Goal: Task Accomplishment & Management: Complete application form

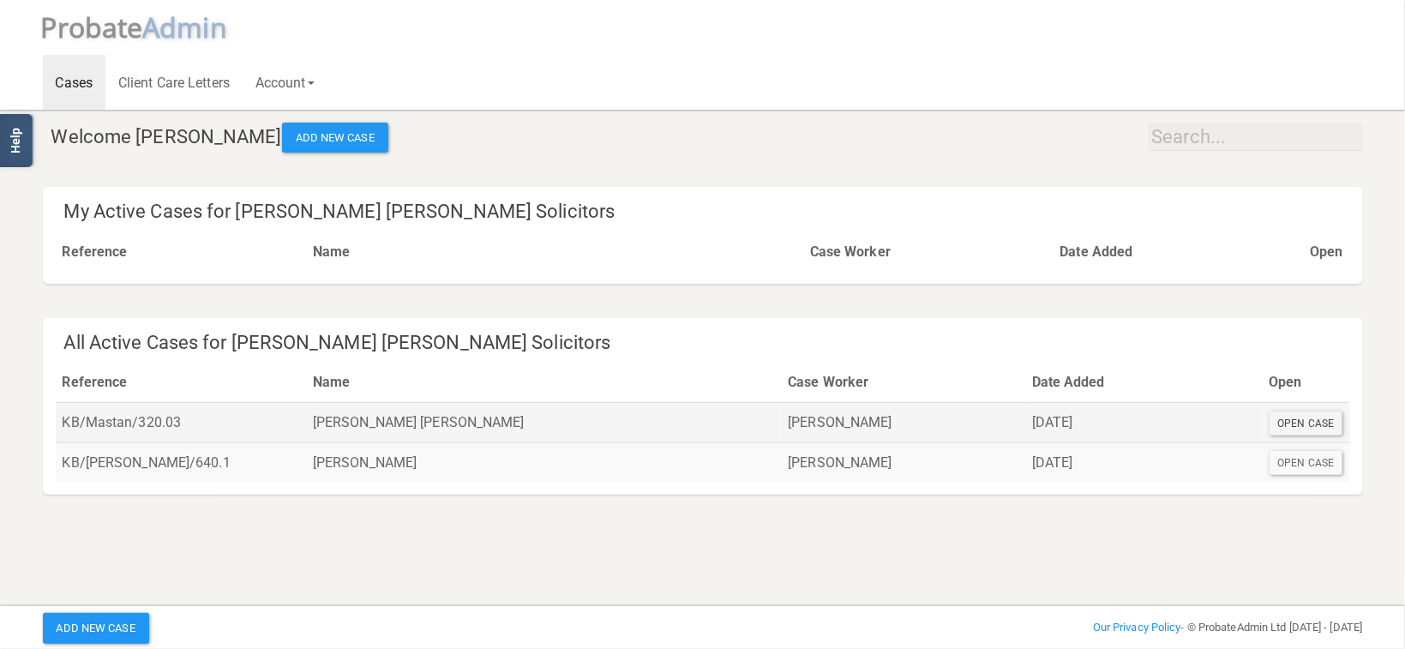
click at [1276, 422] on div "Open Case" at bounding box center [1307, 424] width 74 height 24
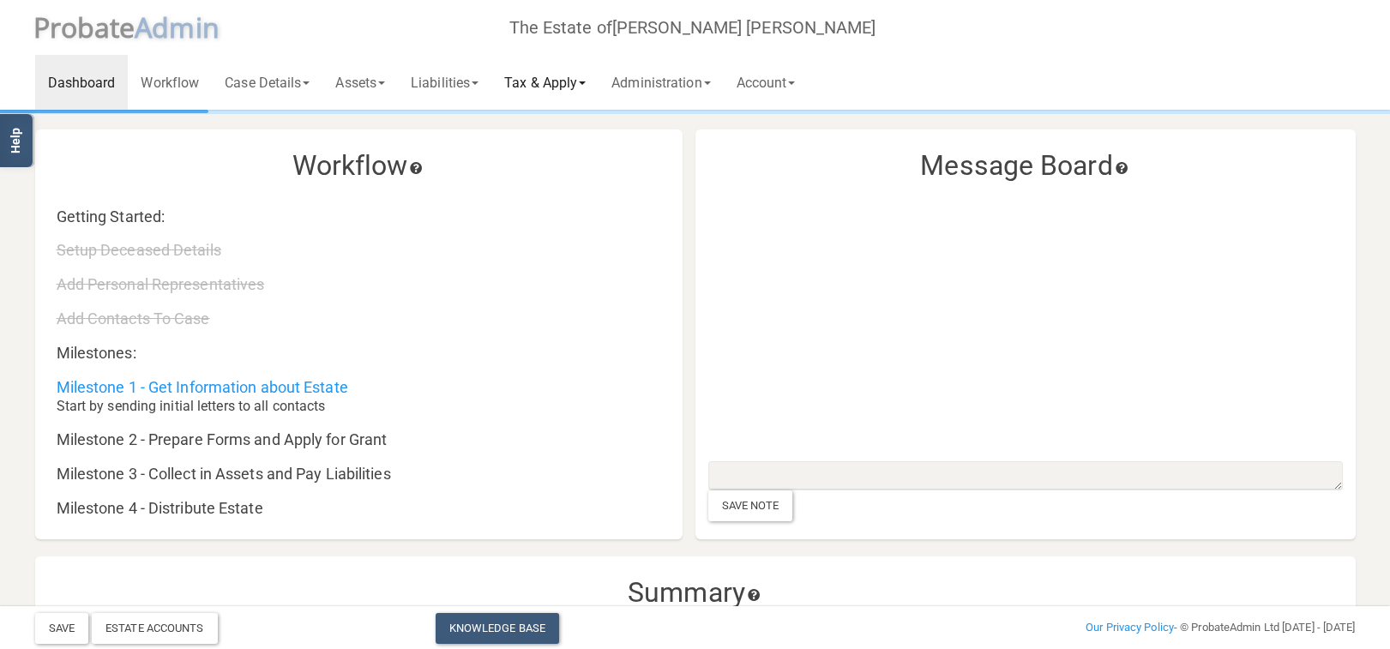
click at [564, 87] on link "Tax & Apply" at bounding box center [544, 82] width 107 height 55
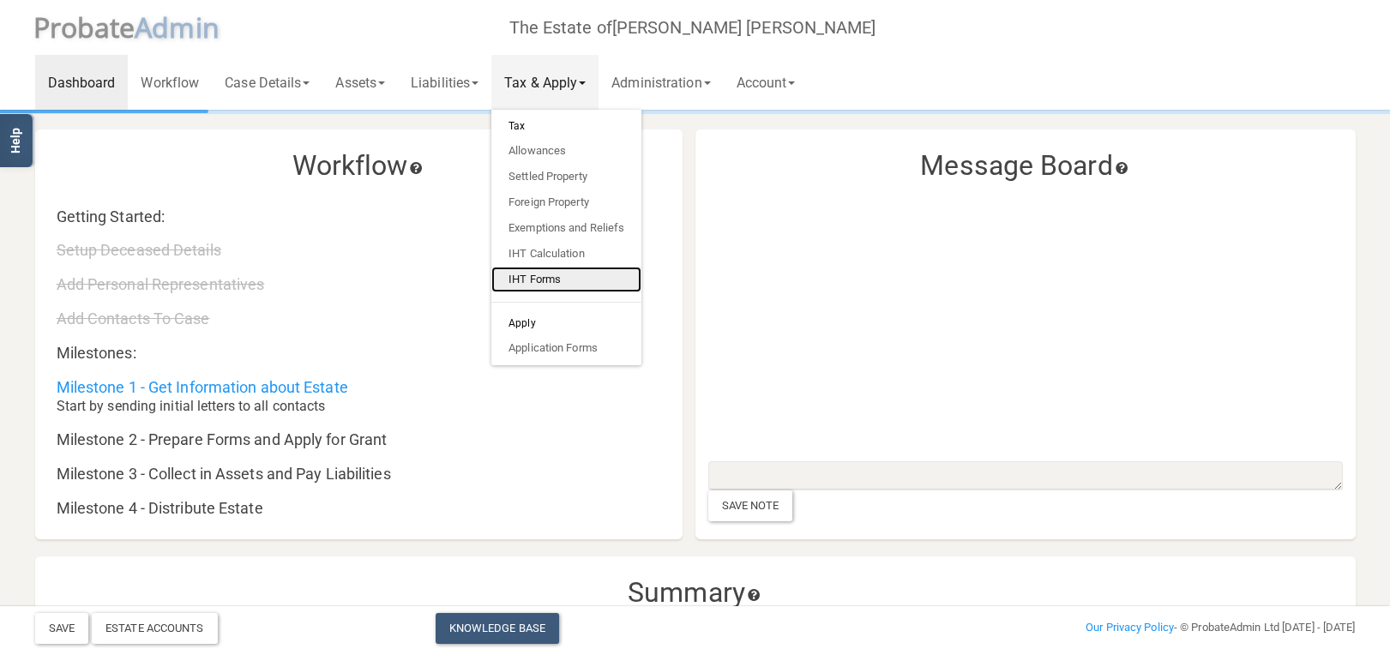
click at [585, 282] on link "IHT Forms" at bounding box center [566, 280] width 150 height 26
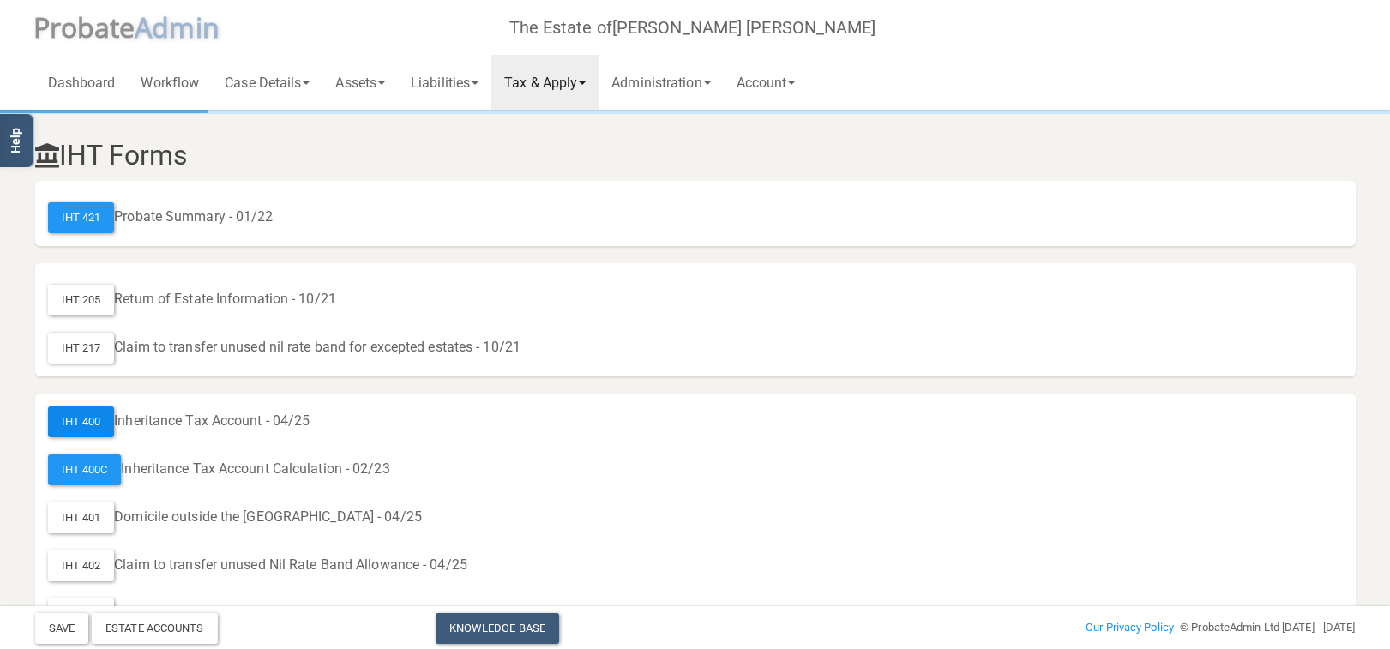
click at [68, 424] on div "IHT 400" at bounding box center [81, 421] width 67 height 31
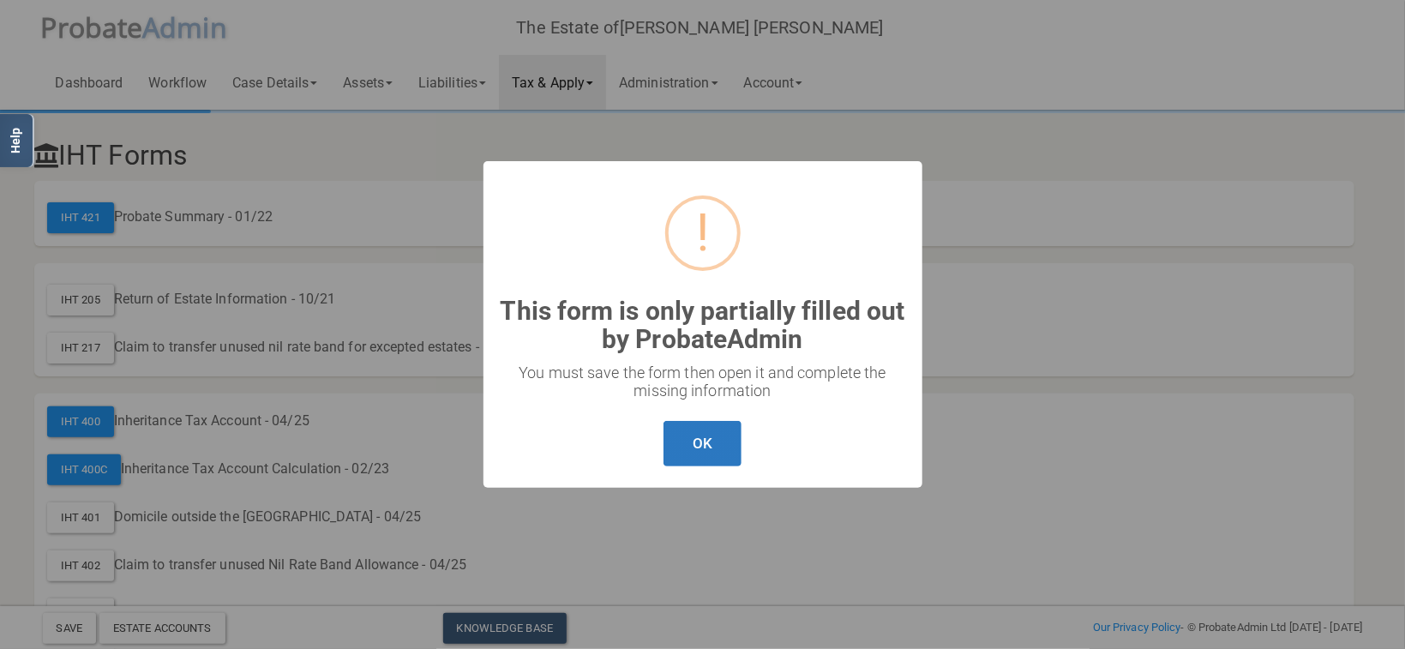
click at [688, 437] on button "OK" at bounding box center [703, 443] width 78 height 45
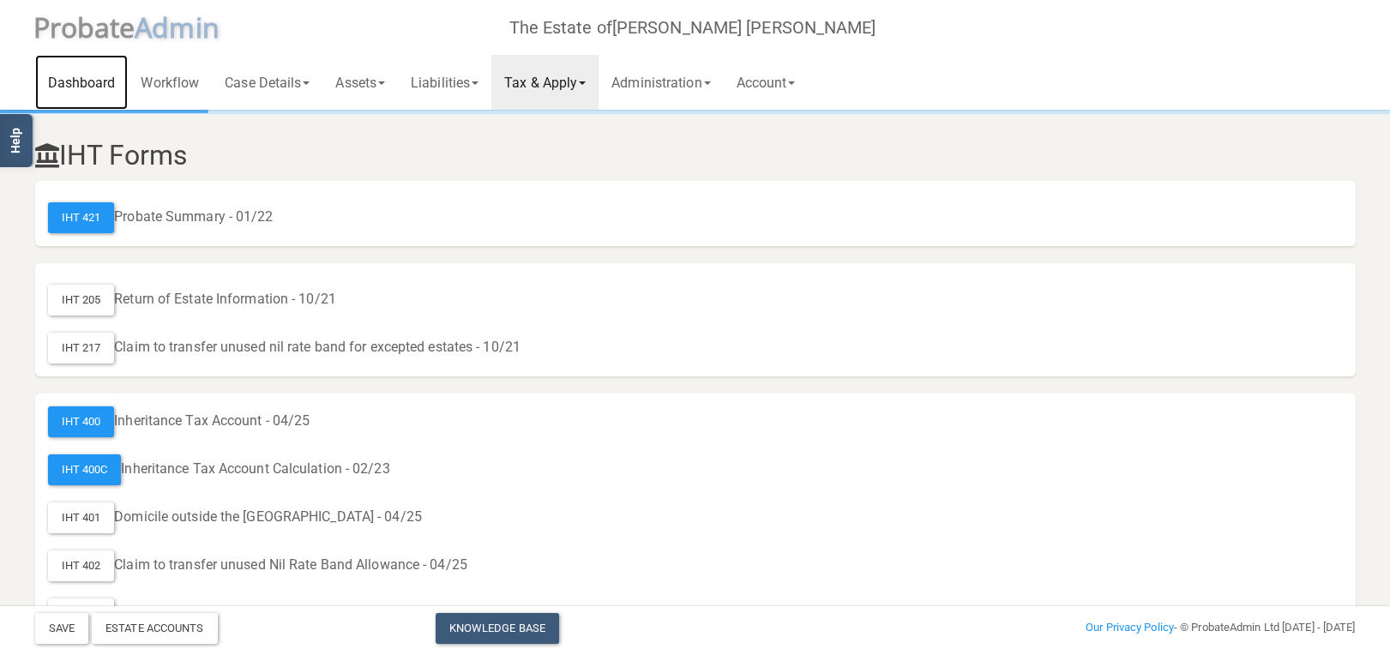
click at [117, 82] on link "Dashboard" at bounding box center [81, 82] width 93 height 55
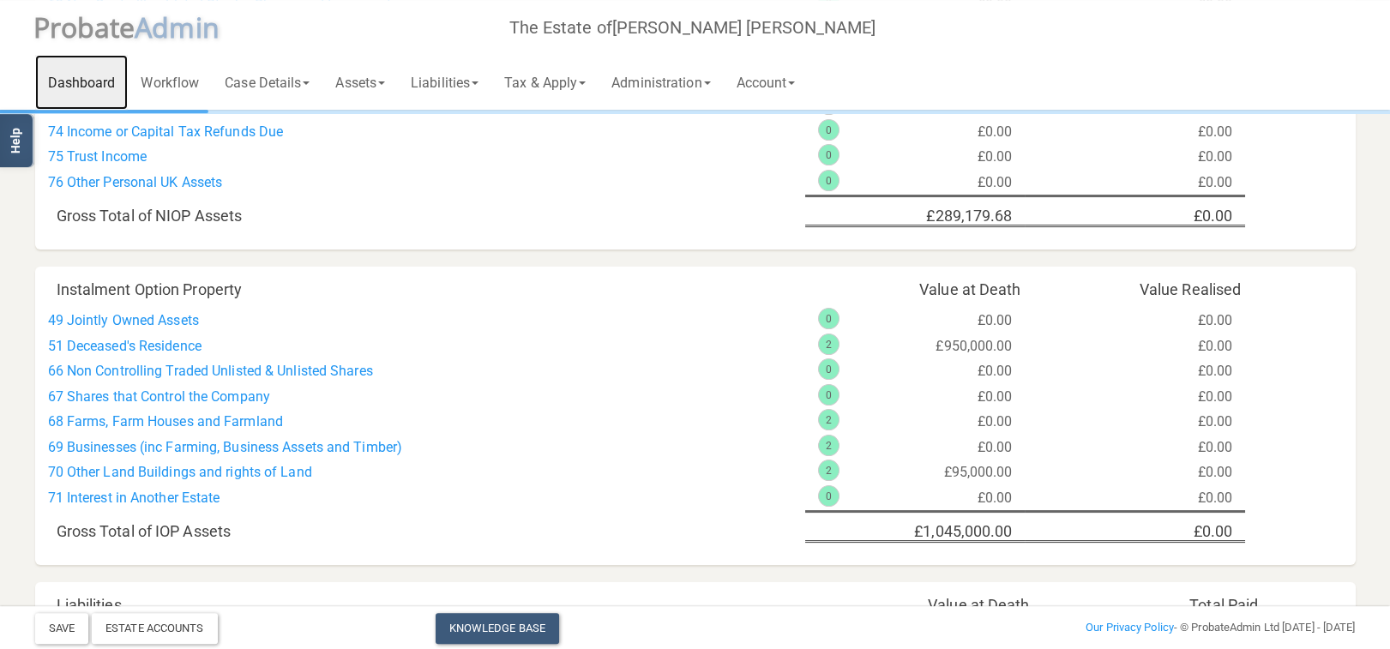
scroll to position [1091, 0]
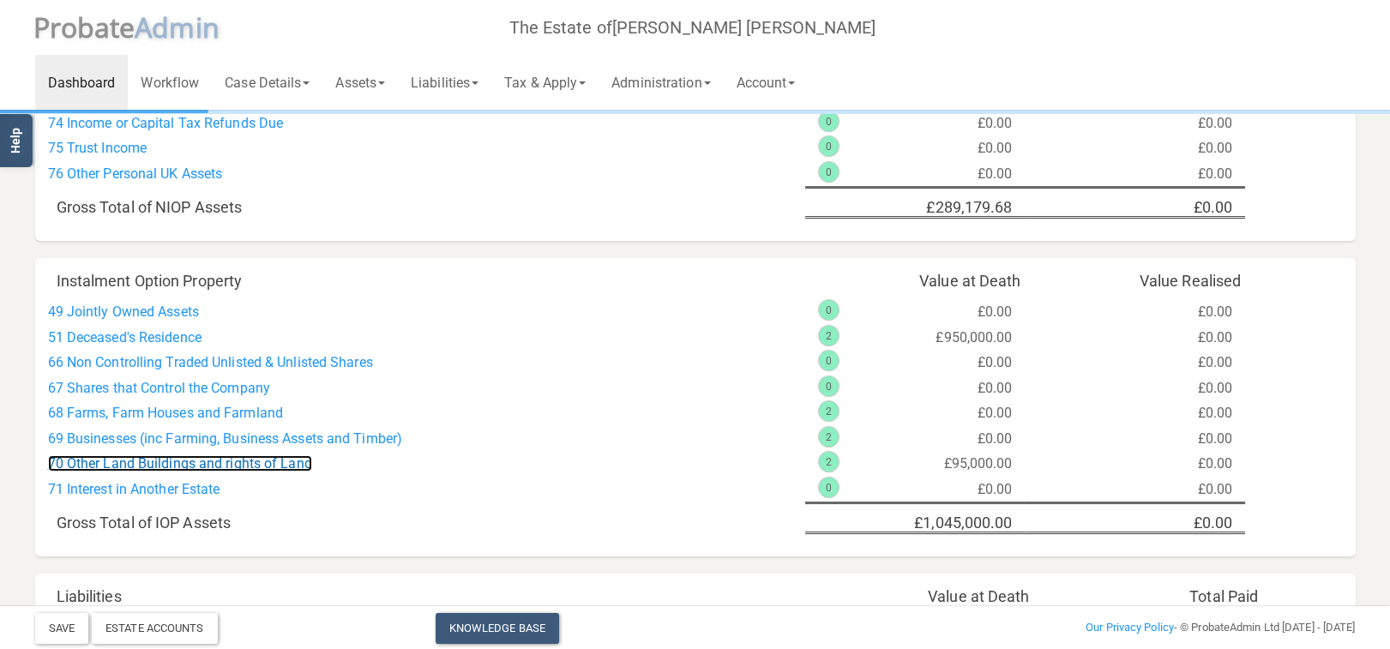
click at [214, 471] on link "70 Other Land Buildings and rights of Land" at bounding box center [180, 463] width 264 height 16
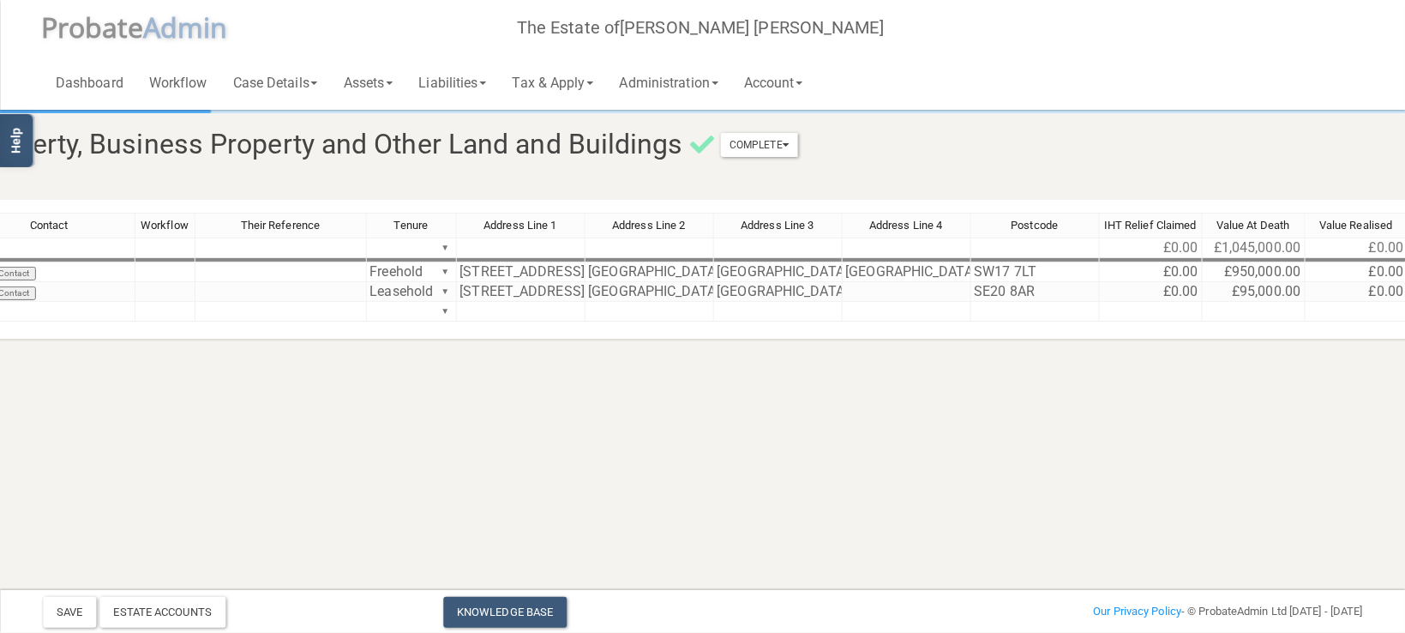
scroll to position [0, 433]
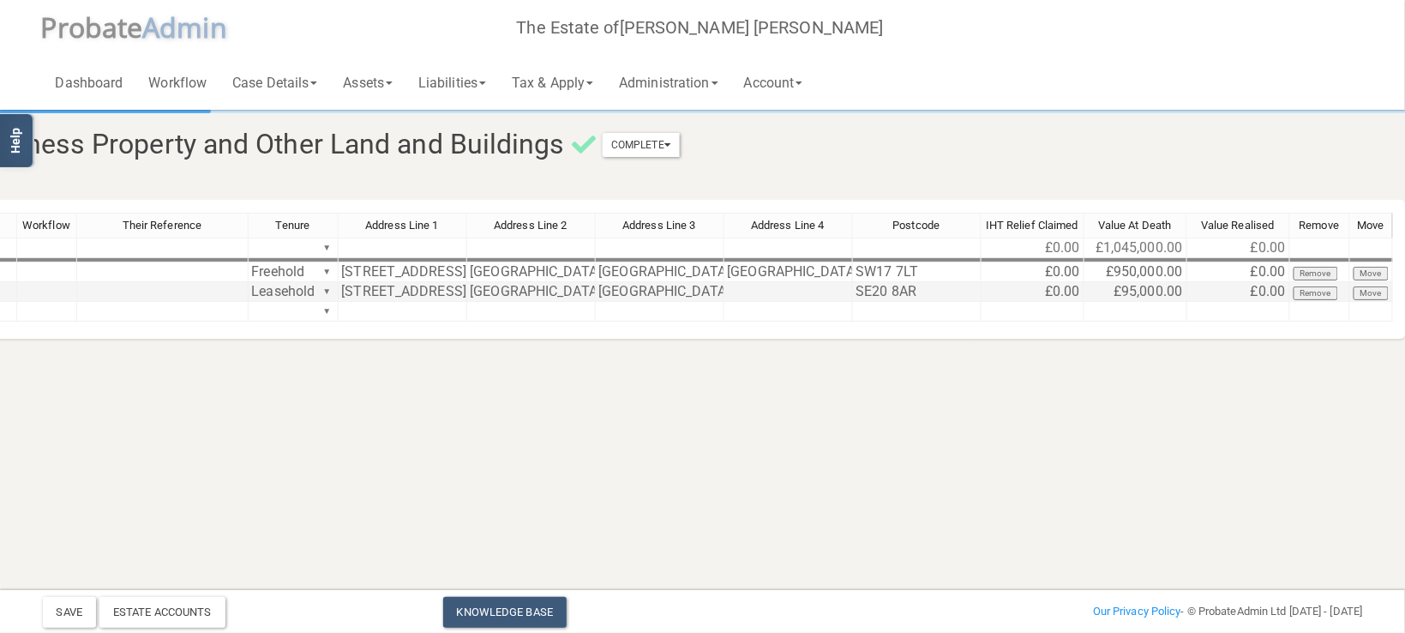
click at [1133, 288] on td "£95,000.00" at bounding box center [1136, 292] width 103 height 20
click at [1135, 292] on td "£95,000.00" at bounding box center [1136, 292] width 103 height 20
click at [0, 0] on textarea "95000" at bounding box center [0, 0] width 0 height 0
type textarea "99000"
click at [972, 508] on html "</div></div> Help Toggle navigation P robate A dmin The Estate of [GEOGRAPHIC_D…" at bounding box center [269, 316] width 1405 height 633
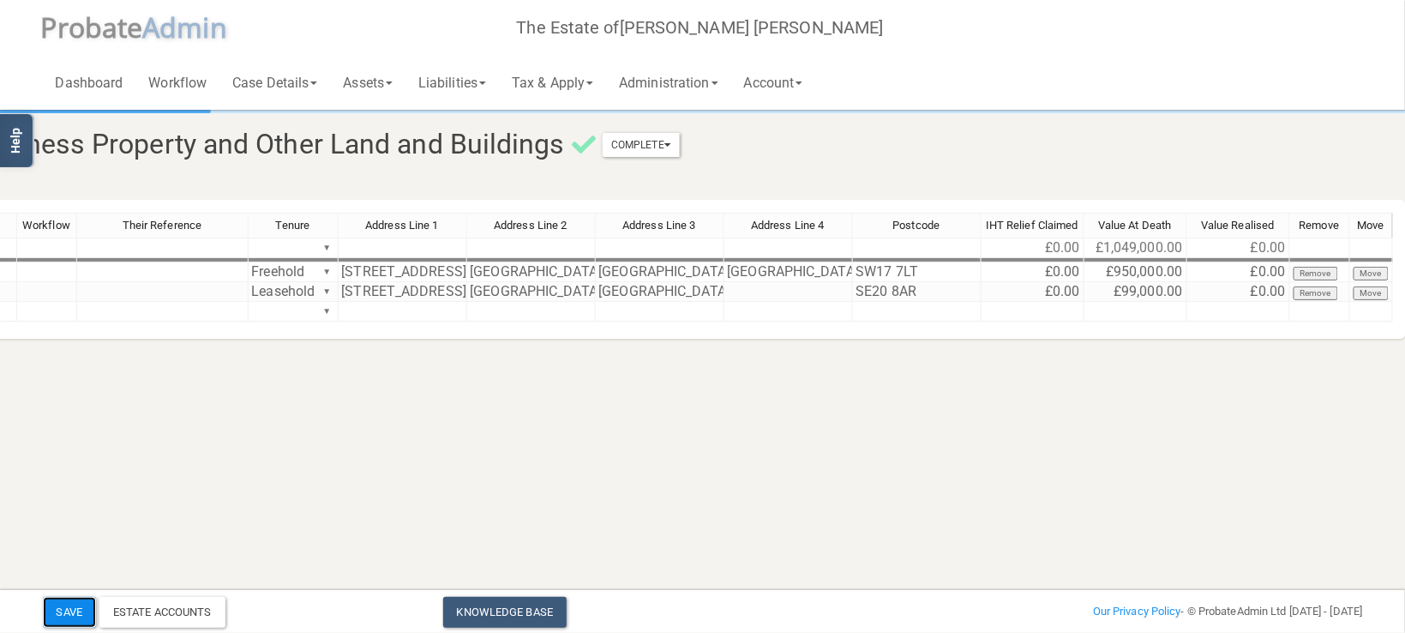
click at [81, 601] on button "Save" at bounding box center [69, 612] width 53 height 31
click at [593, 83] on span at bounding box center [590, 82] width 7 height 3
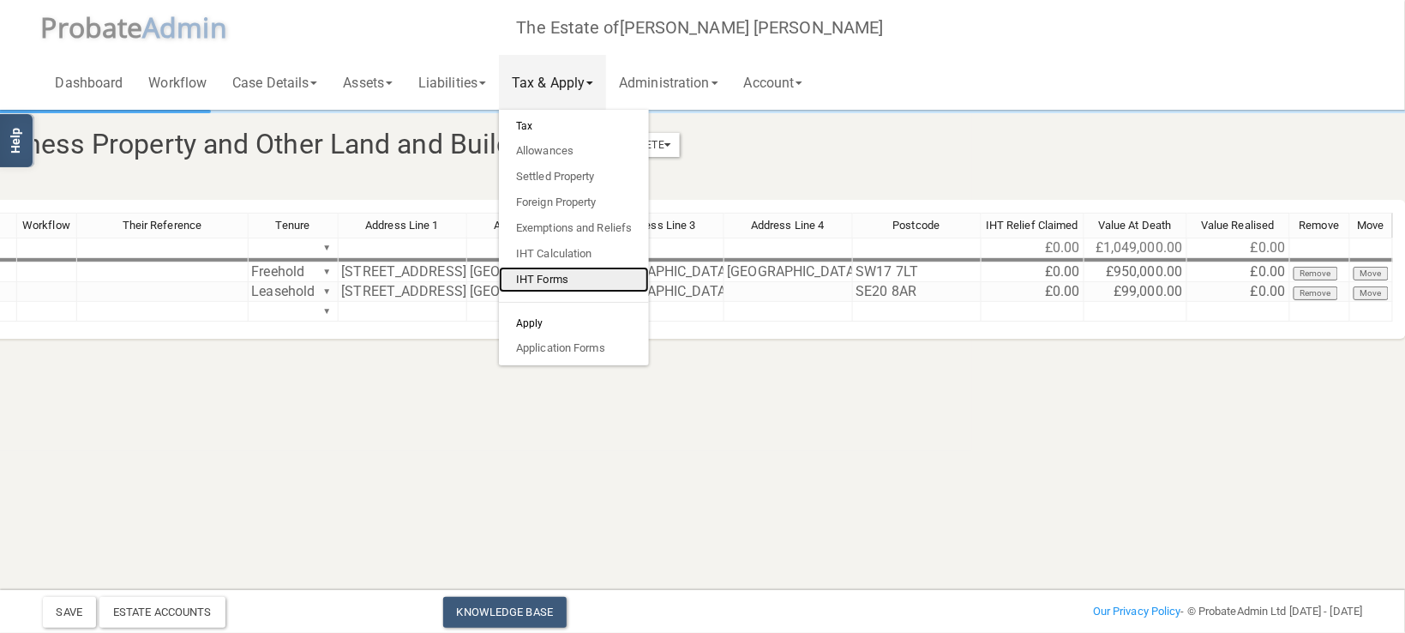
click at [572, 275] on link "IHT Forms" at bounding box center [574, 280] width 150 height 26
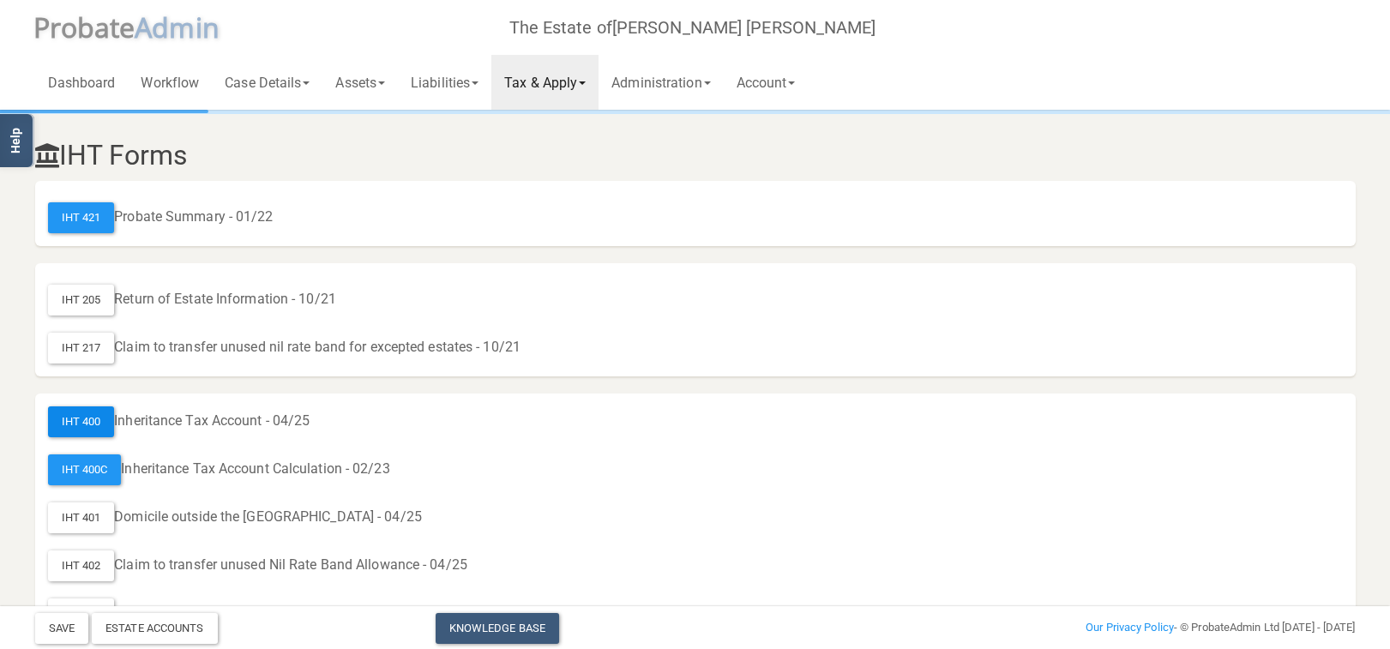
click at [91, 423] on div "IHT 400" at bounding box center [81, 421] width 67 height 31
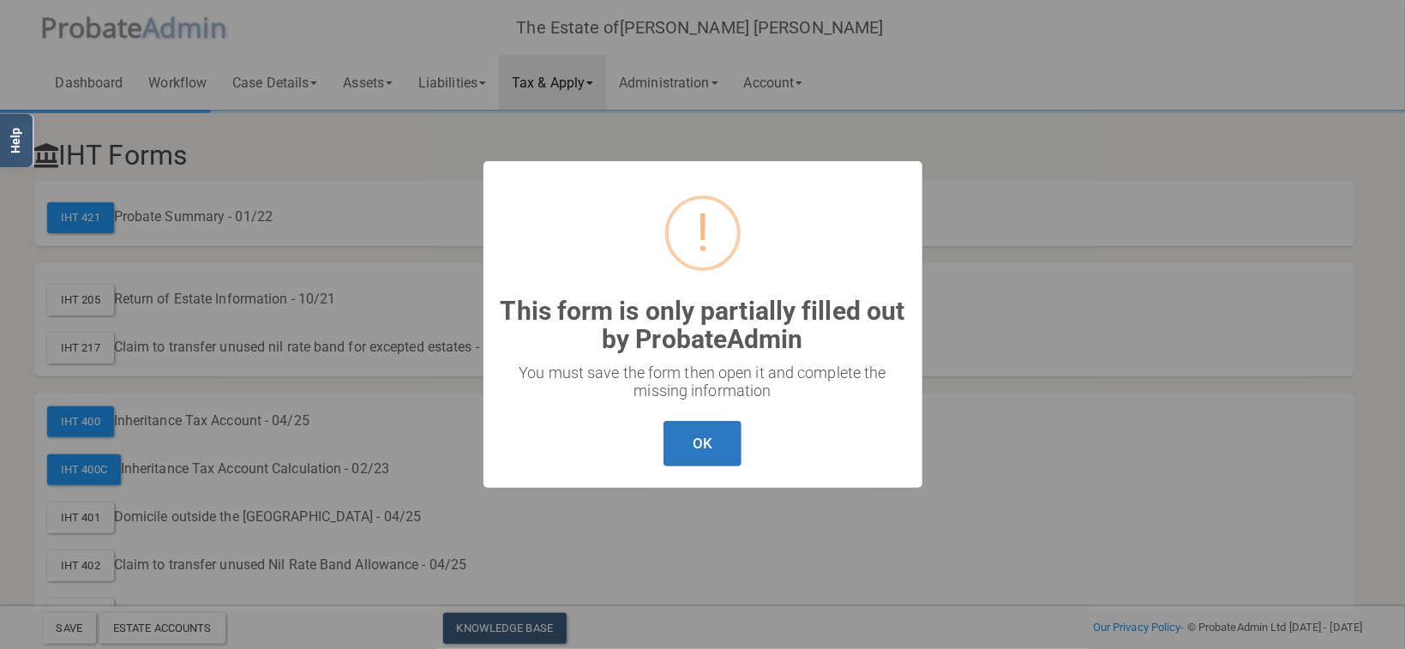
click at [689, 436] on button "OK" at bounding box center [703, 443] width 78 height 45
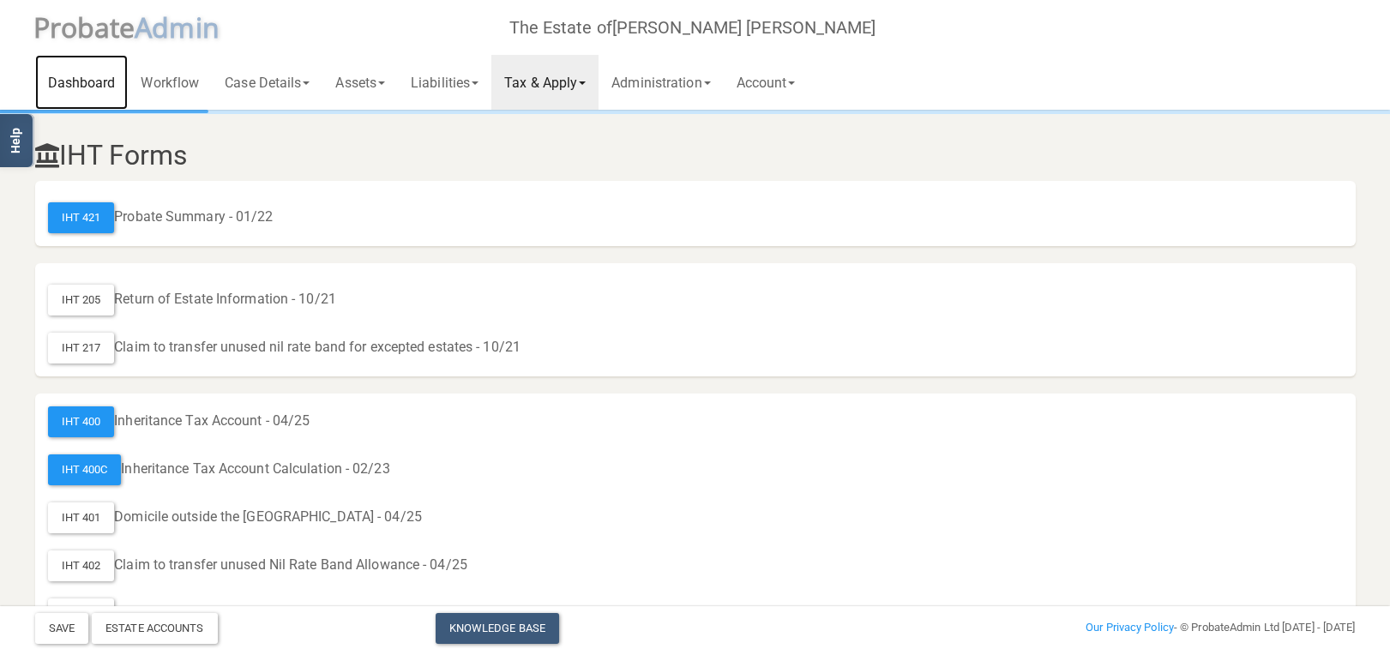
click at [75, 71] on link "Dashboard" at bounding box center [81, 82] width 93 height 55
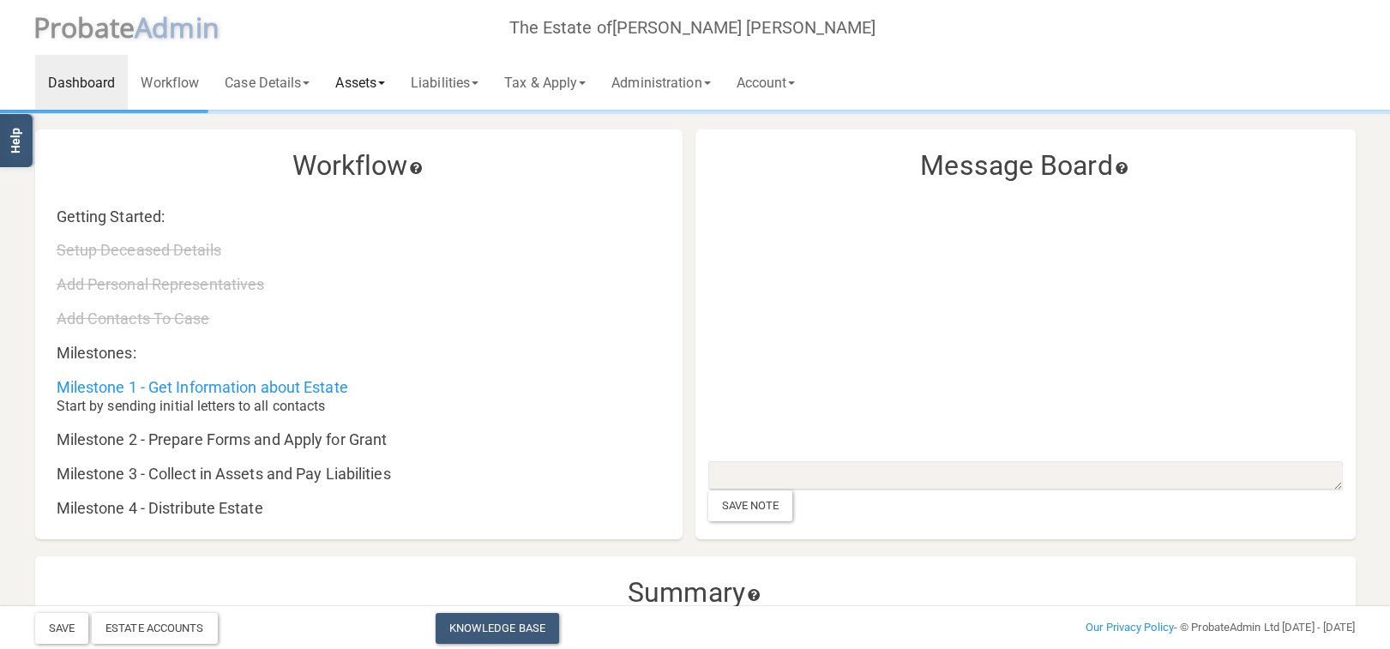
click at [374, 81] on link "Assets" at bounding box center [359, 82] width 75 height 55
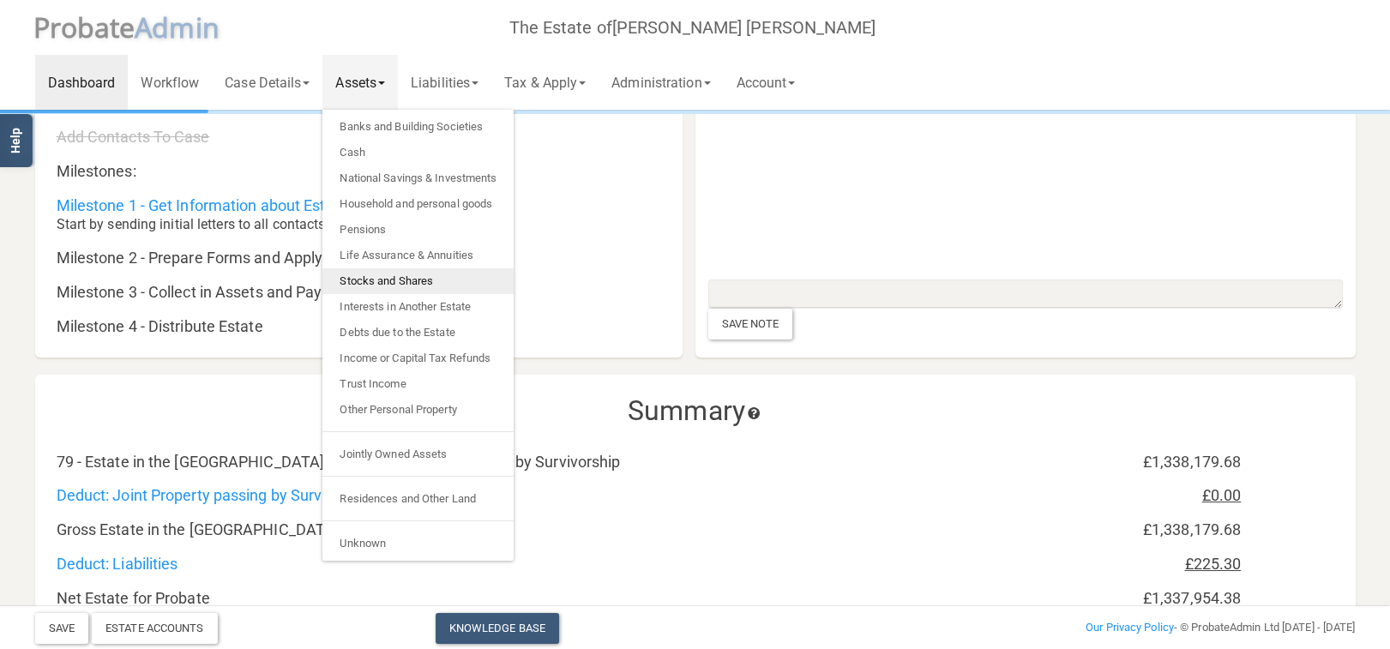
scroll to position [91, 0]
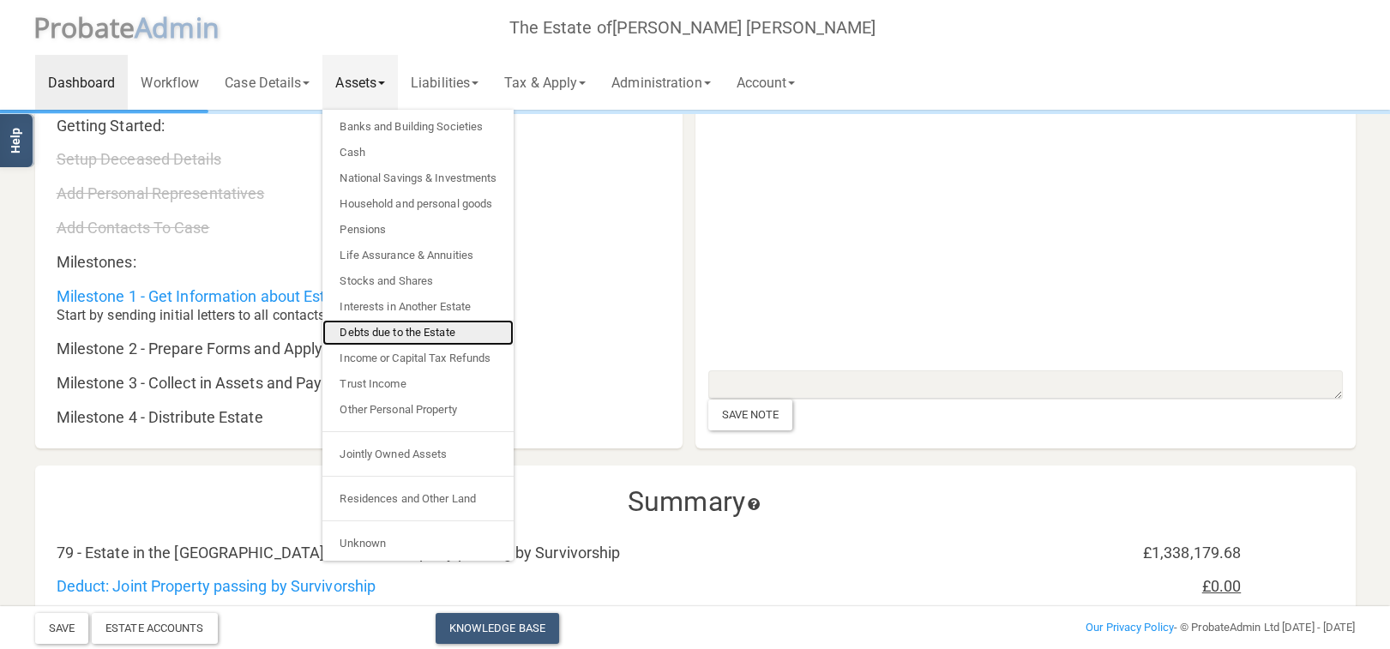
click at [431, 336] on link "Debts due to the Estate" at bounding box center [417, 333] width 191 height 26
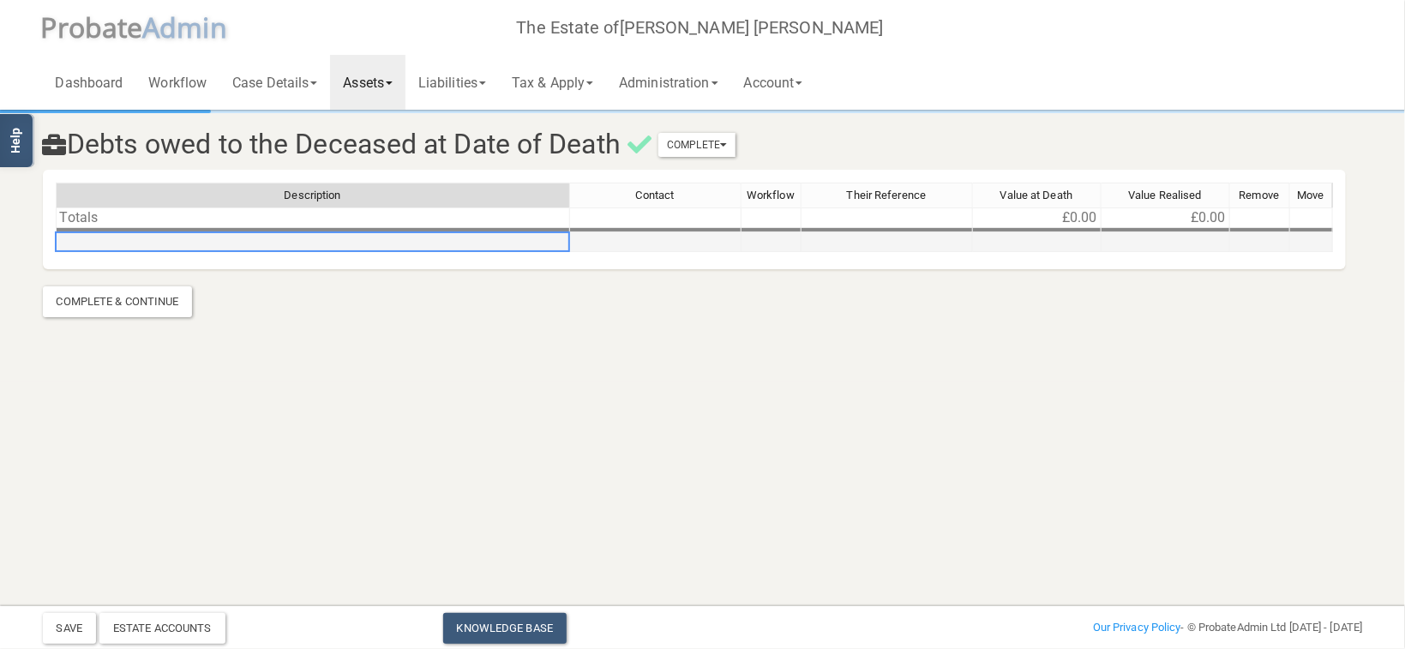
click at [138, 236] on td at bounding box center [313, 242] width 515 height 20
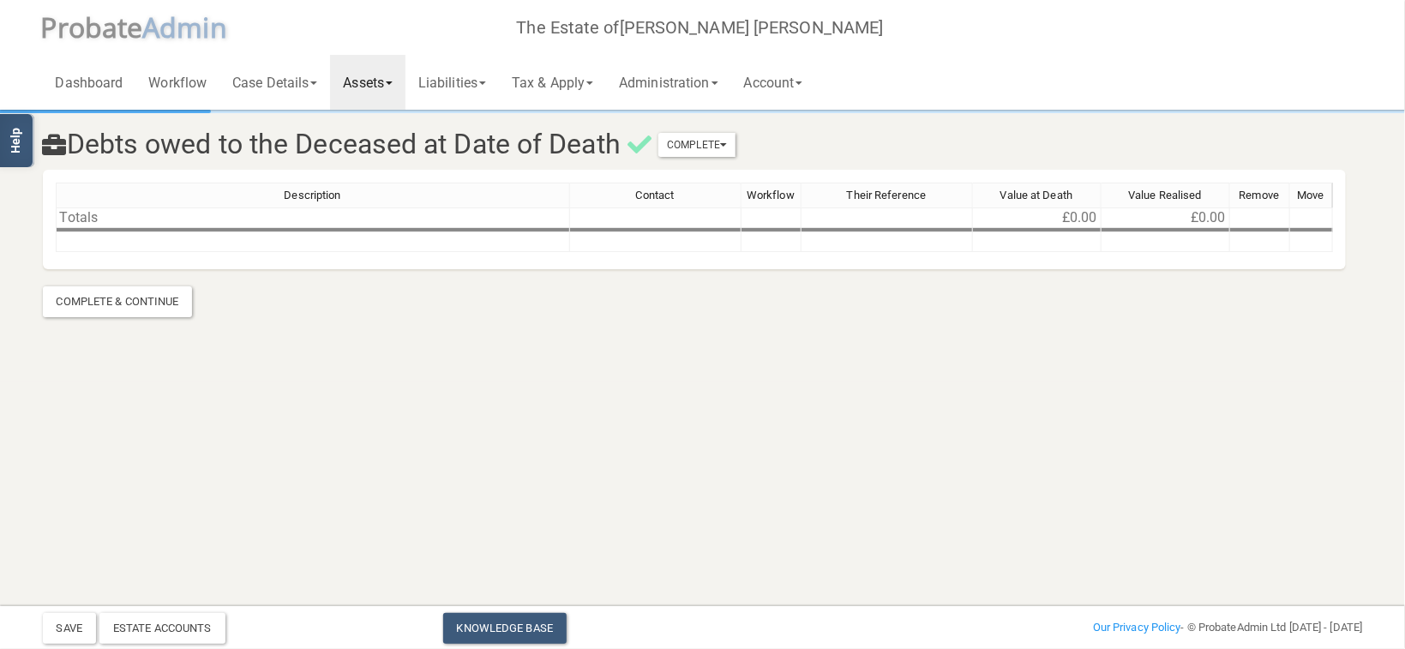
click at [382, 78] on link "Assets" at bounding box center [367, 82] width 75 height 55
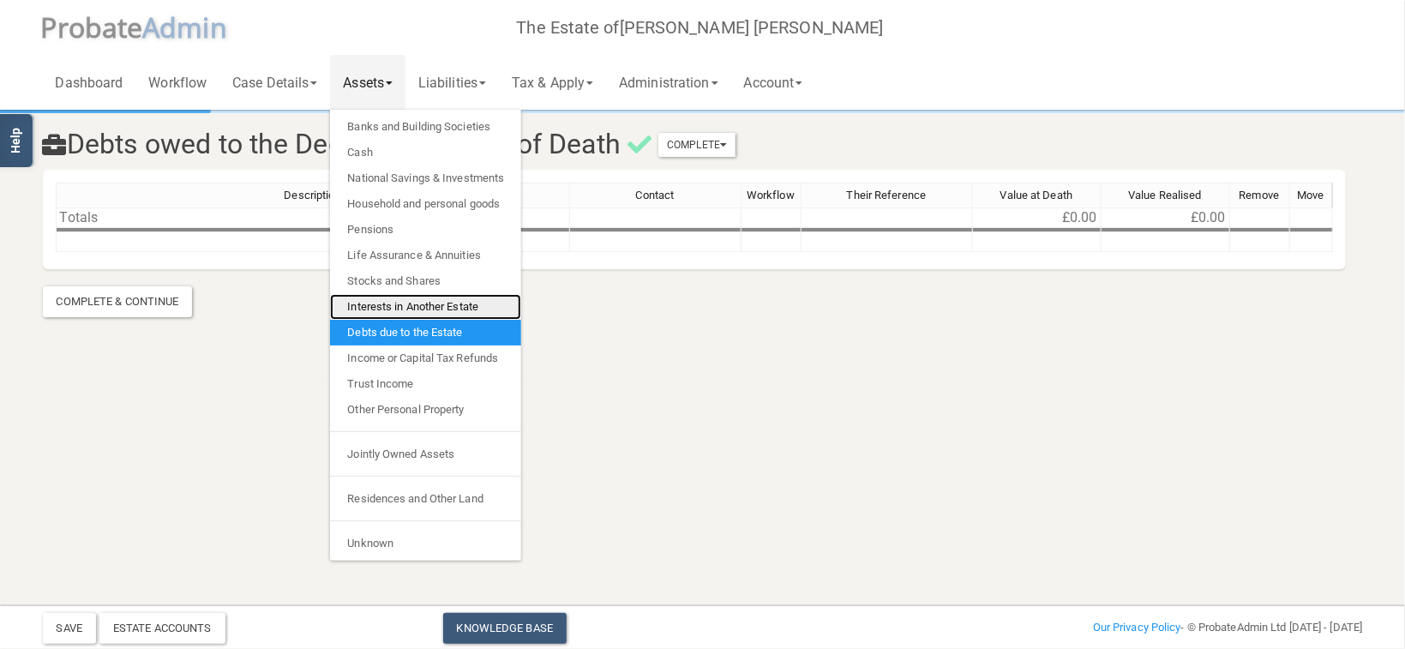
click at [398, 304] on link "Interests in Another Estate" at bounding box center [425, 307] width 191 height 26
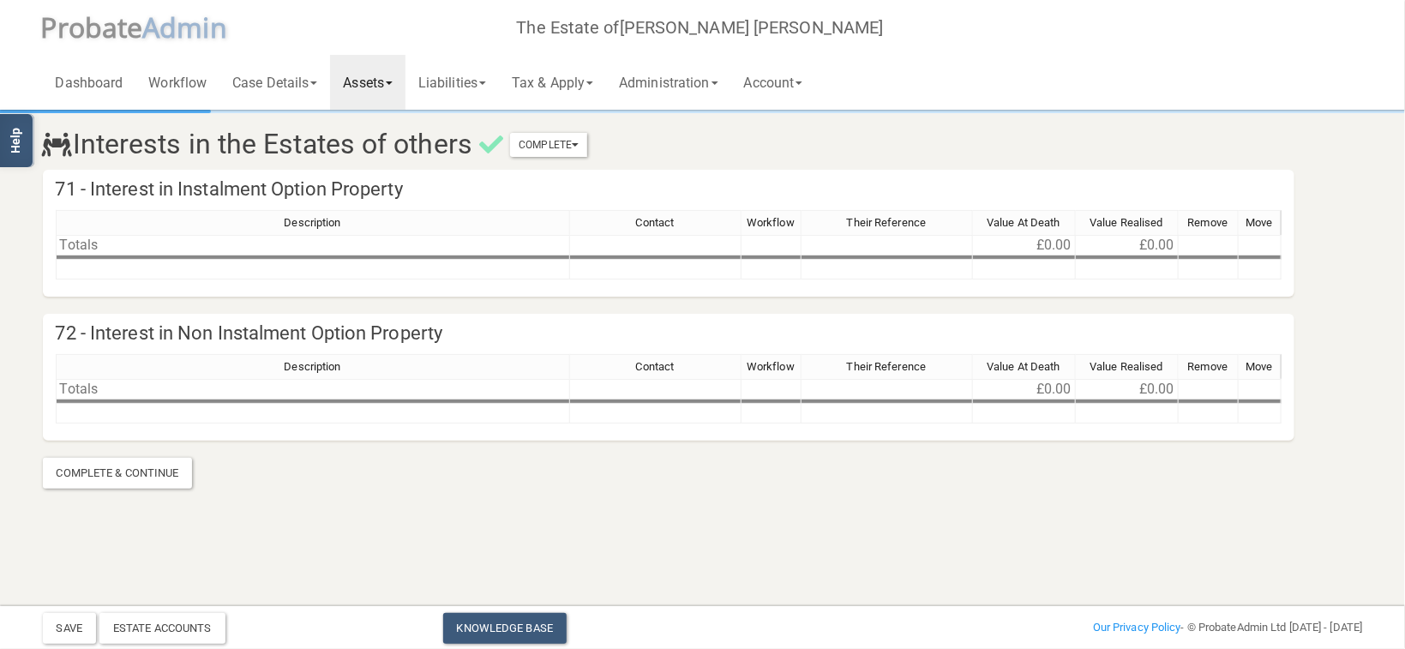
click at [388, 88] on link "Assets" at bounding box center [367, 82] width 75 height 55
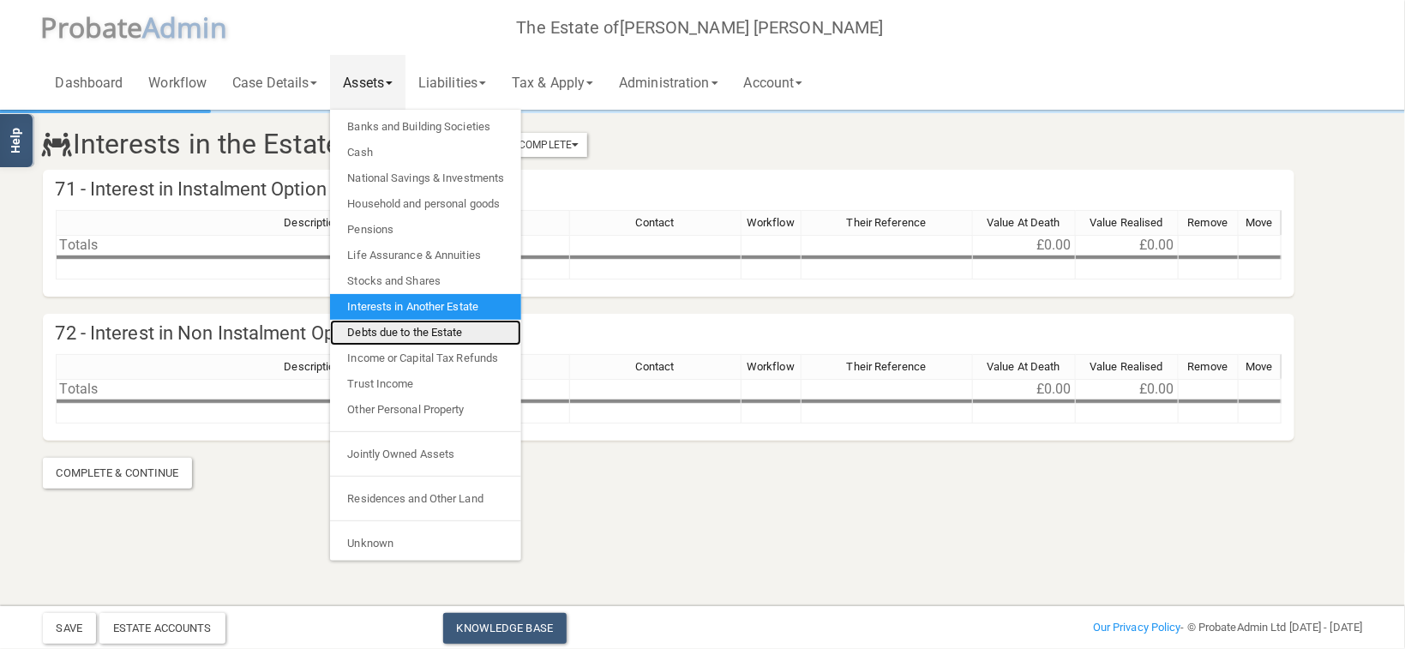
click at [415, 339] on link "Debts due to the Estate" at bounding box center [425, 333] width 191 height 26
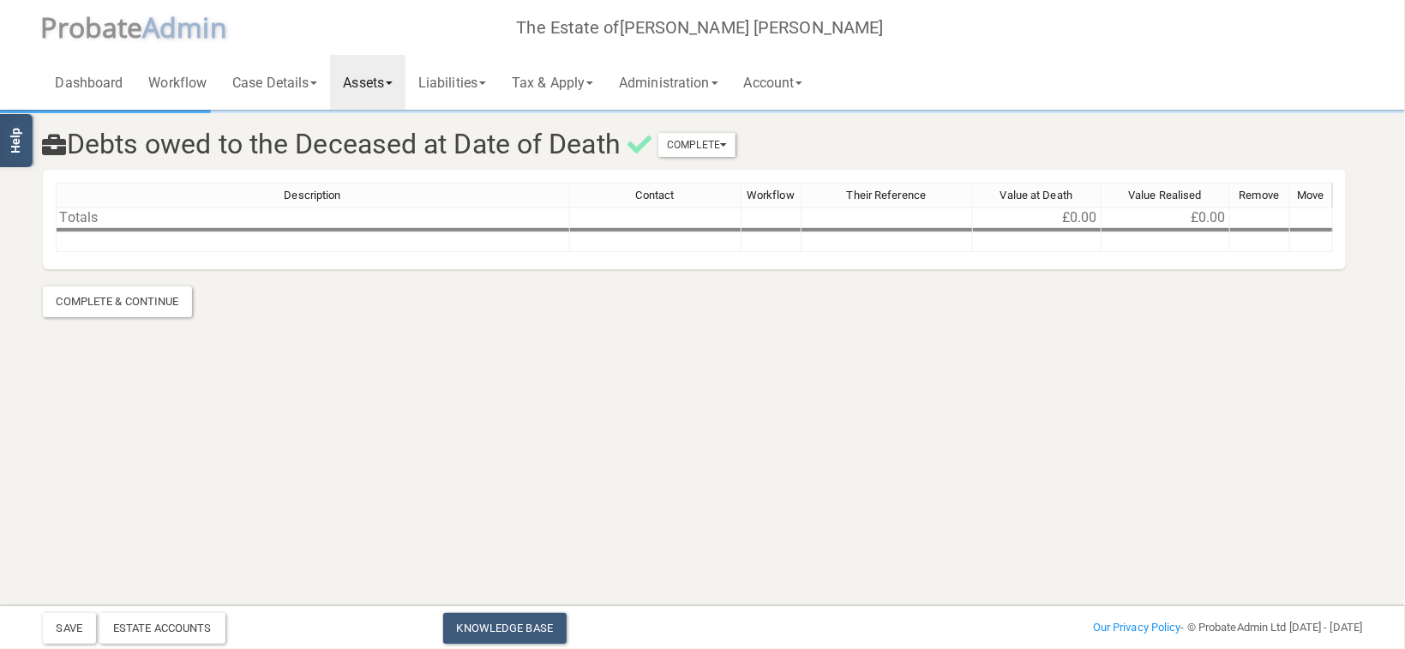
click at [140, 251] on div "Description Contact Workflow Their Reference Value at Death Value Realised Remo…" at bounding box center [695, 225] width 1278 height 85
click at [1003, 236] on td at bounding box center [1037, 242] width 129 height 20
type textarea "217.10"
click at [965, 410] on html "</div></div> Help Toggle navigation P robate A dmin The Estate of [GEOGRAPHIC_D…" at bounding box center [702, 324] width 1405 height 649
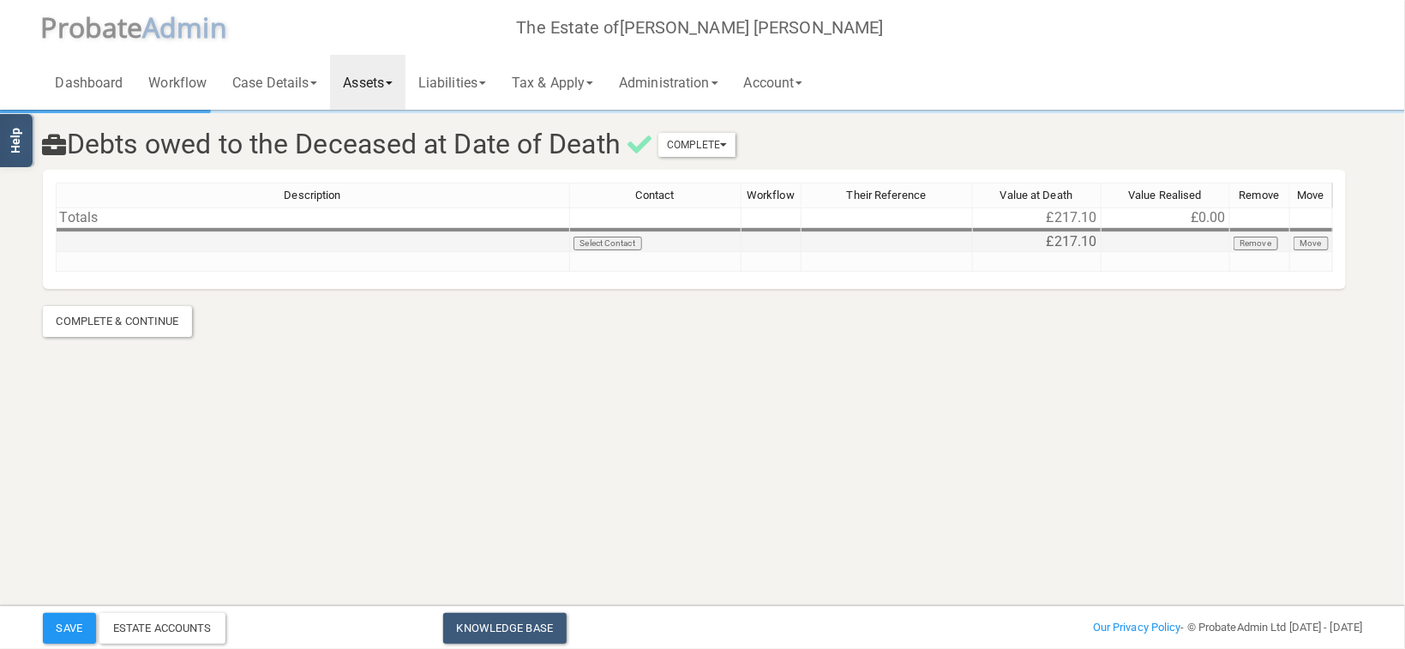
click at [172, 250] on td at bounding box center [313, 242] width 515 height 20
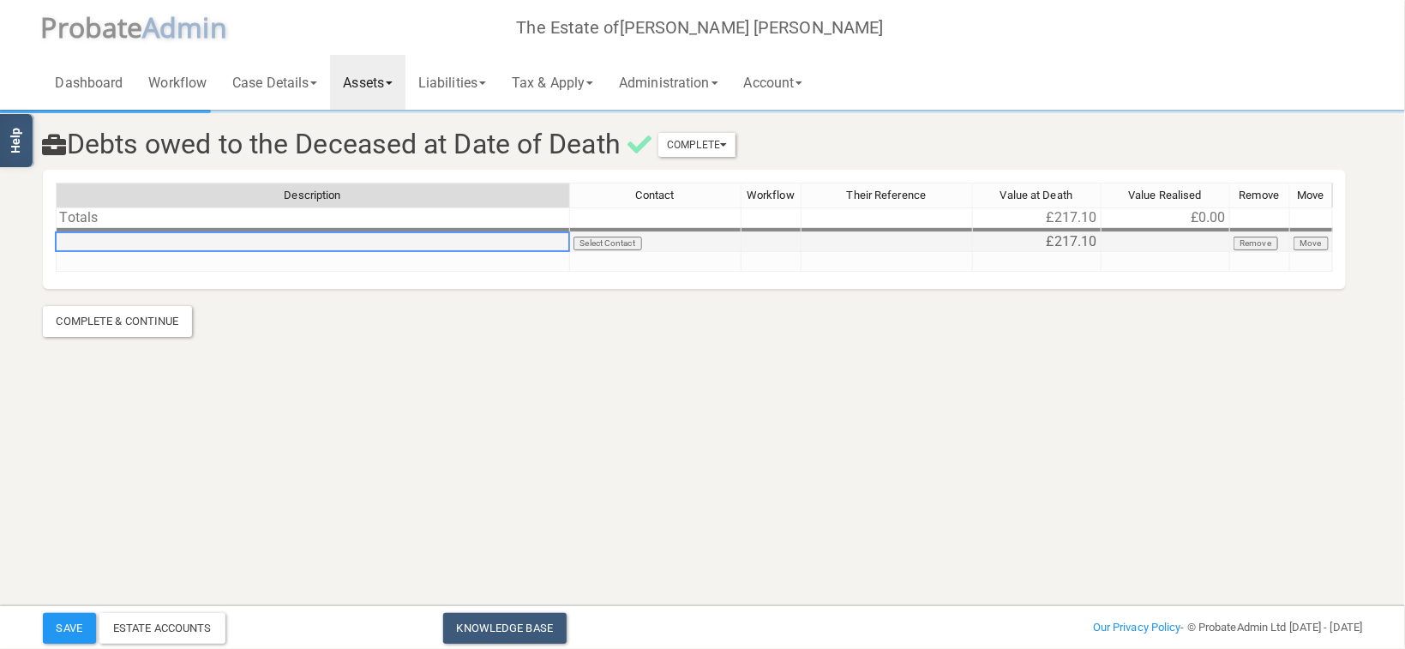
click at [173, 247] on td at bounding box center [313, 242] width 515 height 20
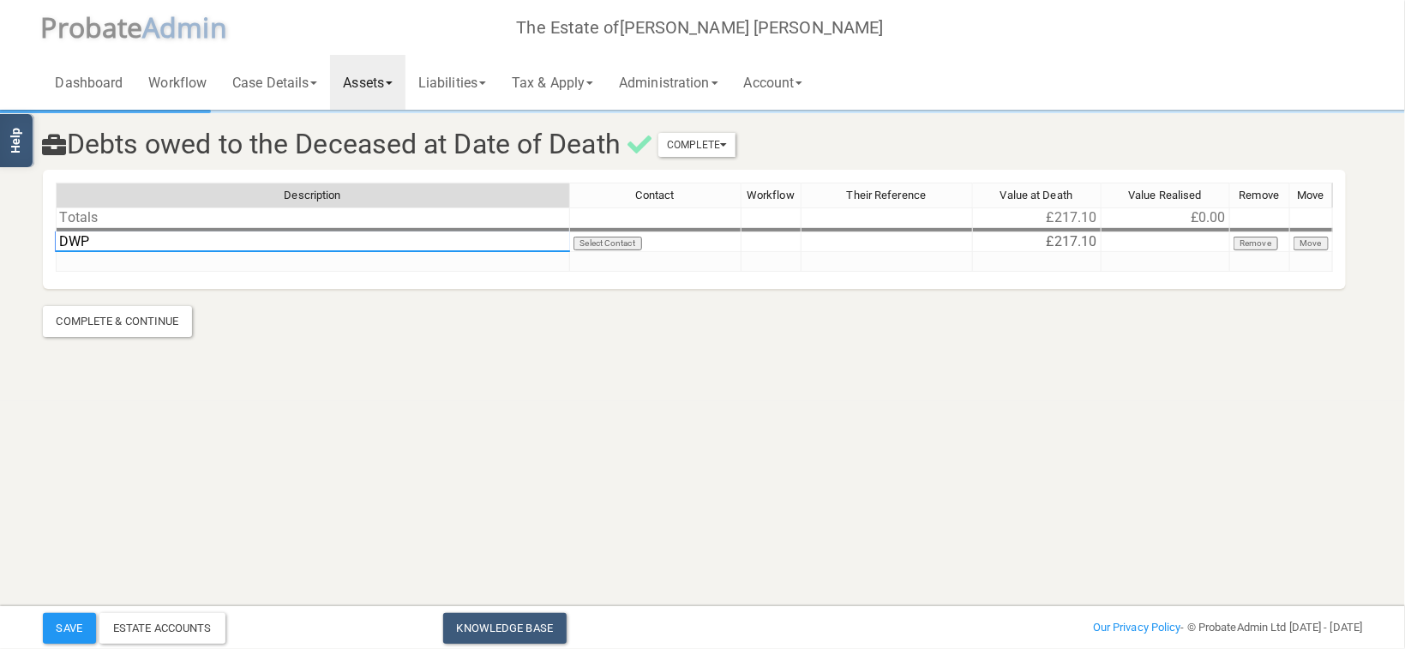
type textarea "DWP"
click at [511, 439] on html "</div></div> Help Toggle navigation P robate A dmin The Estate of [GEOGRAPHIC_D…" at bounding box center [702, 324] width 1405 height 649
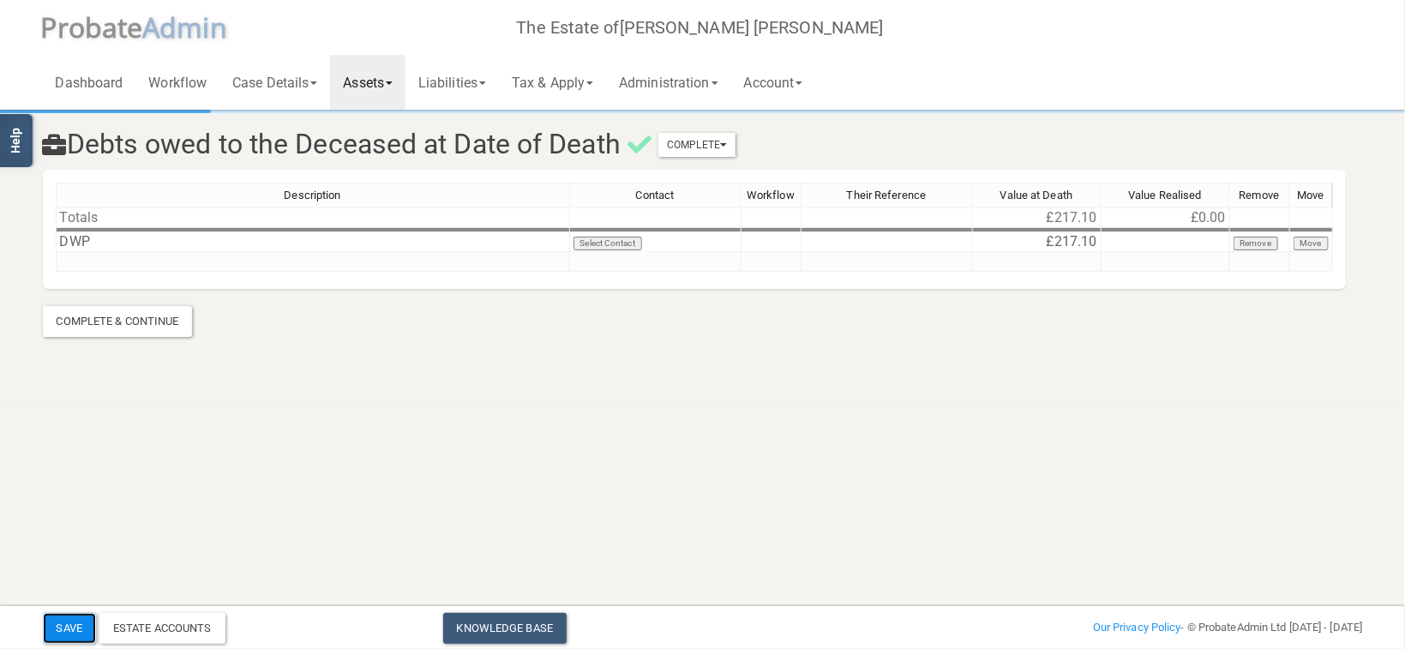
click at [63, 624] on button "Save" at bounding box center [69, 628] width 53 height 31
click at [536, 86] on link "Tax & Apply" at bounding box center [552, 82] width 107 height 55
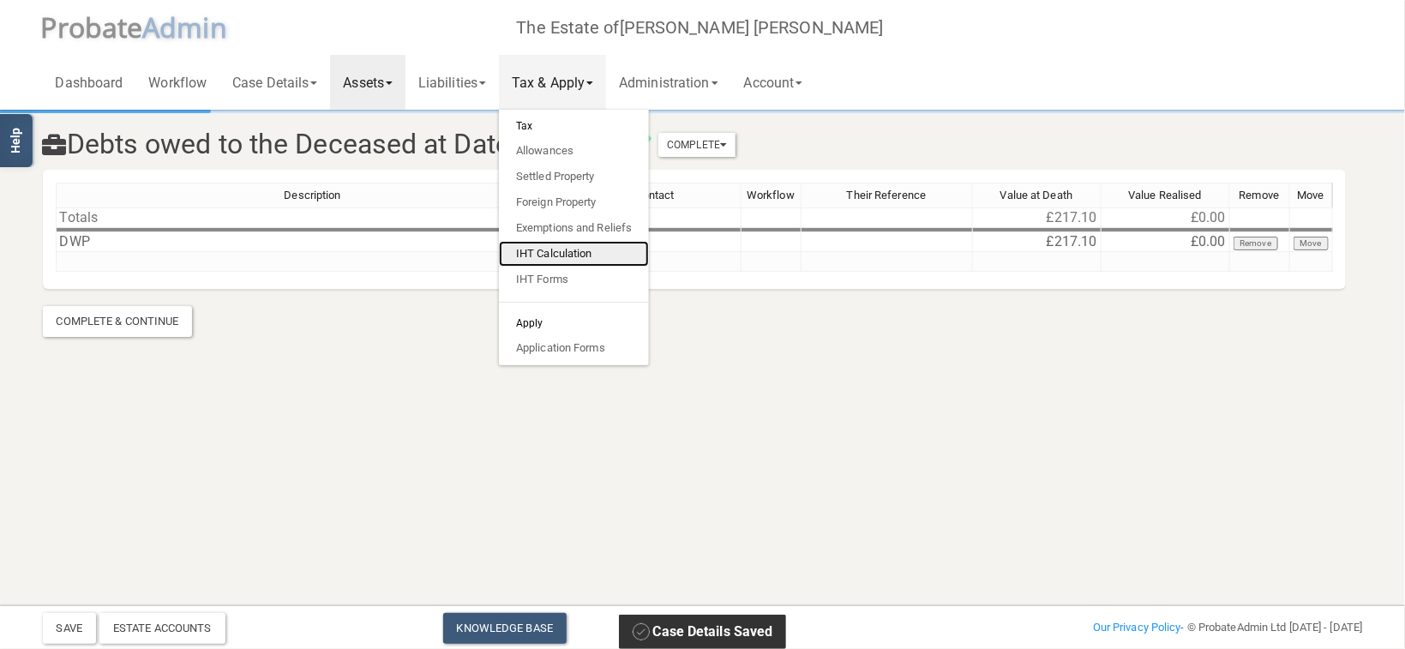
click at [569, 252] on link "IHT Calculation" at bounding box center [574, 254] width 150 height 26
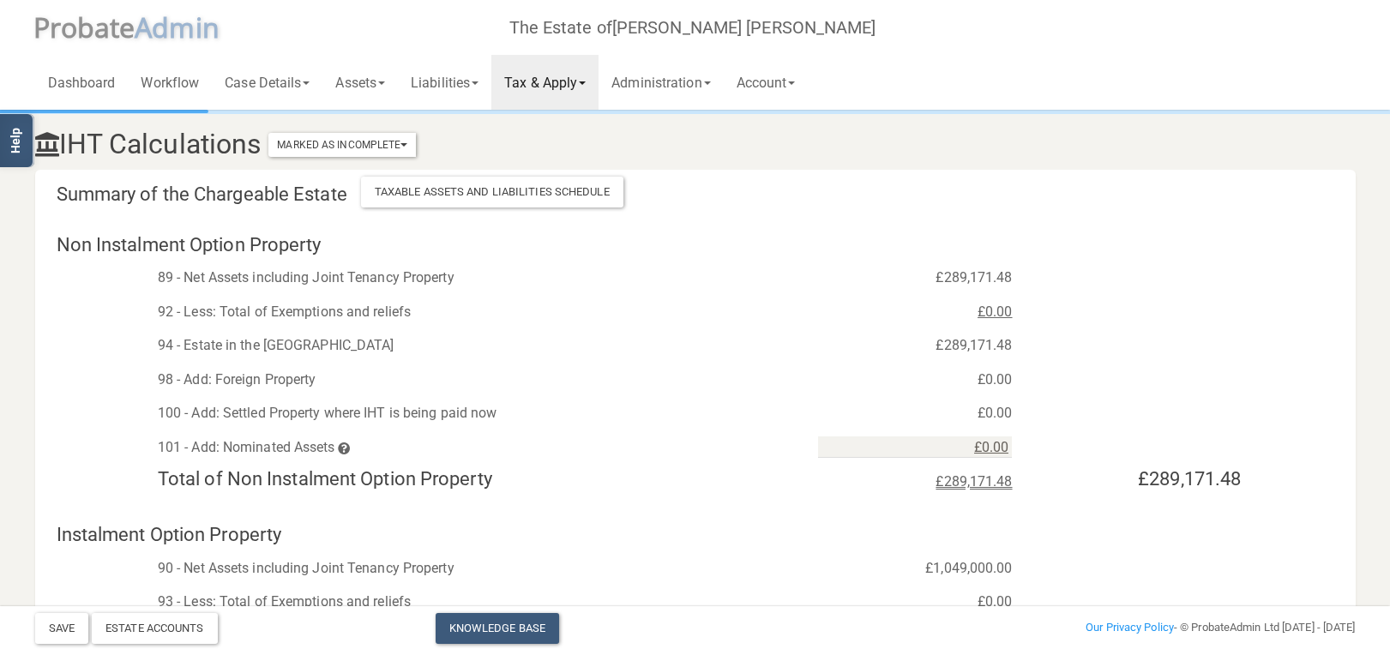
click at [542, 69] on link "Tax & Apply" at bounding box center [544, 82] width 107 height 55
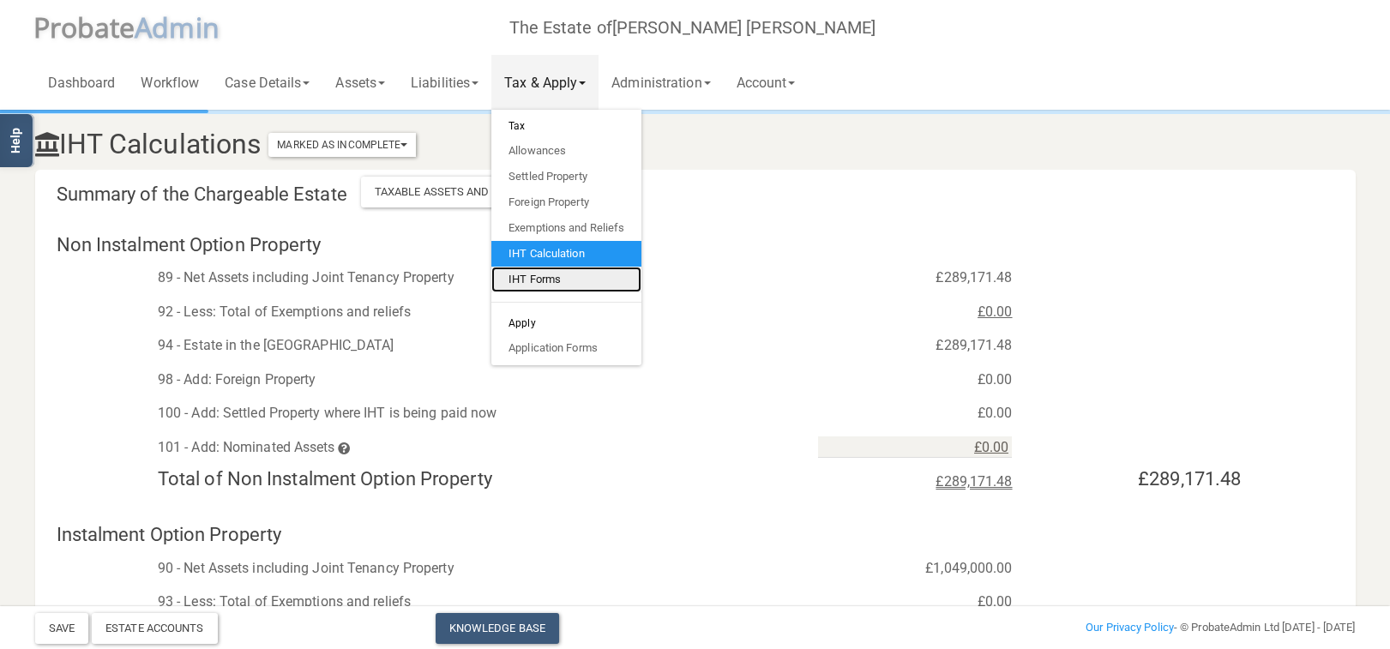
click at [545, 282] on link "IHT Forms" at bounding box center [566, 280] width 150 height 26
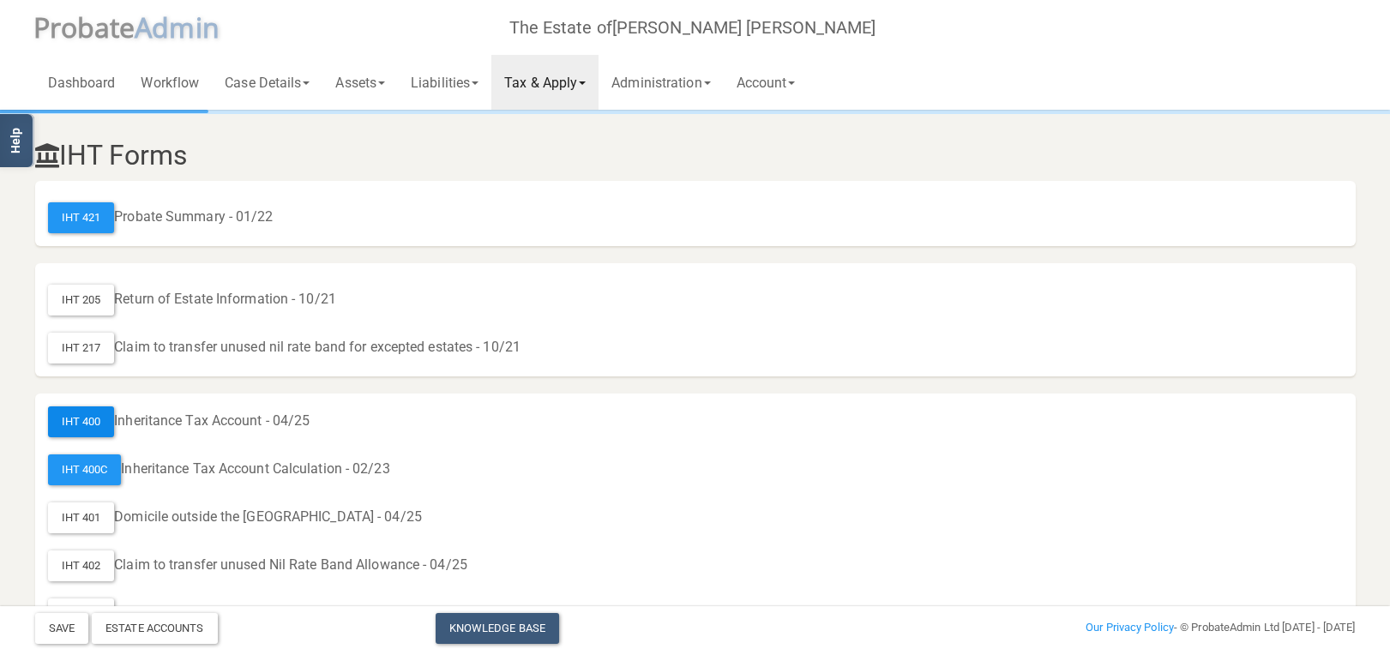
click at [81, 422] on div "IHT 400" at bounding box center [81, 421] width 67 height 31
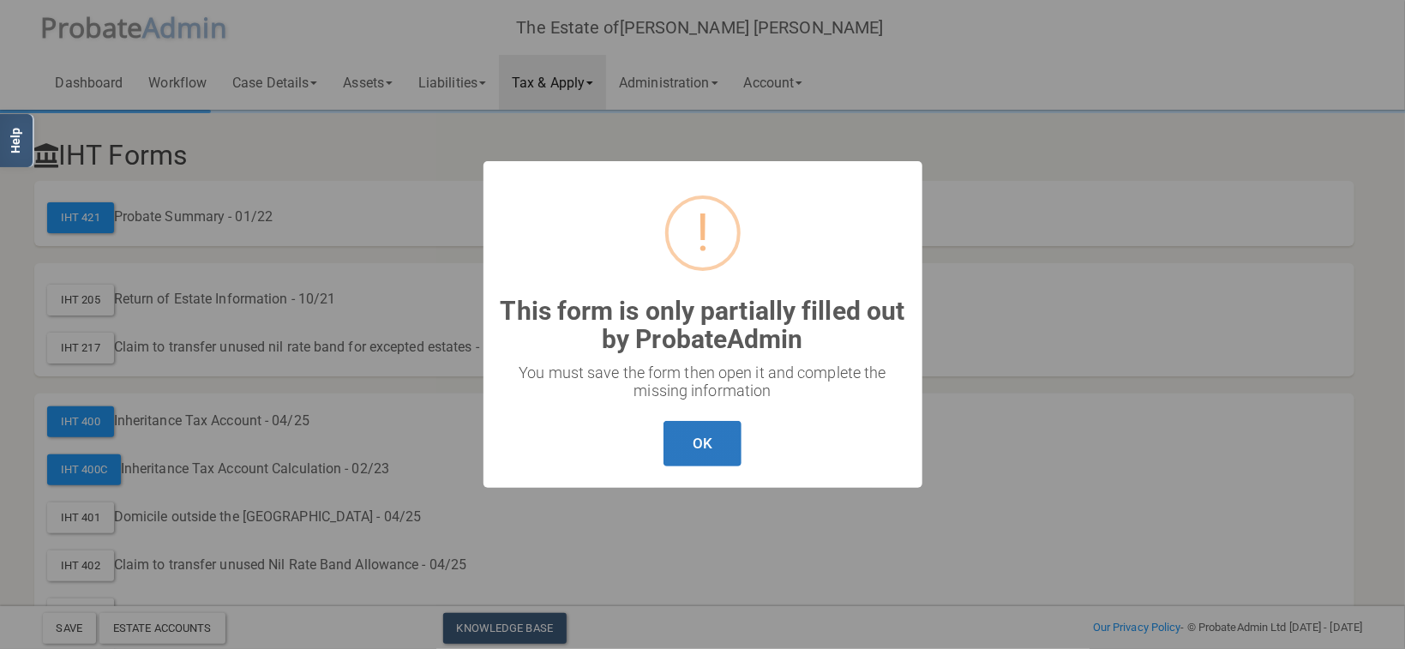
click at [681, 435] on button "OK" at bounding box center [703, 443] width 78 height 45
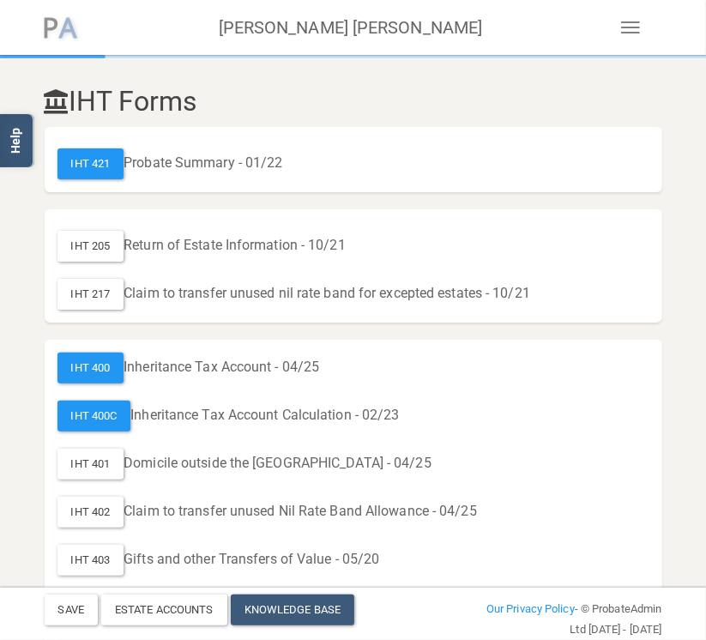
click at [81, 33] on span "P robate A dmin" at bounding box center [67, 31] width 33 height 24
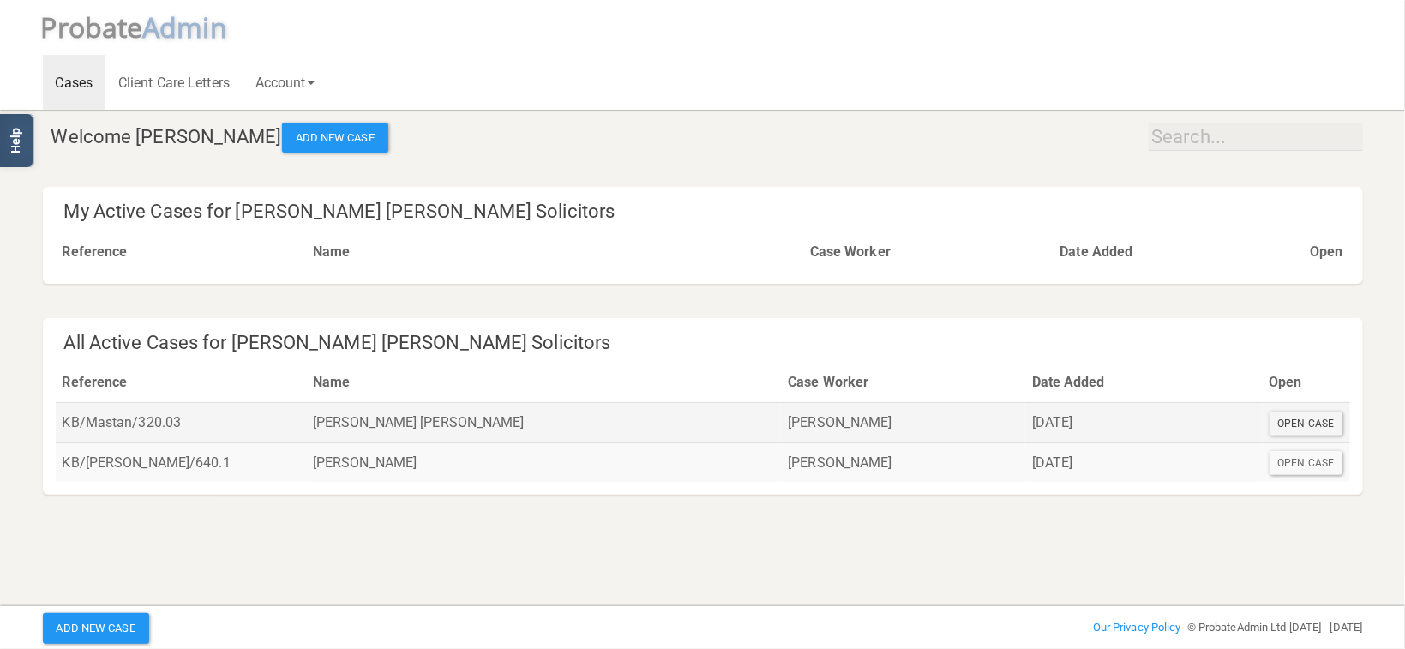
click at [1305, 417] on div "Open Case" at bounding box center [1307, 424] width 74 height 24
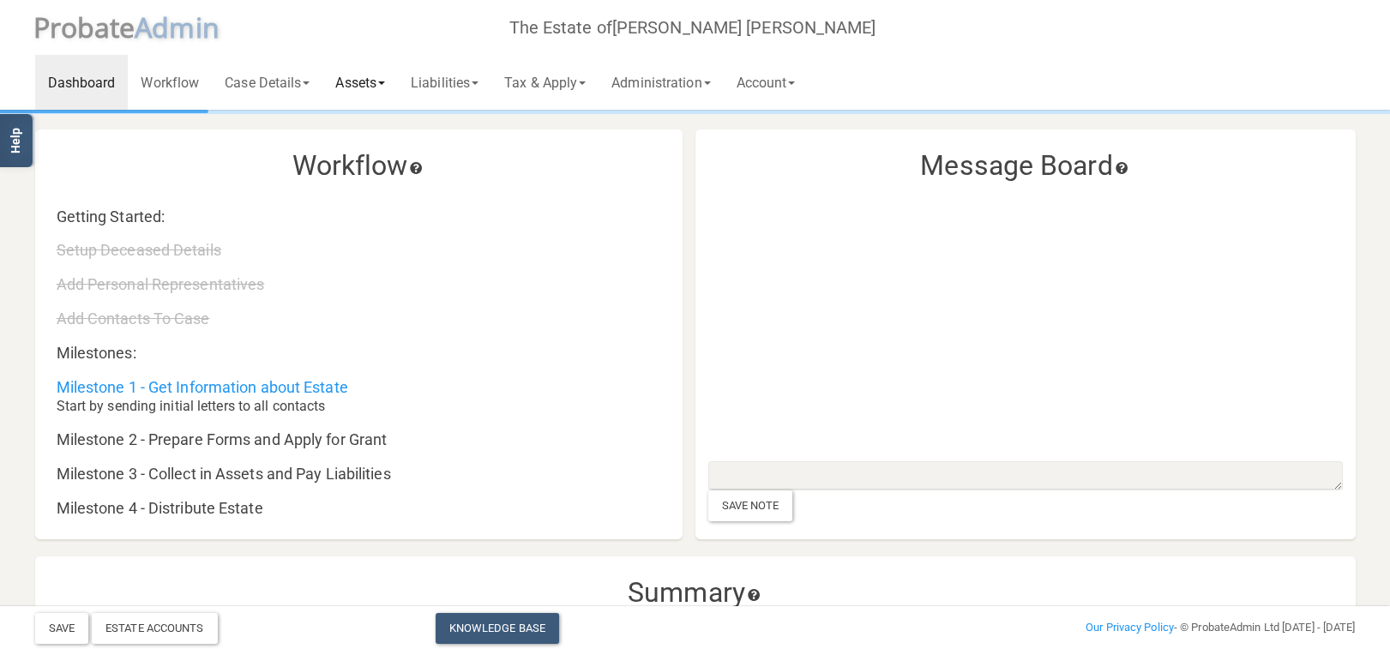
click at [382, 82] on link "Assets" at bounding box center [359, 82] width 75 height 55
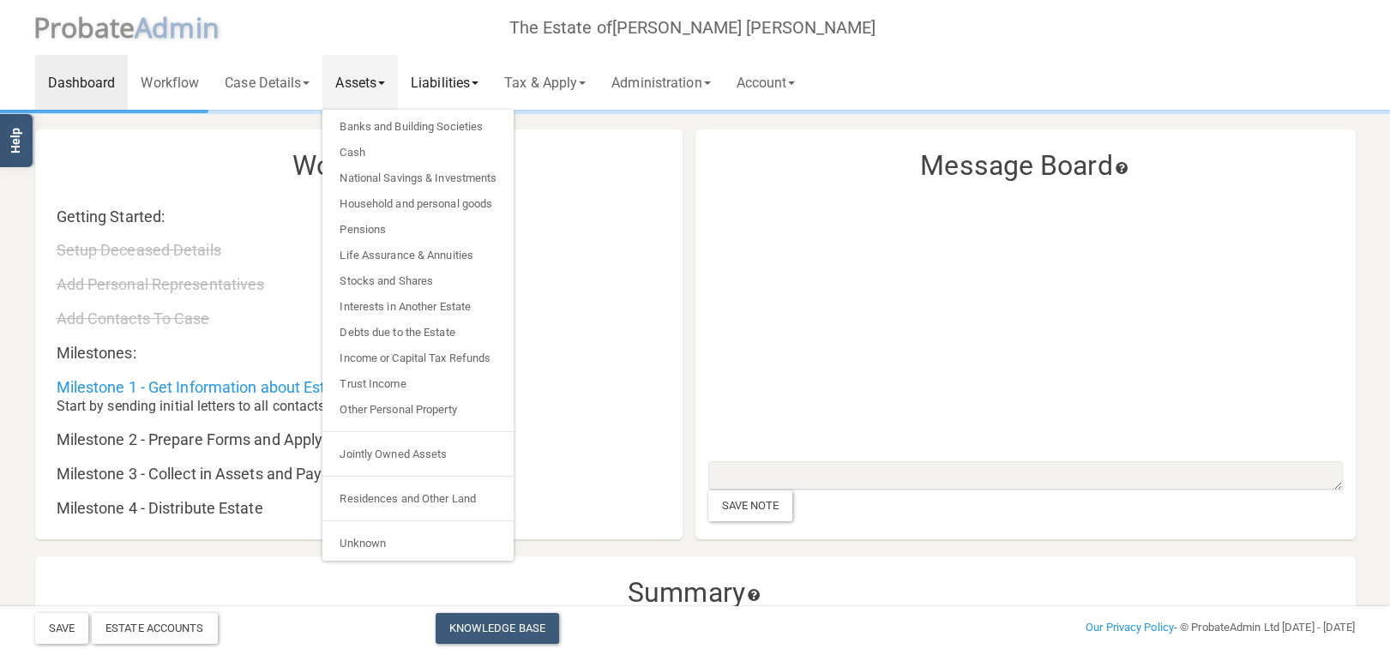
click at [448, 81] on link "Liabilities" at bounding box center [444, 82] width 93 height 55
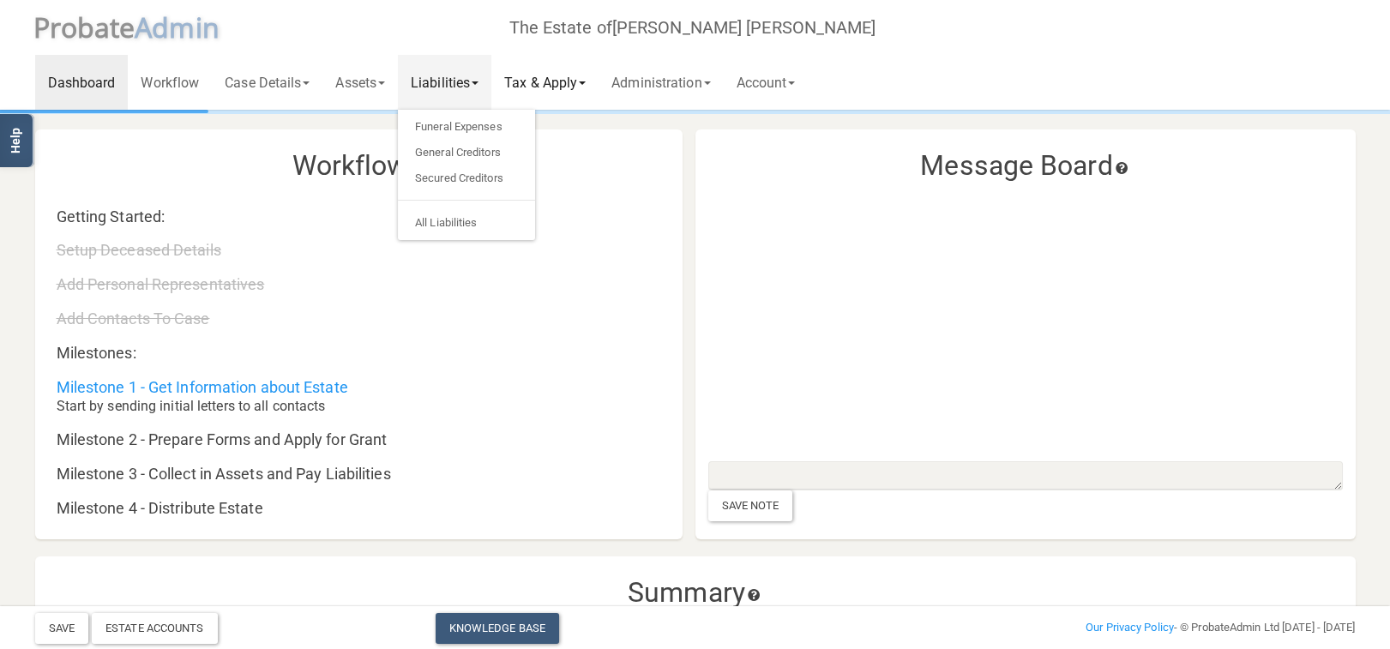
click at [559, 81] on link "Tax & Apply" at bounding box center [544, 82] width 107 height 55
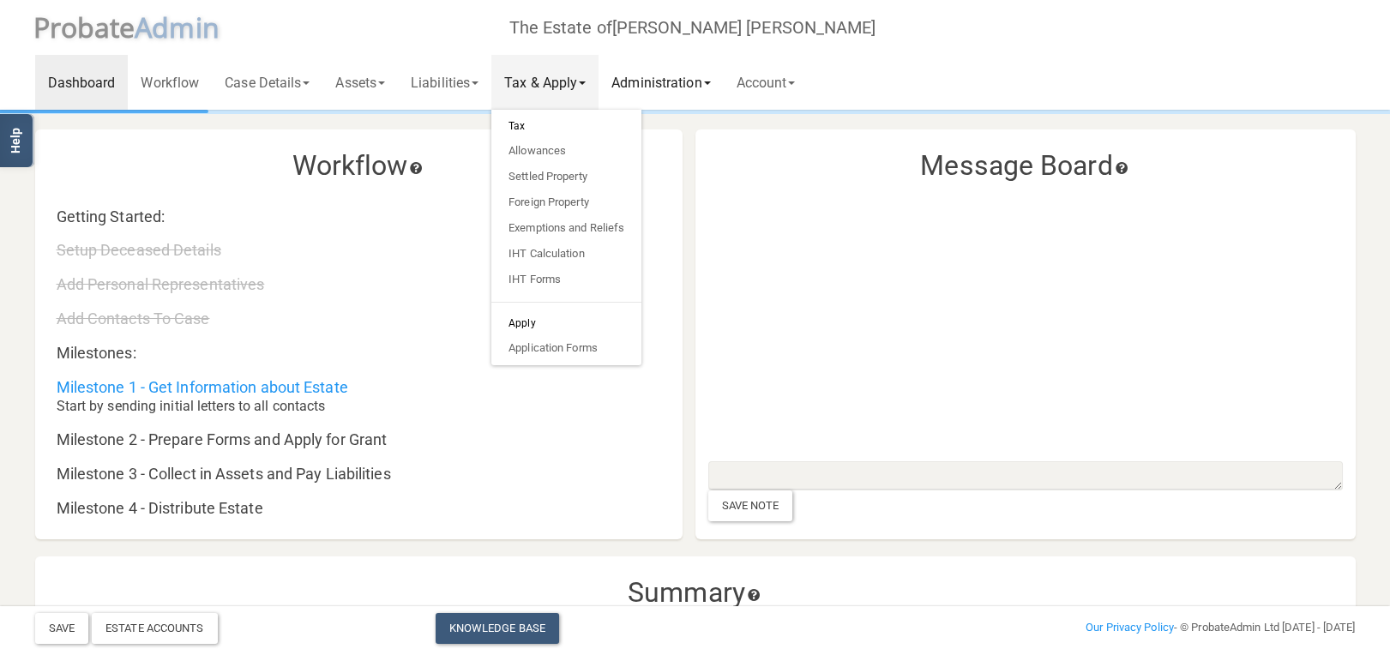
click at [682, 82] on link "Administration" at bounding box center [661, 82] width 124 height 55
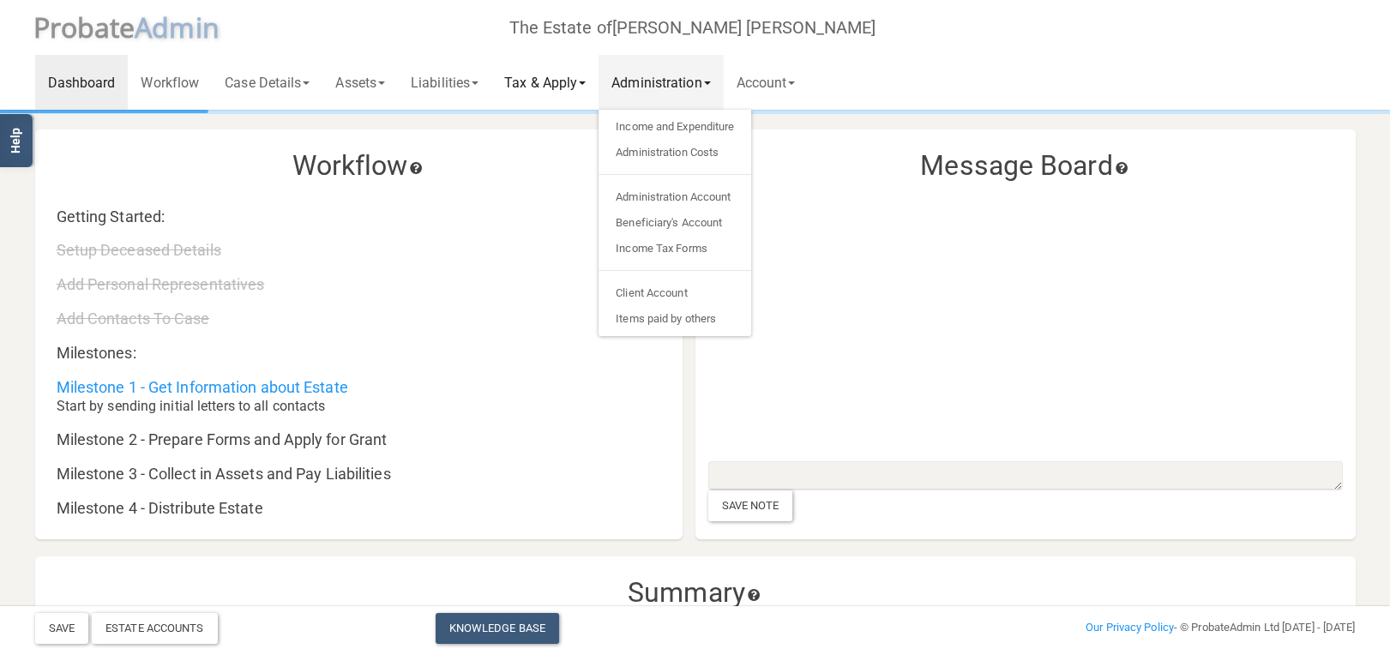
click at [547, 82] on link "Tax & Apply" at bounding box center [544, 82] width 107 height 55
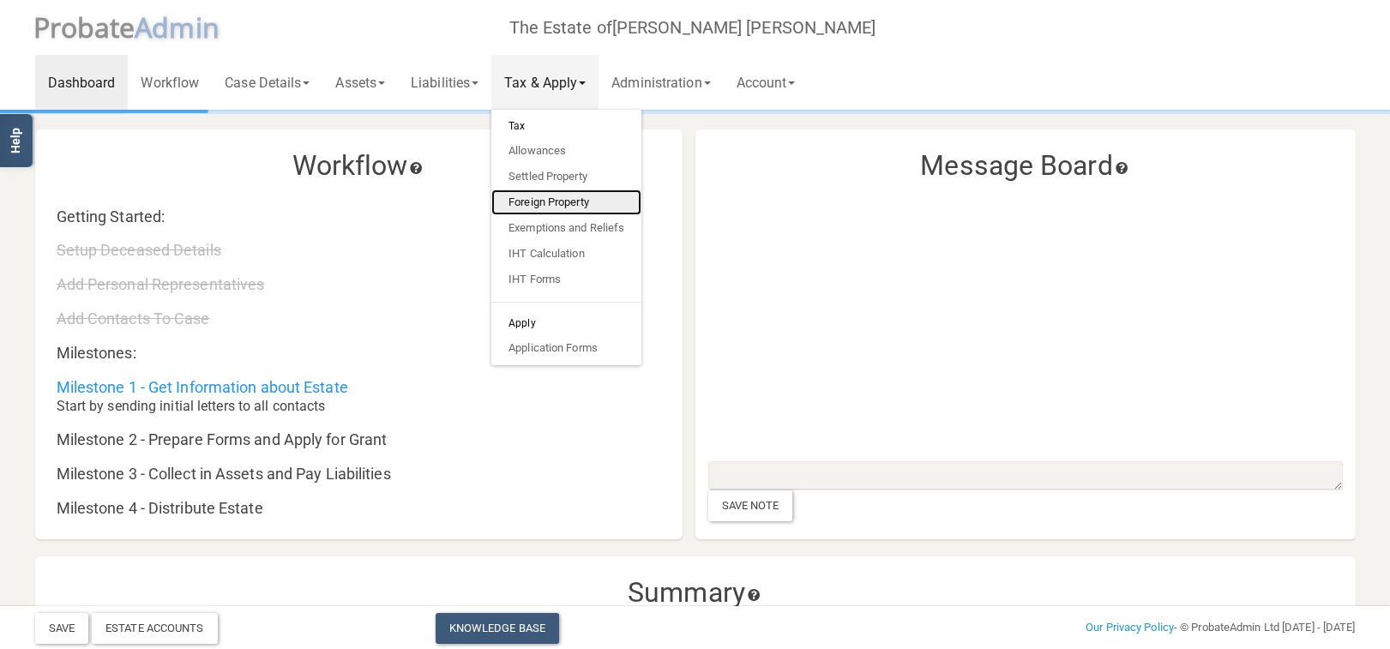
click at [545, 200] on link "Foreign Property" at bounding box center [566, 203] width 150 height 26
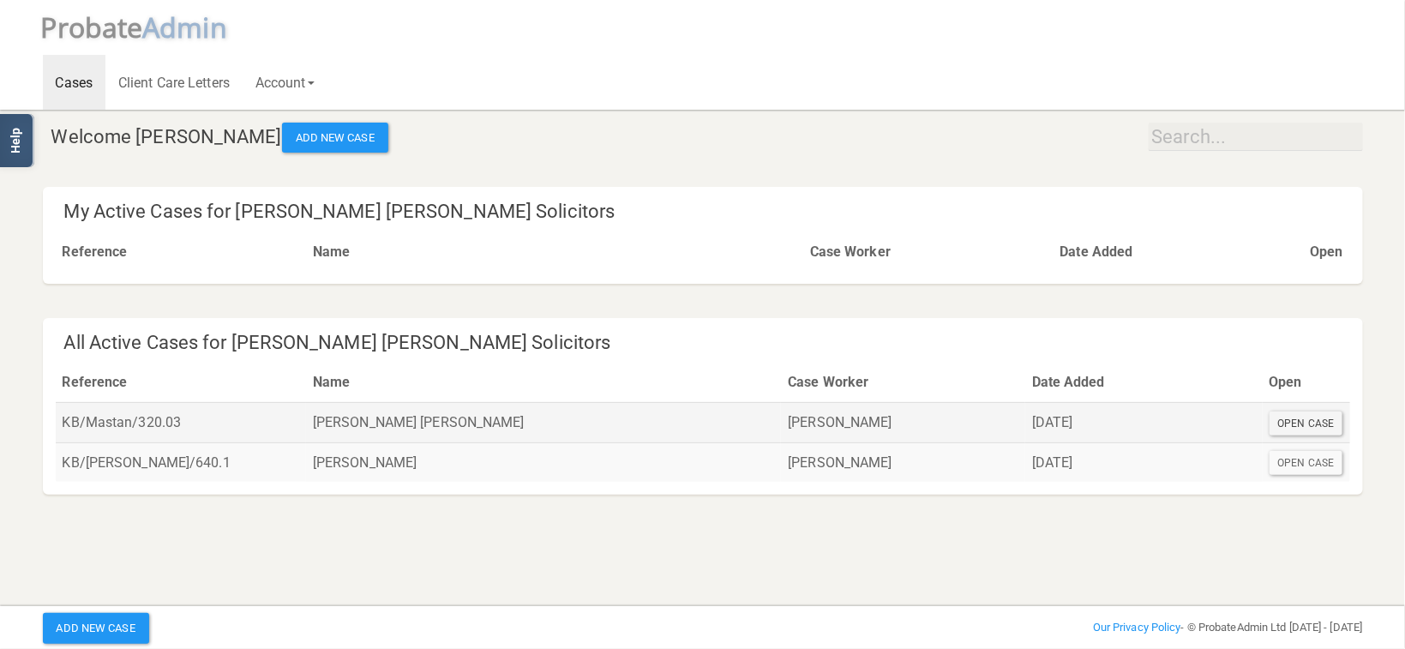
click at [1318, 424] on div "Open Case" at bounding box center [1307, 424] width 74 height 24
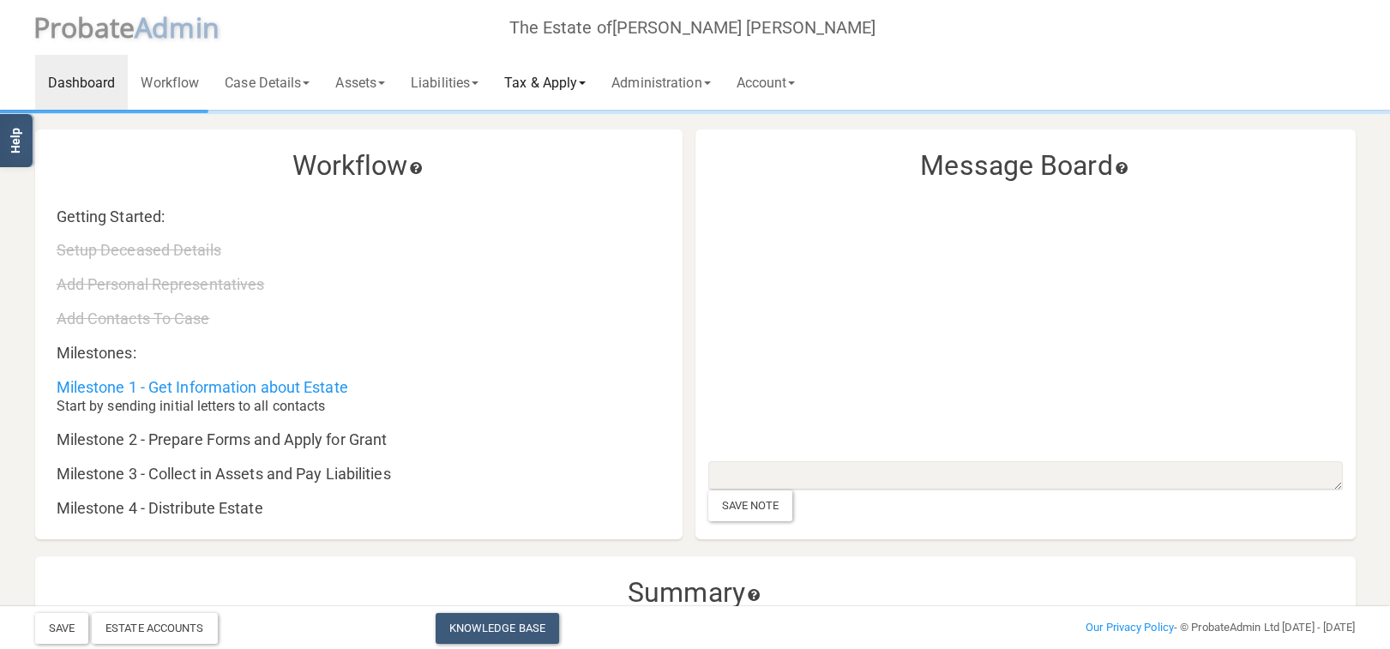
click at [577, 74] on link "Tax & Apply" at bounding box center [544, 82] width 107 height 55
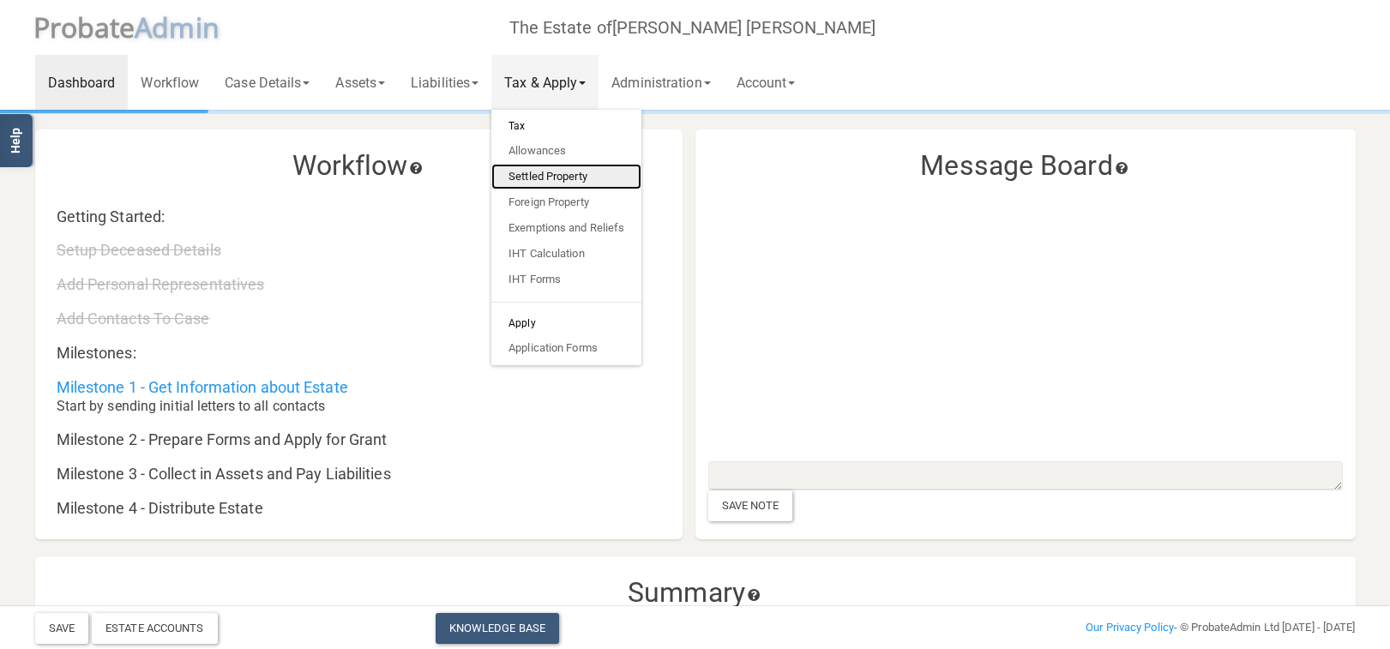
click at [575, 188] on link "Settled Property" at bounding box center [566, 177] width 150 height 26
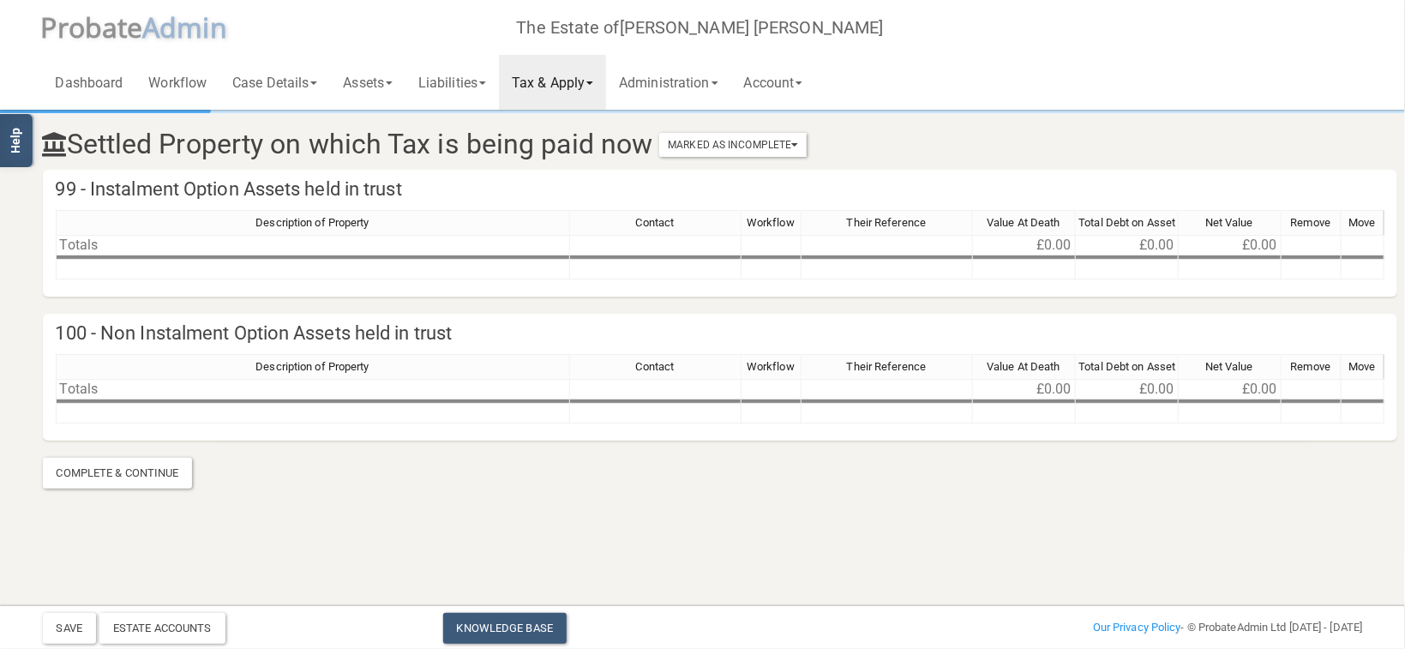
click at [581, 86] on link "Tax & Apply" at bounding box center [552, 82] width 107 height 55
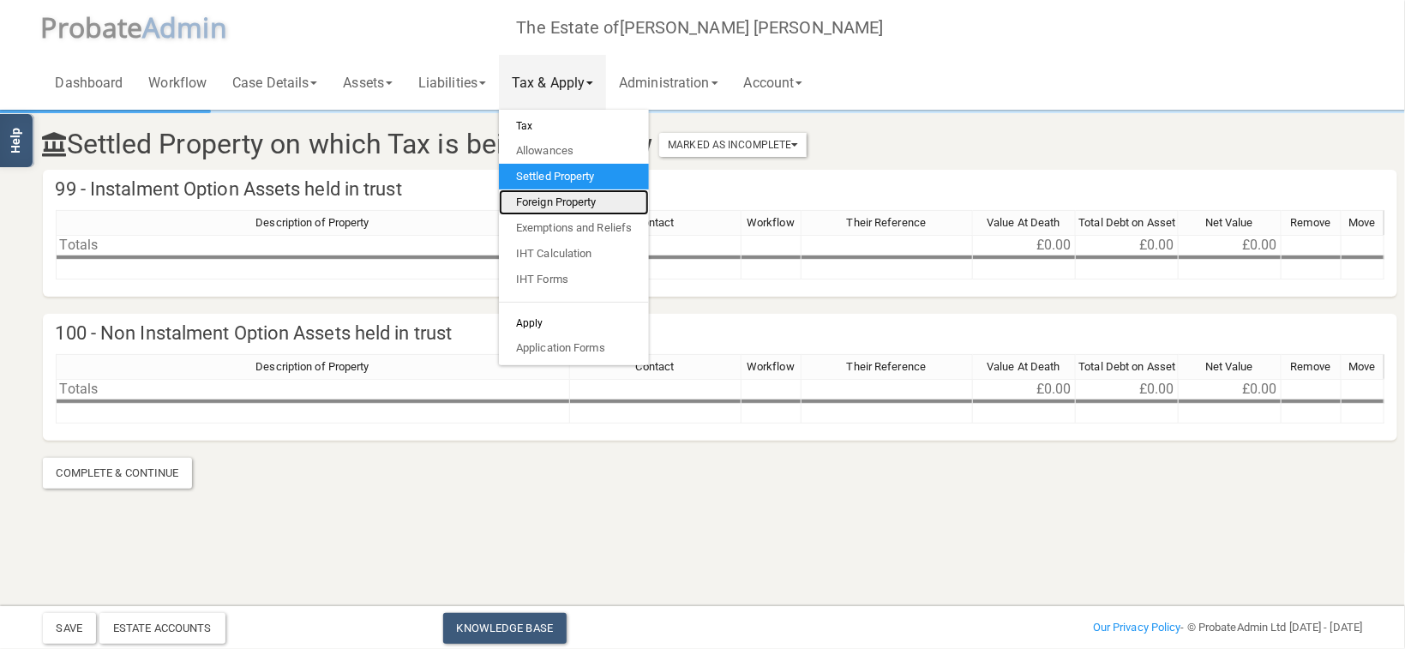
click at [578, 204] on link "Foreign Property" at bounding box center [574, 203] width 150 height 26
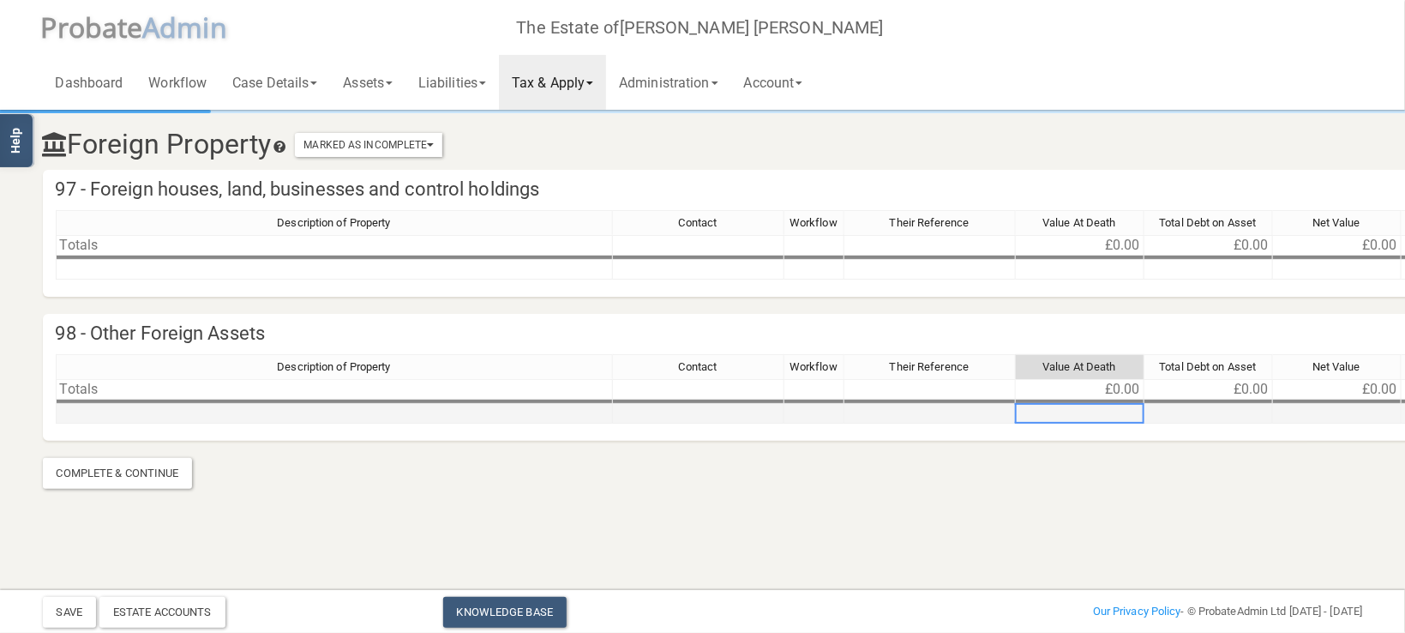
click at [1093, 412] on td at bounding box center [1080, 414] width 129 height 20
click at [1089, 413] on td at bounding box center [1080, 414] width 129 height 20
type textarea "1,415"
click at [274, 408] on td at bounding box center [334, 414] width 557 height 20
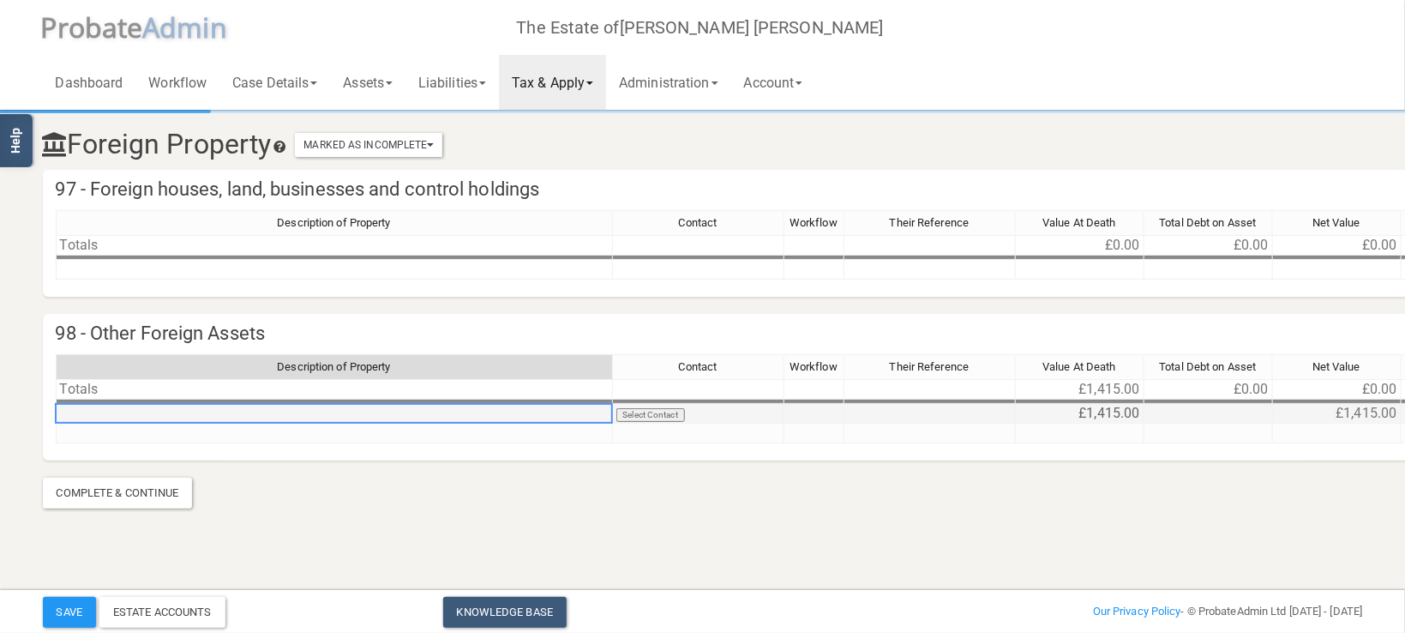
type textarea "i"
type textarea "c"
type textarea "i"
type textarea "ICICI bank account"
click at [936, 611] on div "Our Privacy Policy - © ProbateAdmin Ltd [DATE] - [DATE]" at bounding box center [1151, 611] width 448 height 21
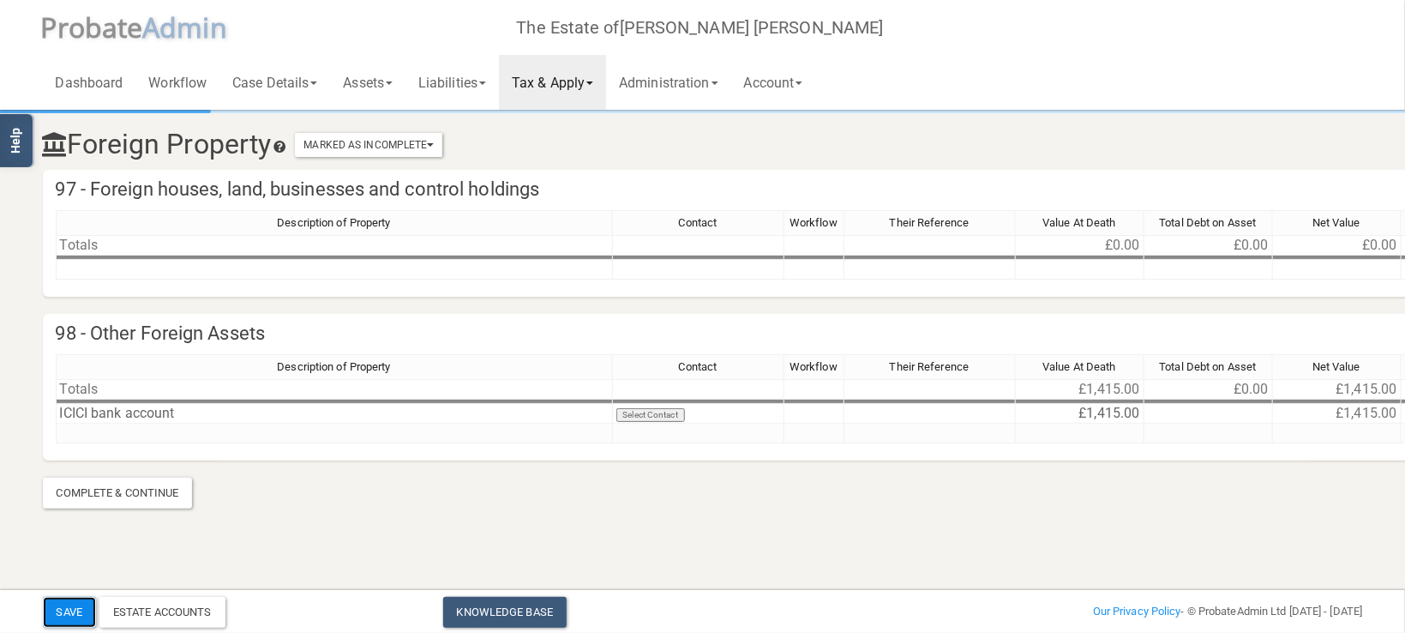
click at [75, 615] on button "Save" at bounding box center [69, 612] width 53 height 31
click at [605, 100] on link "Tax & Apply" at bounding box center [552, 82] width 107 height 55
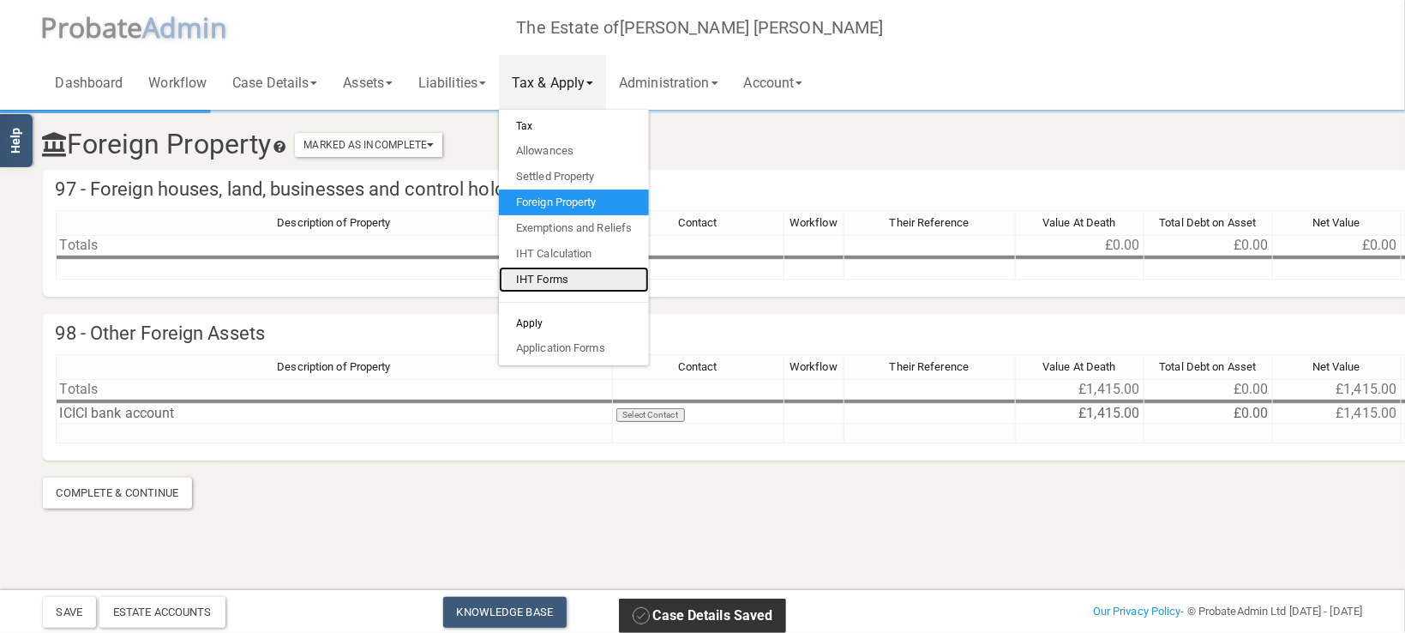
click at [579, 284] on link "IHT Forms" at bounding box center [574, 280] width 150 height 26
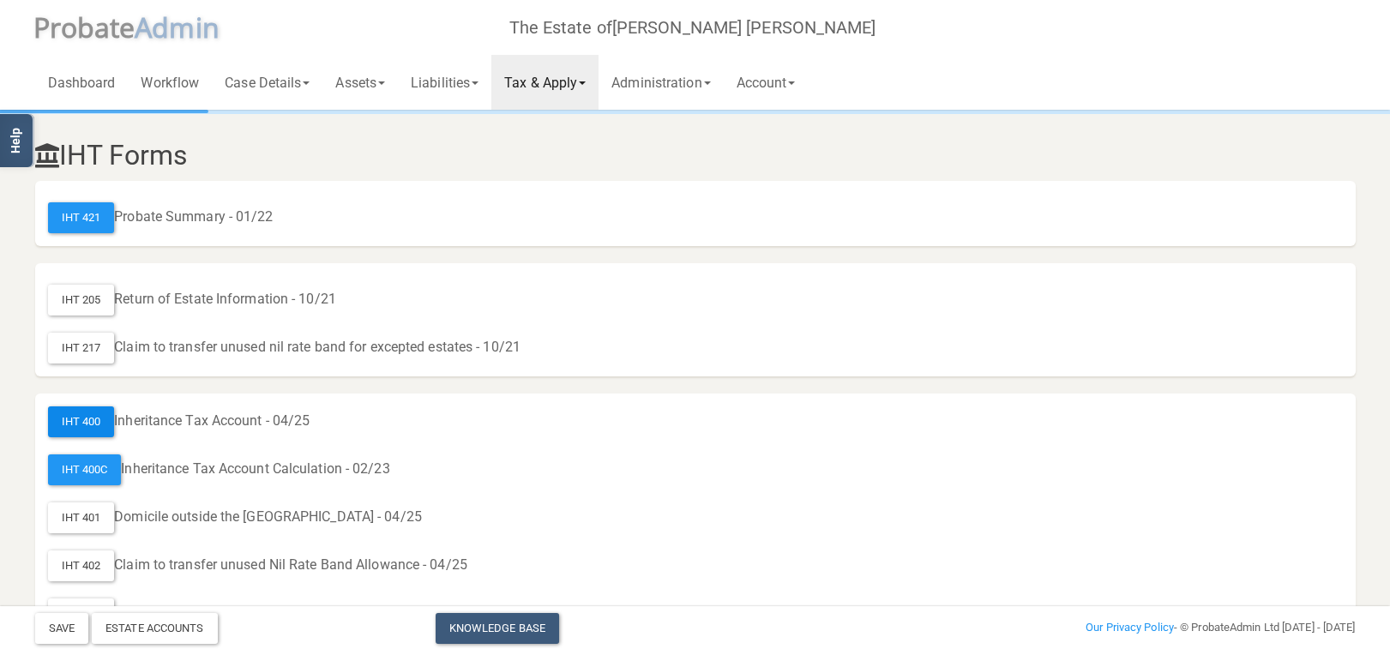
click at [89, 426] on div "IHT 400" at bounding box center [81, 421] width 67 height 31
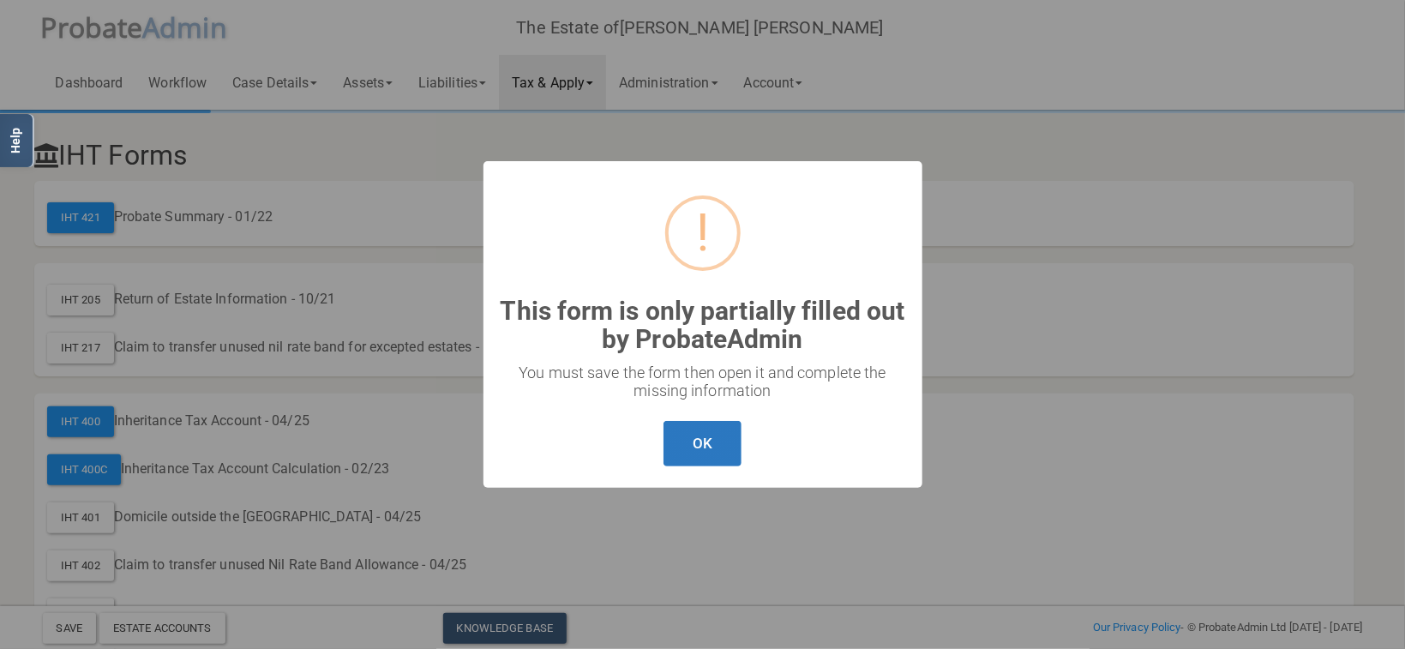
click at [690, 453] on button "OK" at bounding box center [703, 443] width 78 height 45
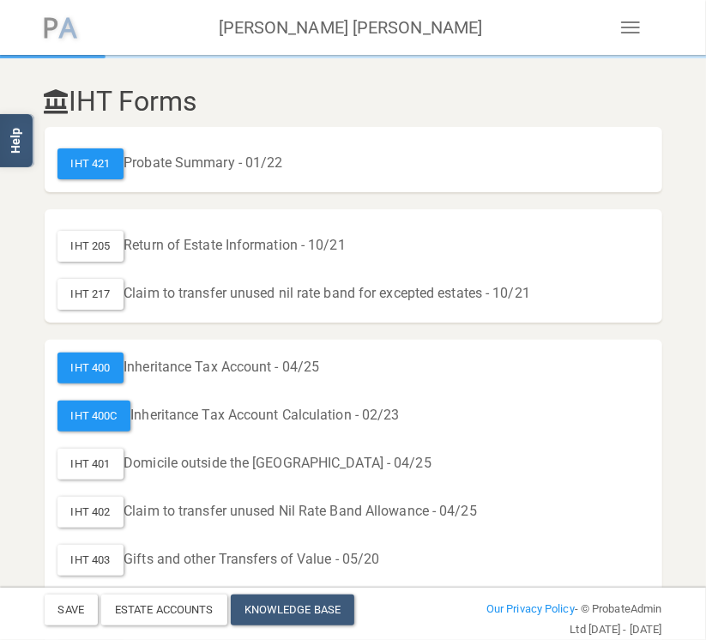
click at [336, 25] on div "Toggle navigation P robate A dmin" at bounding box center [353, 27] width 617 height 55
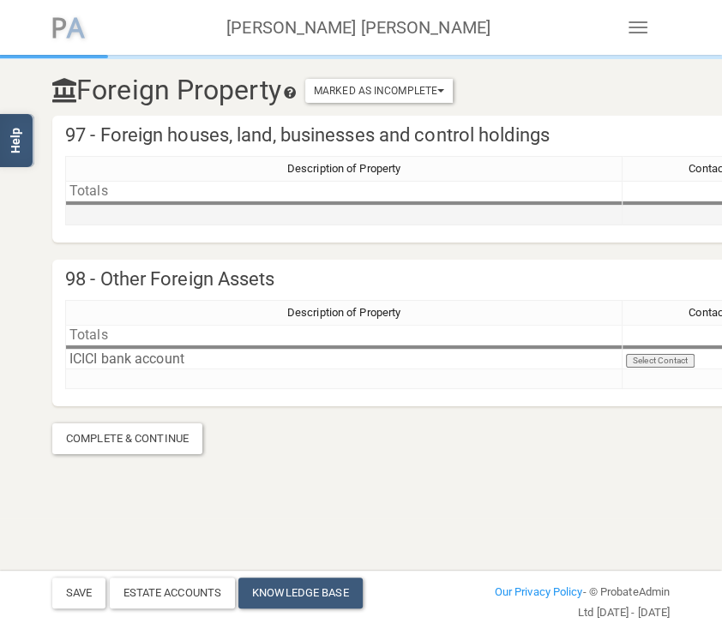
click at [159, 220] on td at bounding box center [343, 216] width 557 height 20
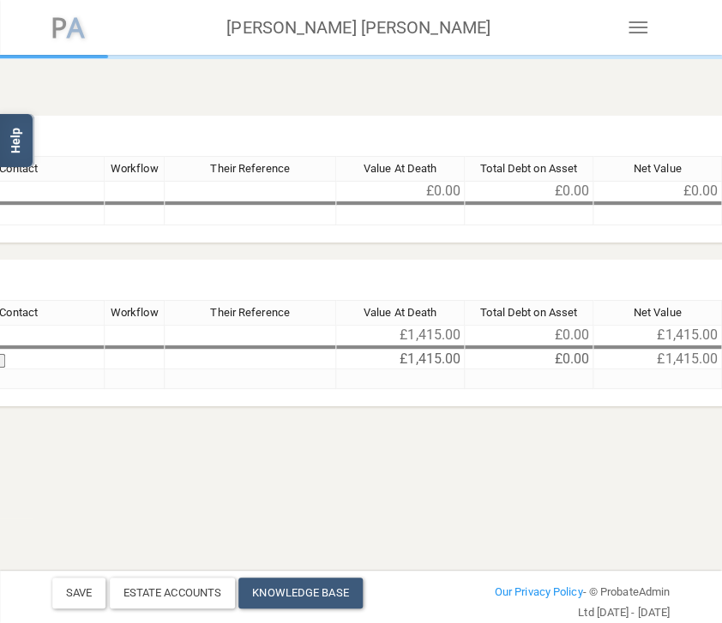
scroll to position [0, 711]
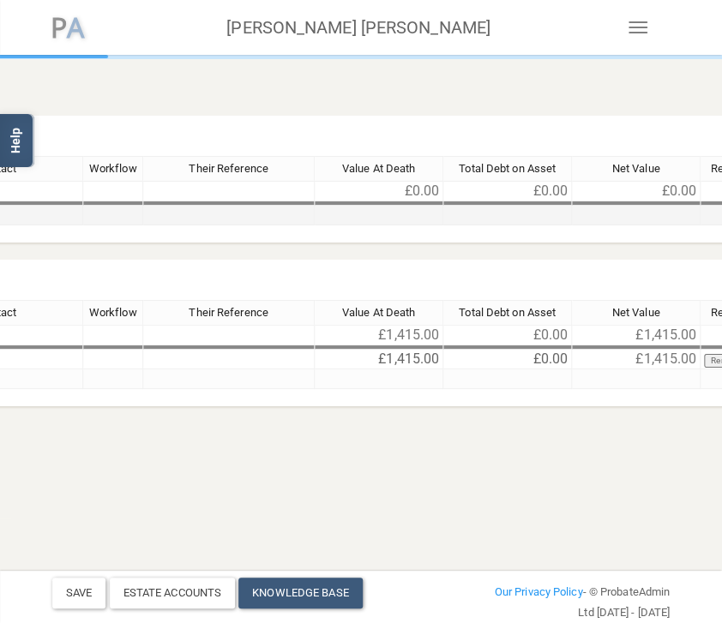
click at [387, 216] on td at bounding box center [379, 216] width 129 height 20
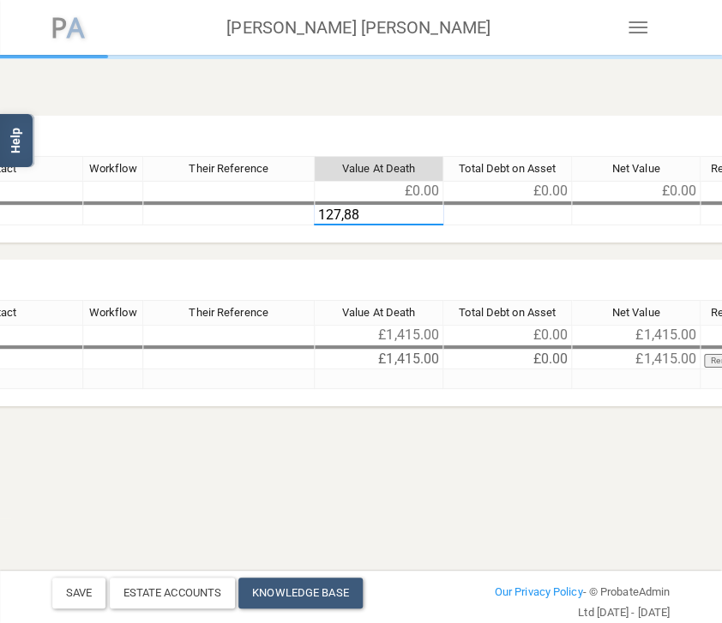
type textarea "127,889"
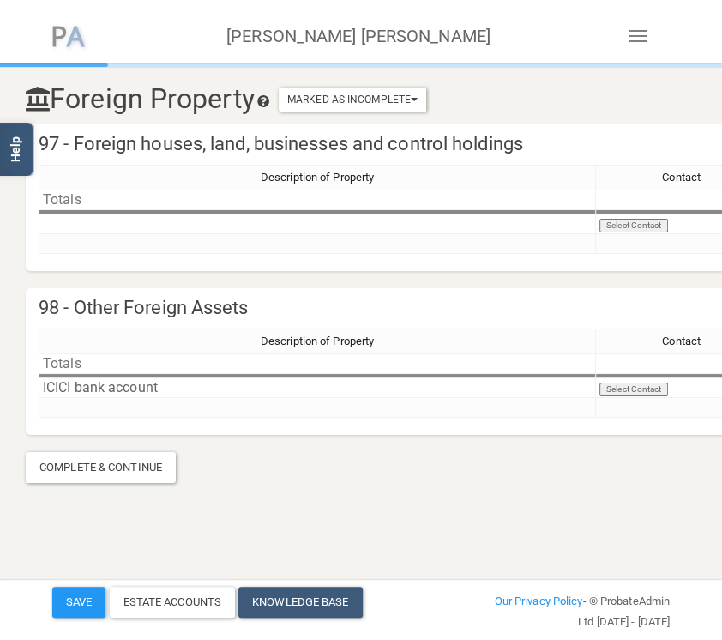
scroll to position [0, 0]
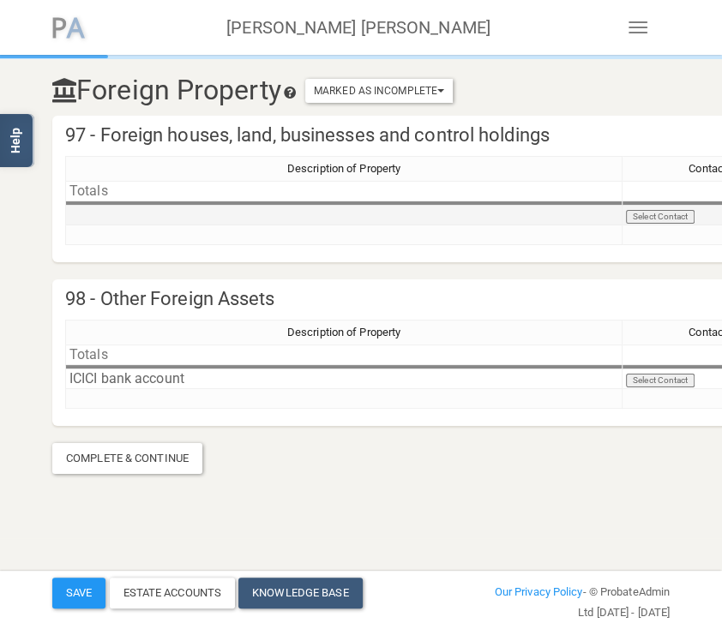
click at [202, 214] on td at bounding box center [343, 216] width 557 height 20
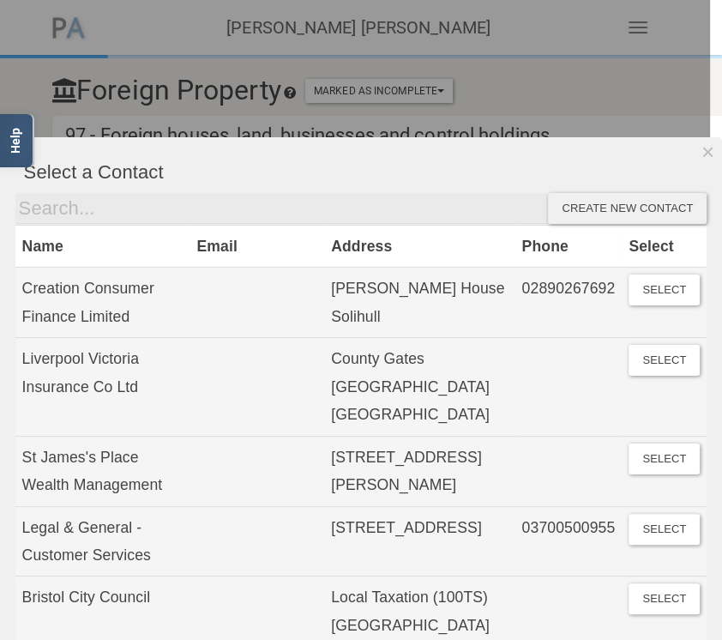
click at [531, 118] on div at bounding box center [355, 320] width 710 height 640
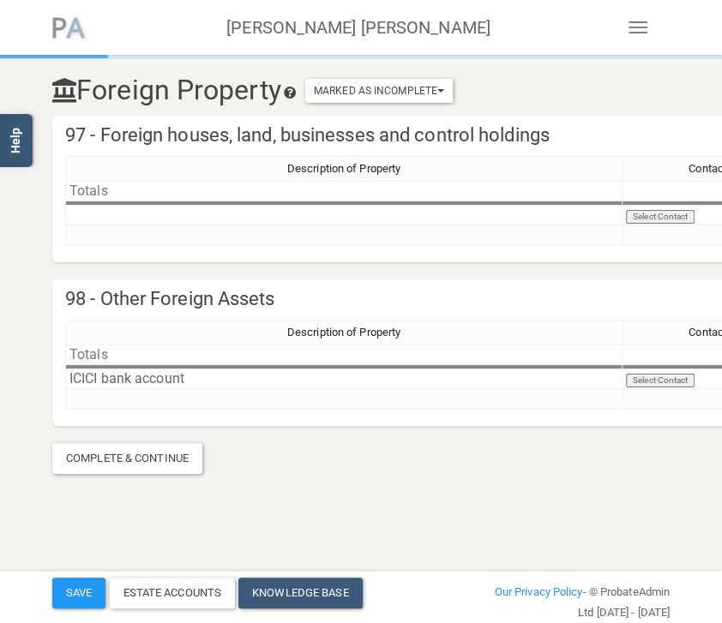
click at [65, 205] on div "Description of Property Contact Workflow Their Reference Value At Death Total D…" at bounding box center [65, 200] width 0 height 89
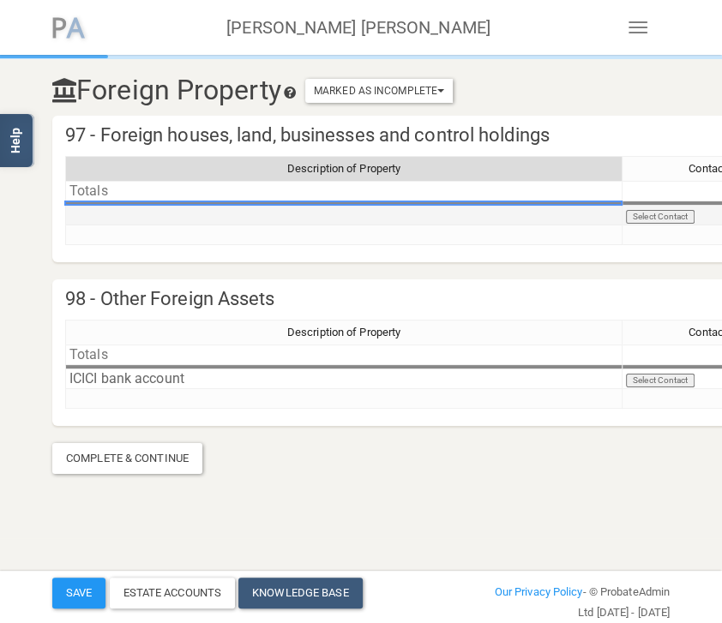
click at [389, 220] on td at bounding box center [343, 216] width 557 height 20
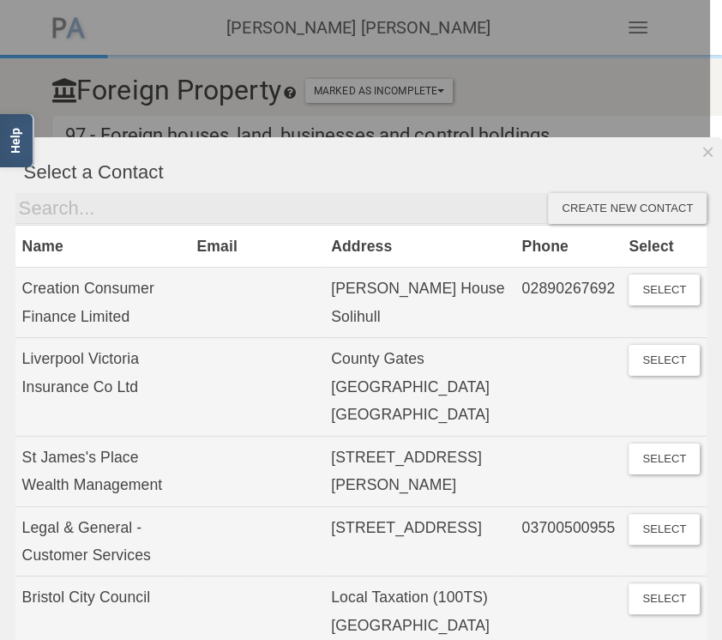
click at [389, 225] on th "Address" at bounding box center [419, 246] width 190 height 42
click at [523, 106] on div at bounding box center [355, 320] width 710 height 640
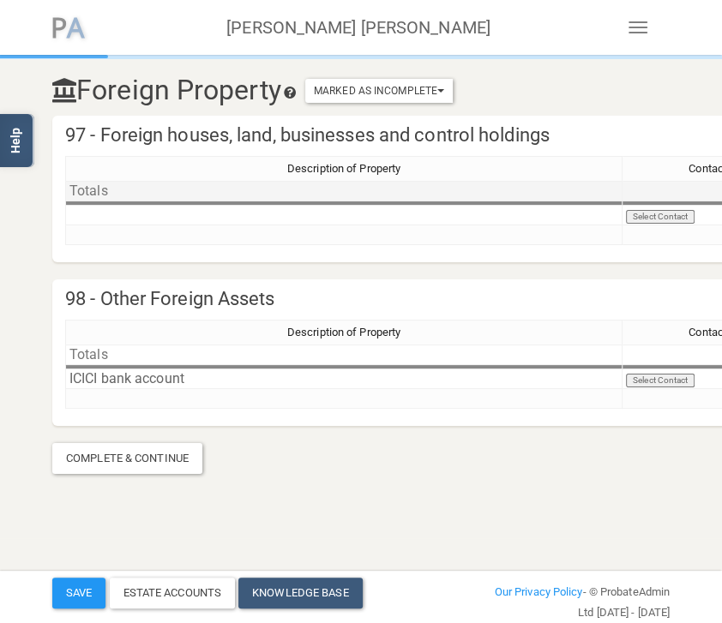
click at [397, 194] on td "Totals" at bounding box center [343, 191] width 557 height 21
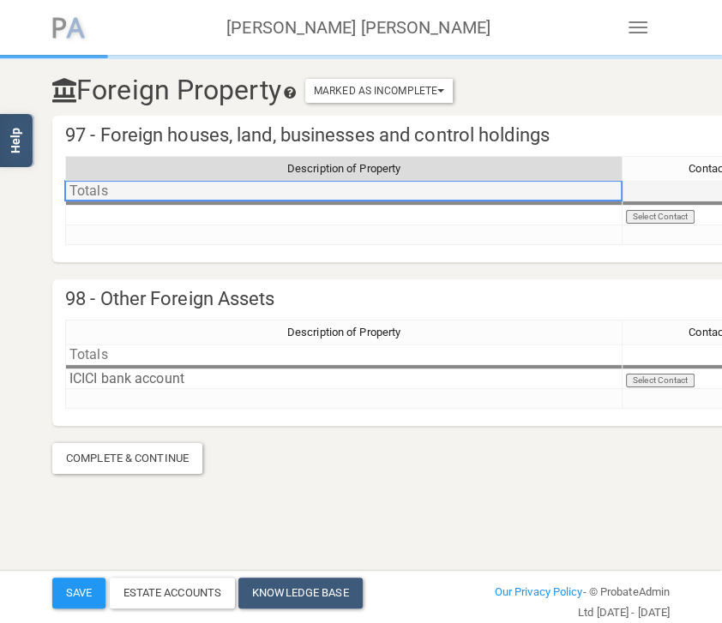
click at [397, 190] on td "Totals" at bounding box center [343, 191] width 557 height 21
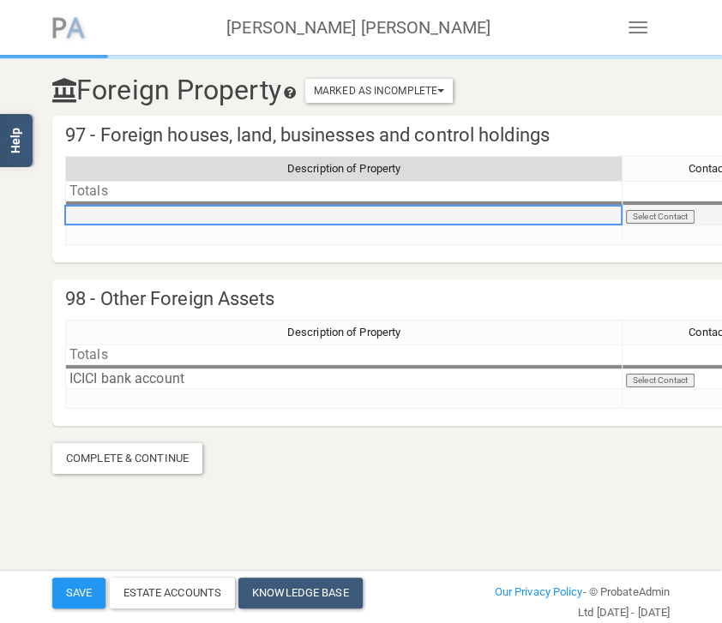
click at [555, 216] on td at bounding box center [343, 216] width 557 height 20
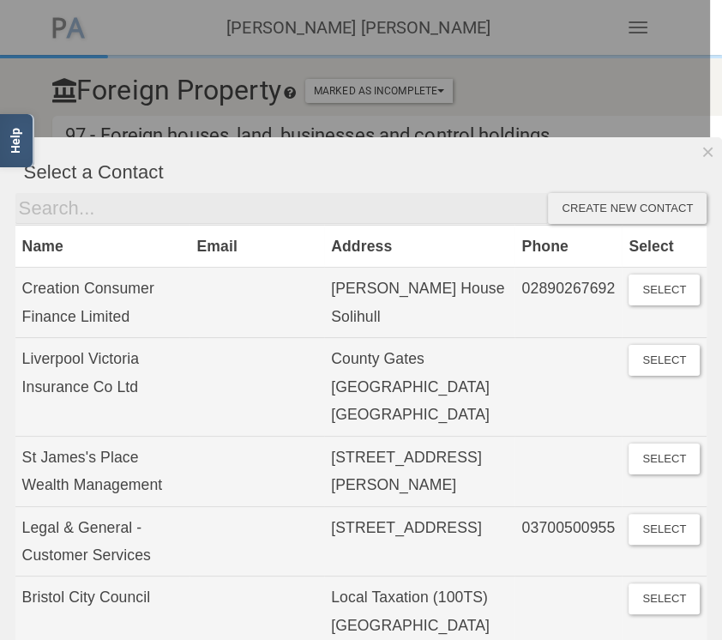
click at [599, 216] on div "Create new contact" at bounding box center [627, 208] width 159 height 31
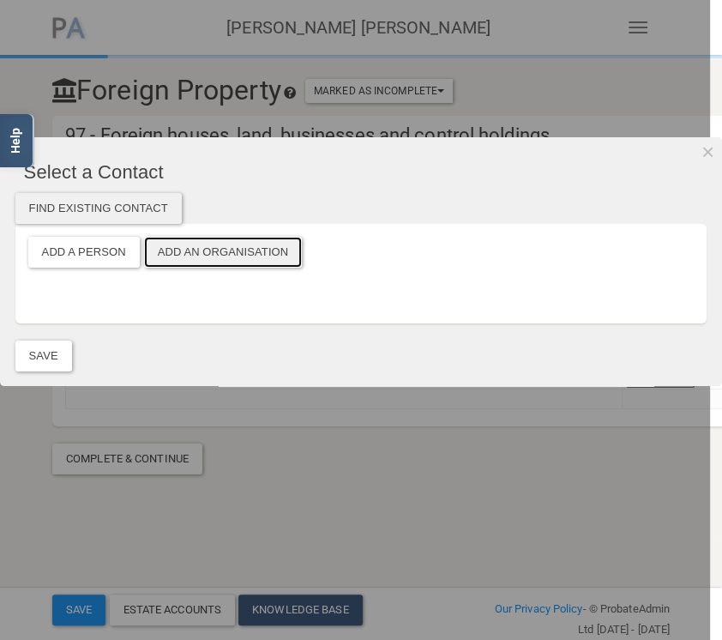
click at [251, 249] on button "Add an Organisation" at bounding box center [223, 252] width 159 height 31
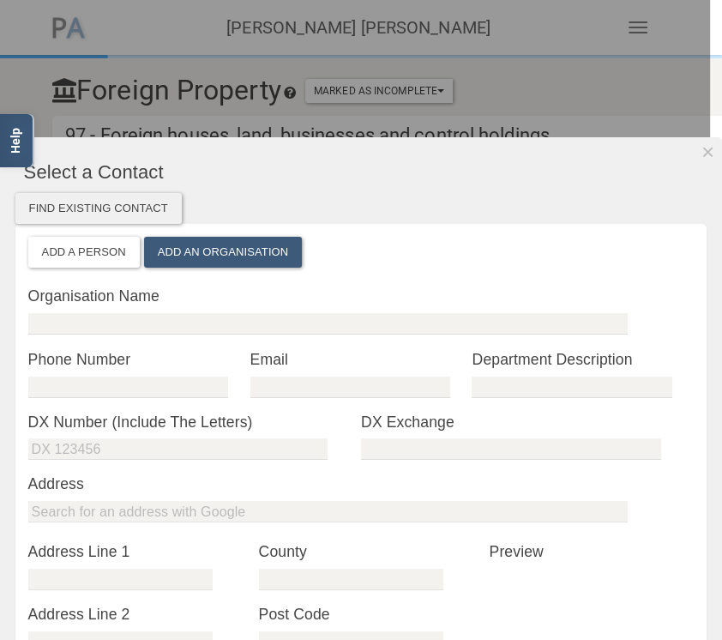
click at [125, 310] on div "Organisation Name" at bounding box center [361, 316] width 666 height 63
drag, startPoint x: 124, startPoint y: 343, endPoint x: 122, endPoint y: 329, distance: 14.0
click at [125, 341] on div "Organisation Name" at bounding box center [361, 316] width 666 height 63
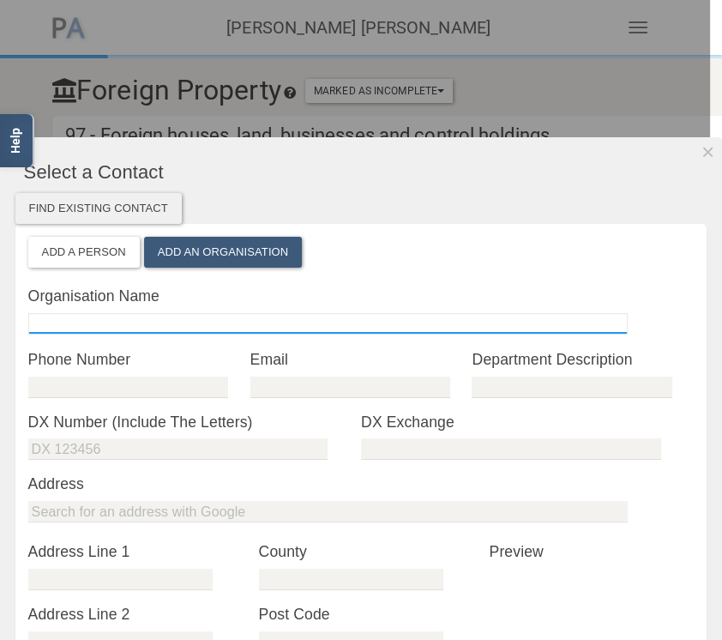
click at [117, 333] on input "text" at bounding box center [327, 323] width 599 height 21
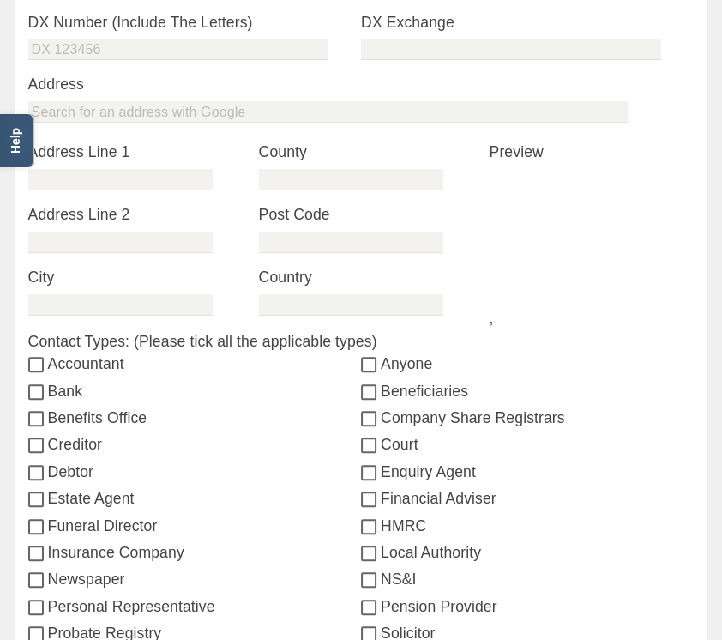
scroll to position [500, 0]
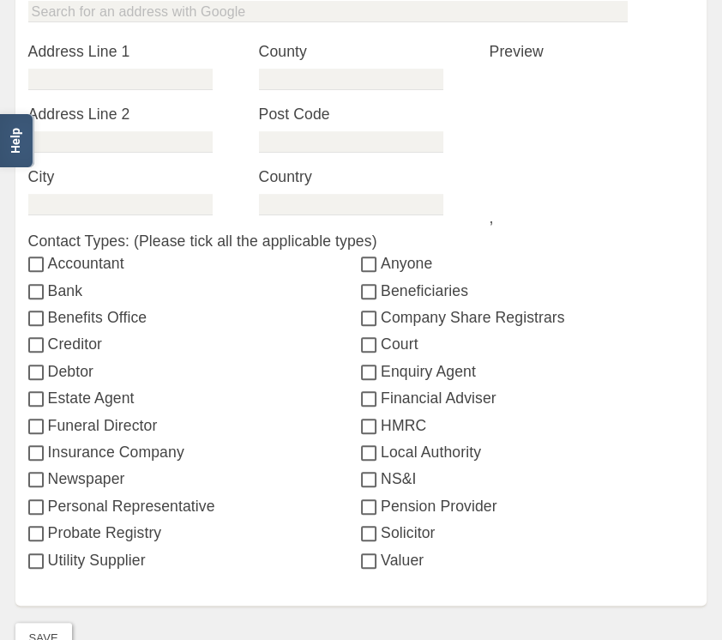
type input "ICICI Bank"
click at [43, 289] on input "Bank" at bounding box center [38, 293] width 20 height 14
checkbox input "true"
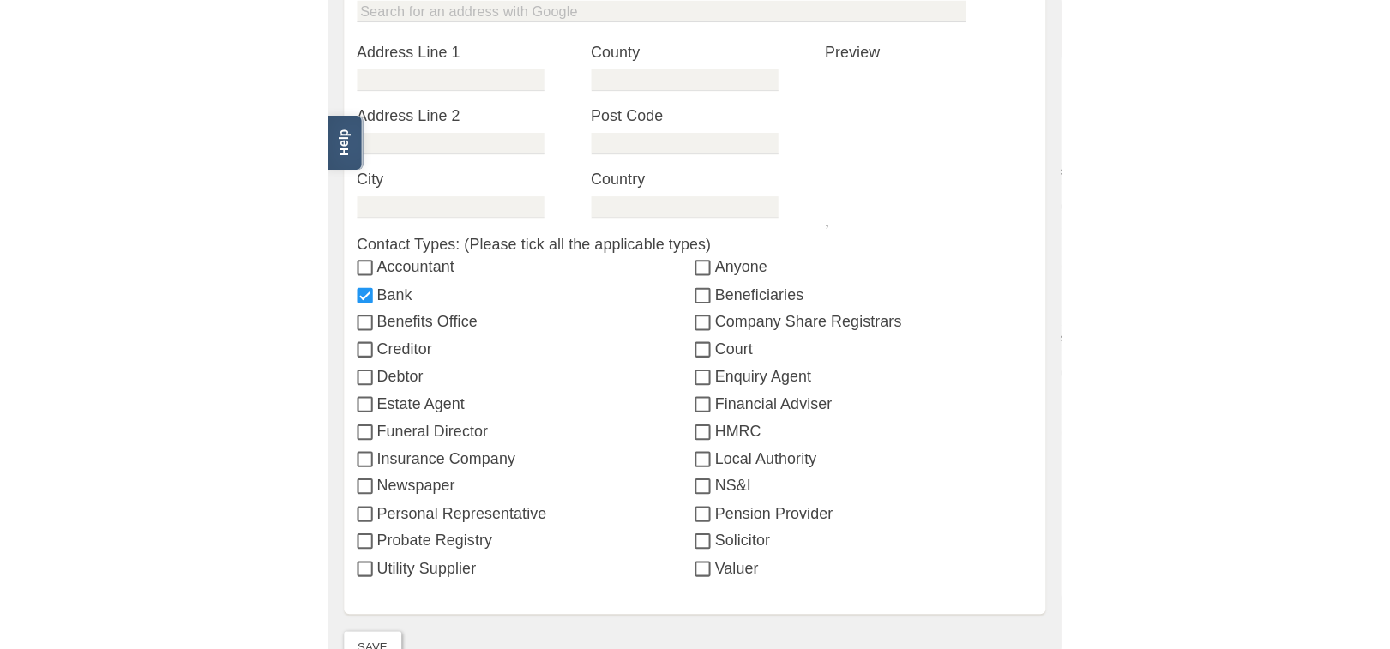
scroll to position [666, 0]
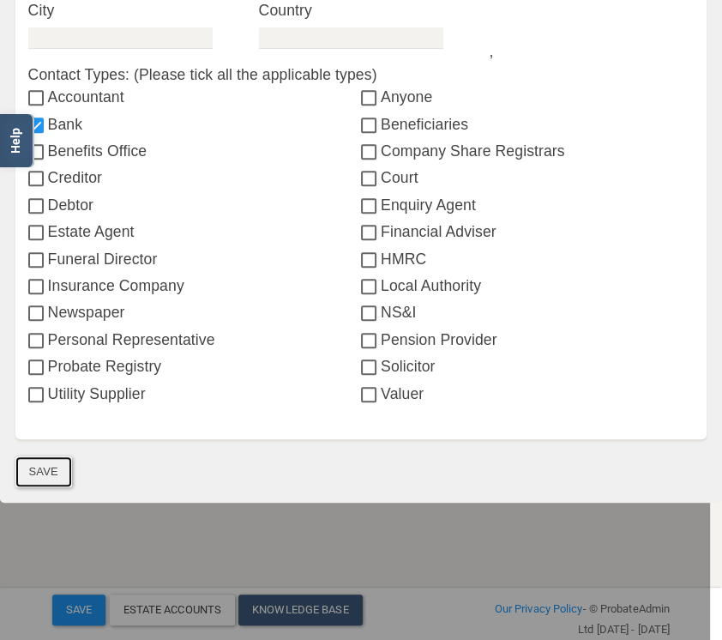
click at [61, 472] on button "Save" at bounding box center [43, 471] width 57 height 31
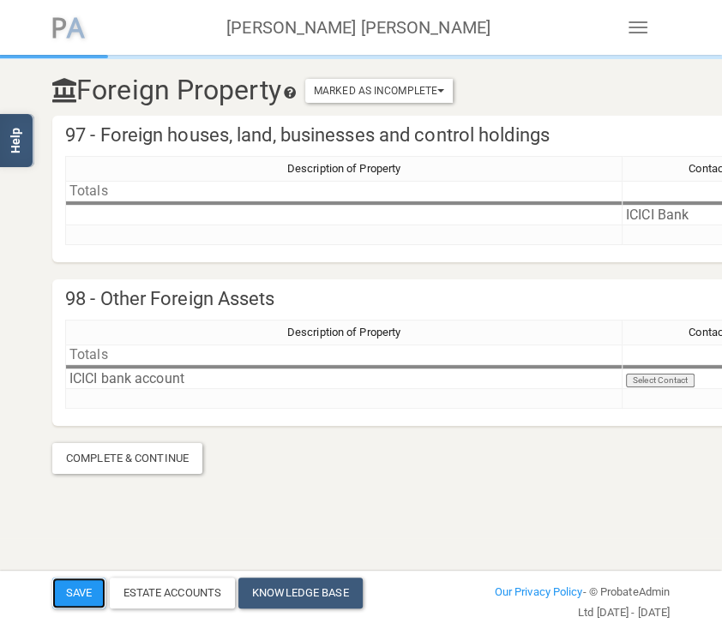
drag, startPoint x: 91, startPoint y: 601, endPoint x: 210, endPoint y: 339, distance: 288.2
click at [92, 600] on button "Save" at bounding box center [78, 593] width 53 height 31
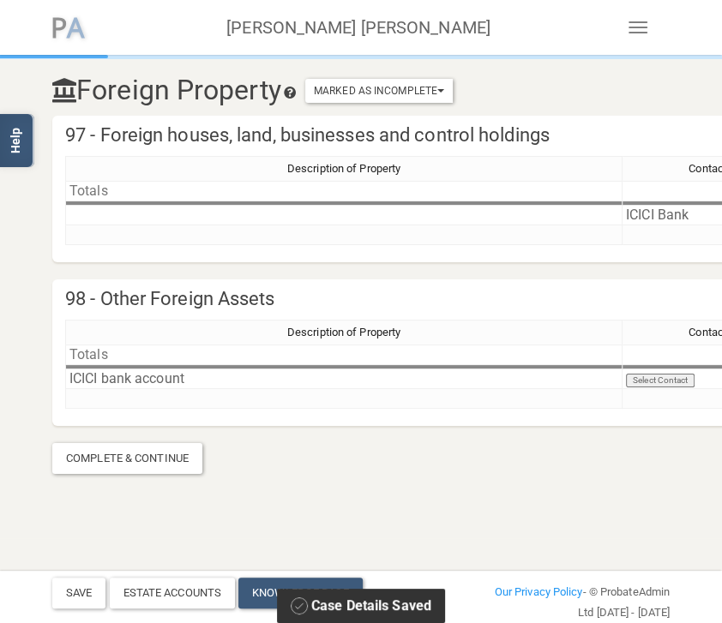
click at [634, 32] on span "button" at bounding box center [638, 33] width 19 height 2
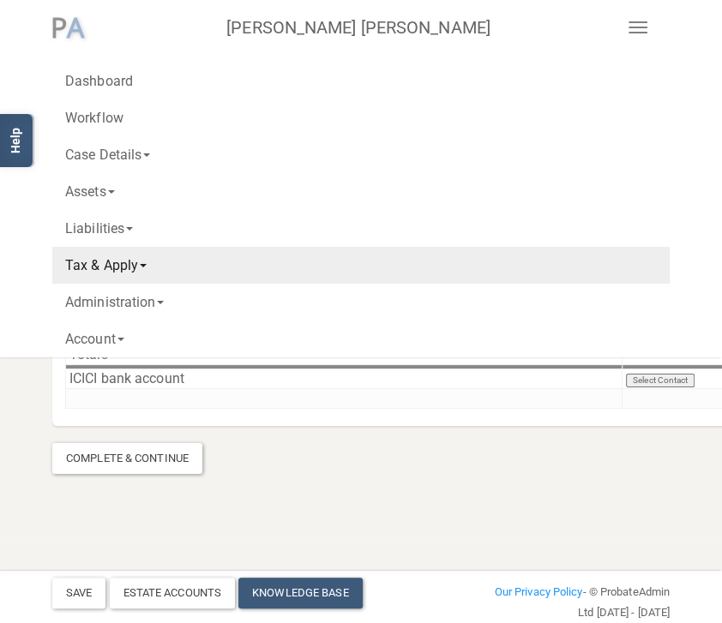
click at [131, 262] on link "Tax & Apply" at bounding box center [360, 265] width 617 height 37
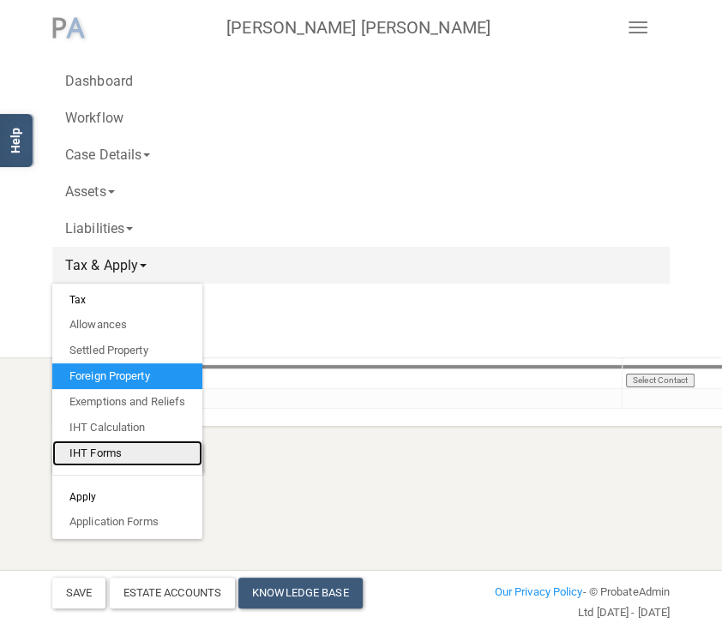
click at [114, 454] on link "IHT Forms" at bounding box center [127, 454] width 150 height 26
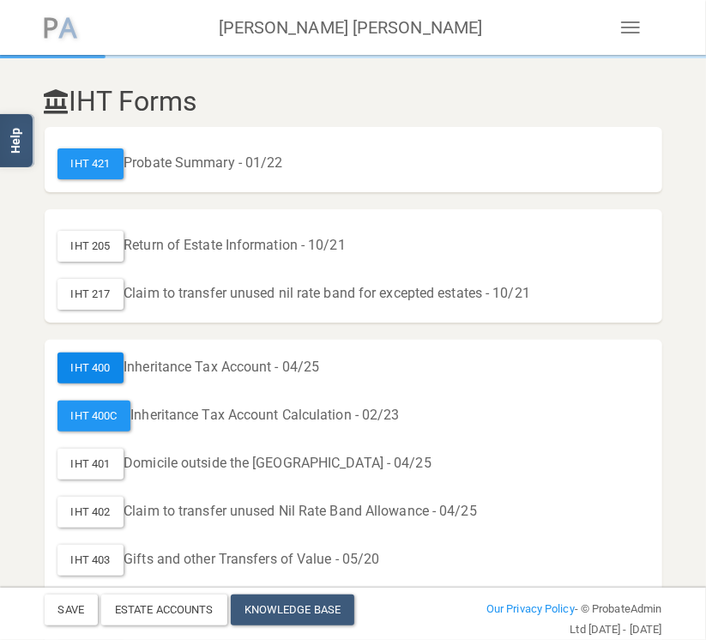
click at [99, 359] on div "IHT 400" at bounding box center [90, 367] width 67 height 31
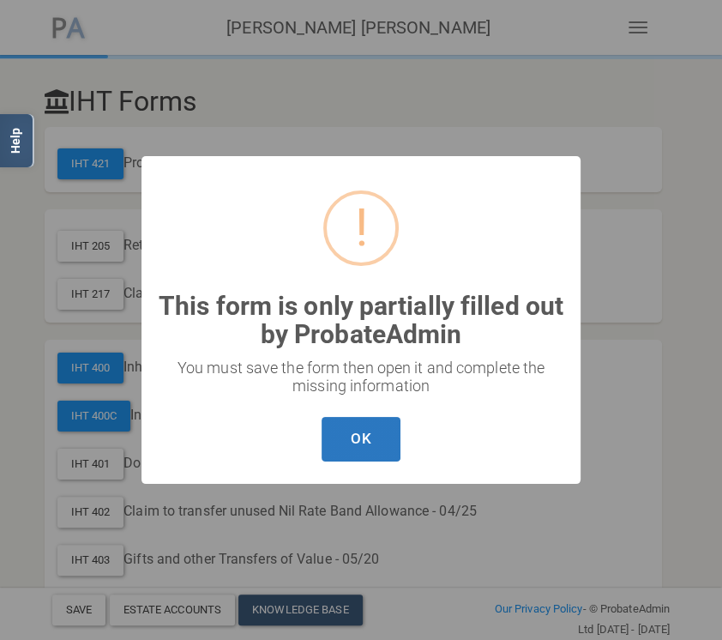
click at [367, 436] on button "OK" at bounding box center [361, 439] width 78 height 45
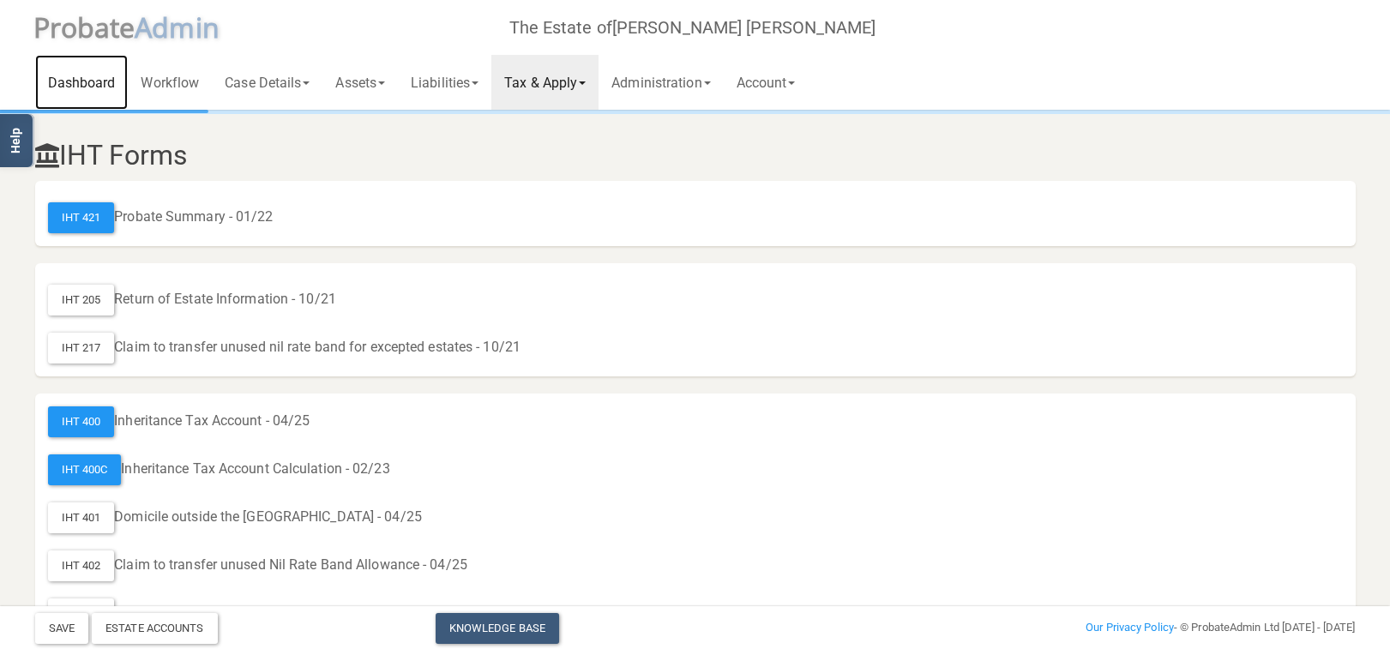
click at [81, 91] on link "Dashboard" at bounding box center [81, 82] width 93 height 55
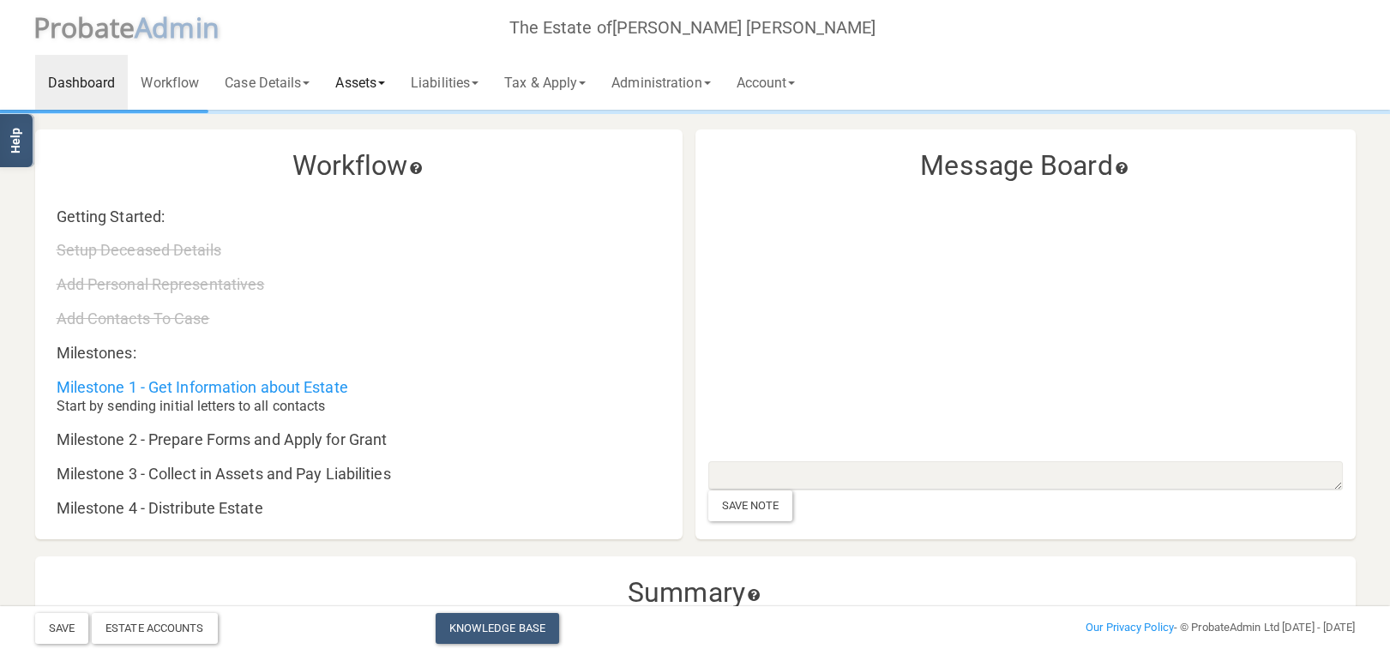
click at [346, 81] on link "Assets" at bounding box center [359, 82] width 75 height 55
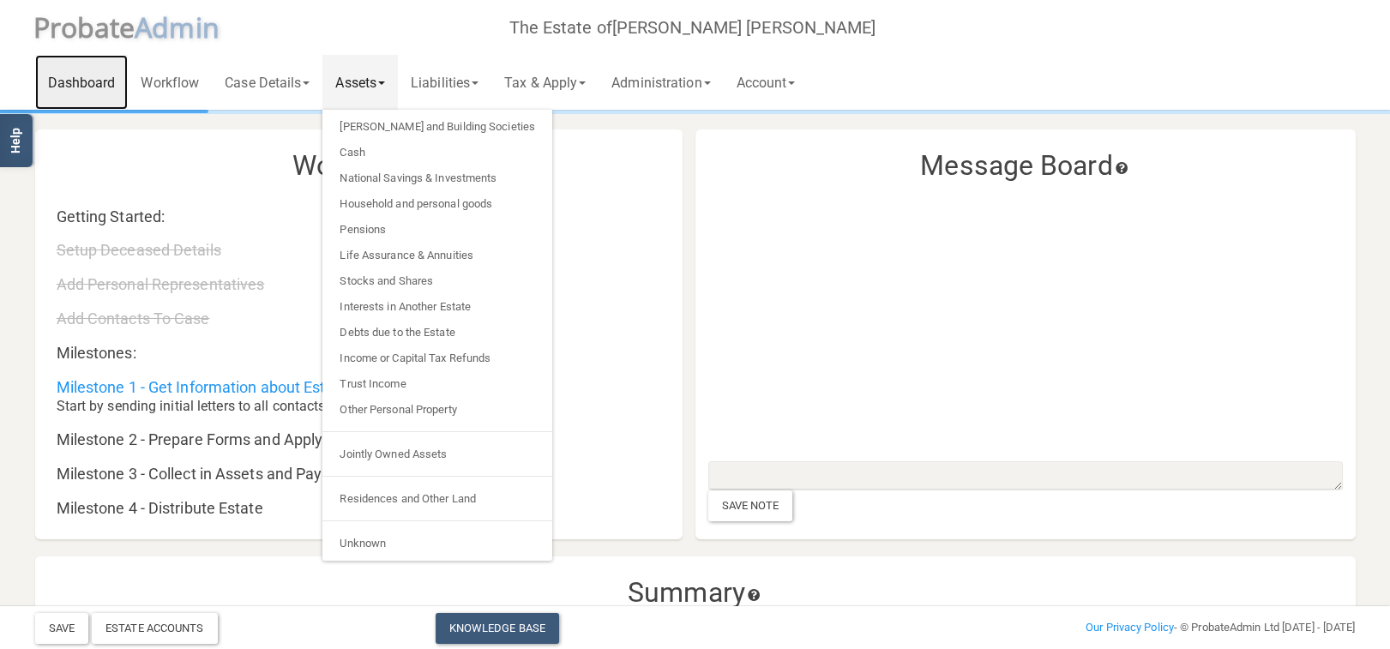
click at [78, 76] on link "Dashboard" at bounding box center [81, 82] width 93 height 55
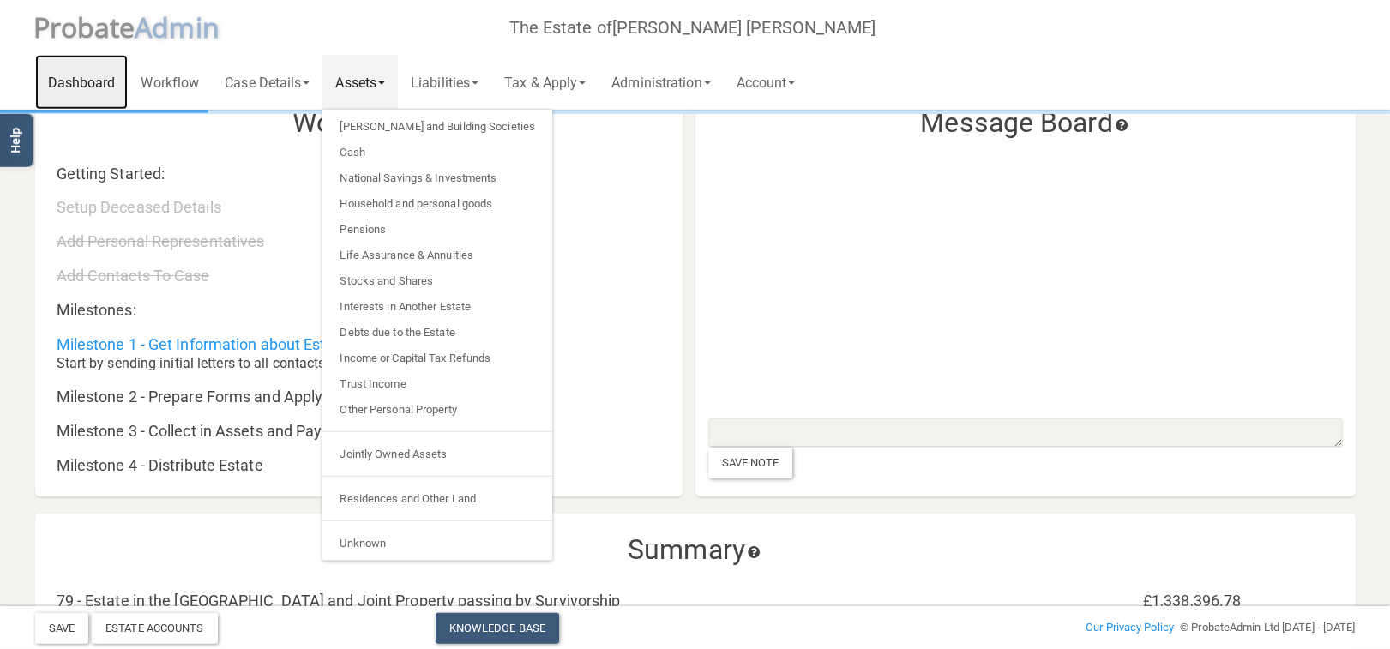
scroll to position [91, 0]
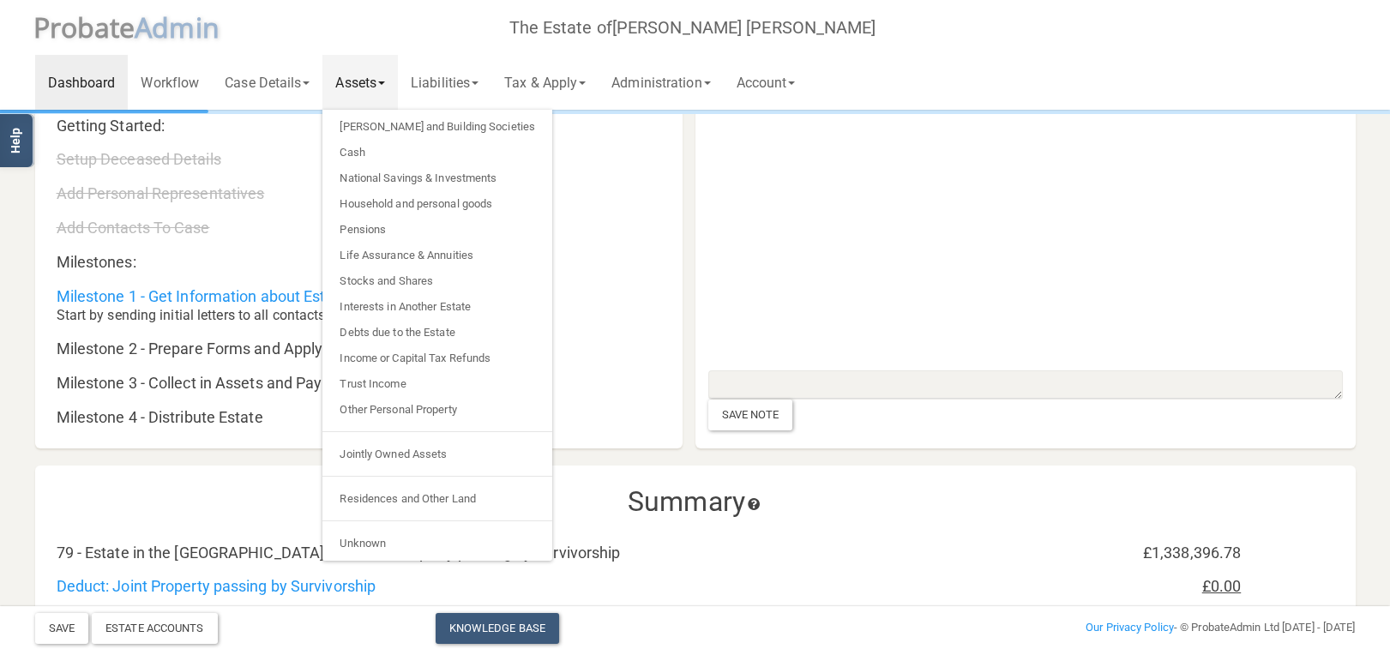
click at [390, 81] on link "Assets" at bounding box center [359, 82] width 75 height 55
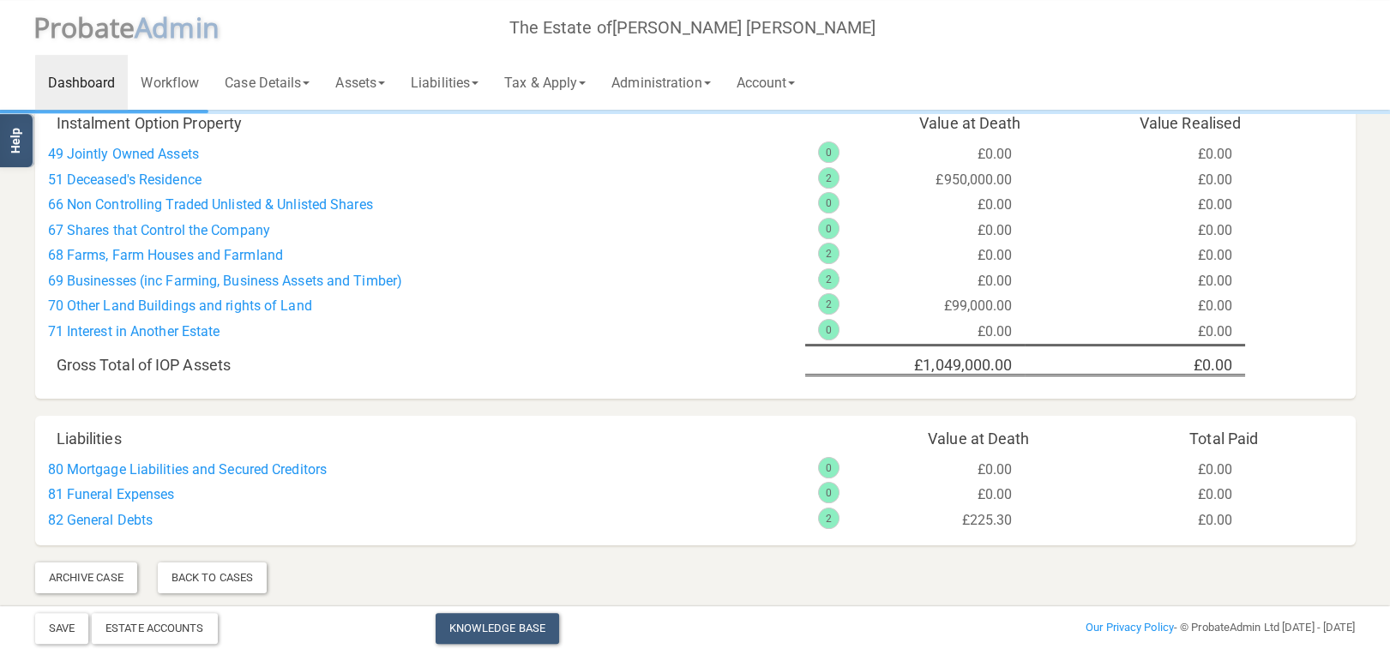
scroll to position [1257, 0]
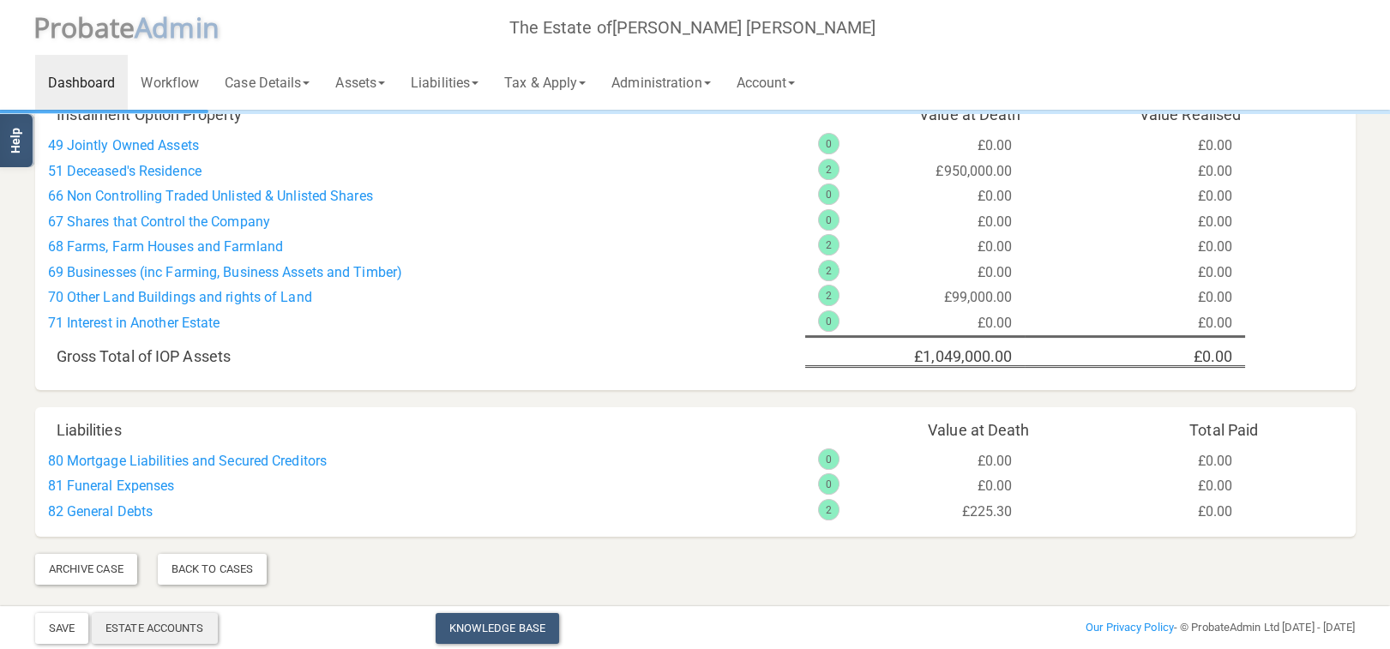
click at [182, 627] on div "Estate Accounts" at bounding box center [155, 628] width 126 height 31
click at [160, 629] on div "Estate Accounts" at bounding box center [155, 628] width 126 height 31
click at [167, 623] on div "Estate Accounts" at bounding box center [155, 628] width 126 height 31
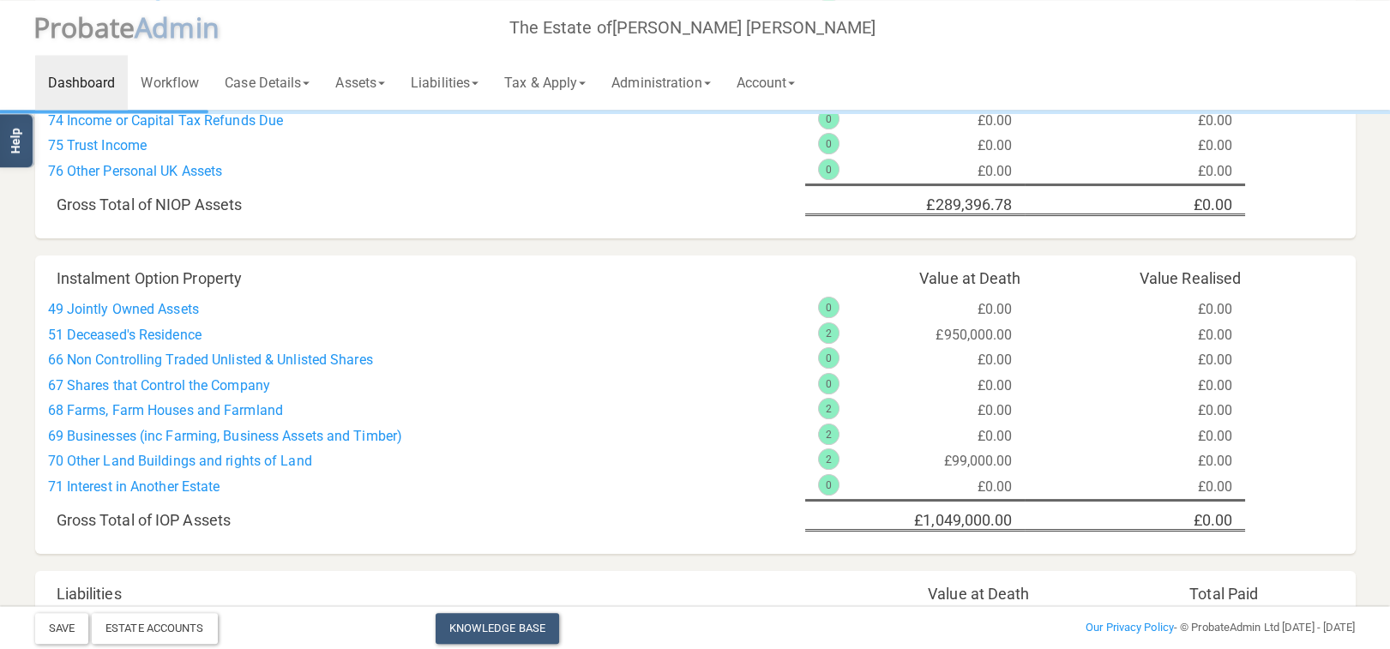
scroll to position [1075, 0]
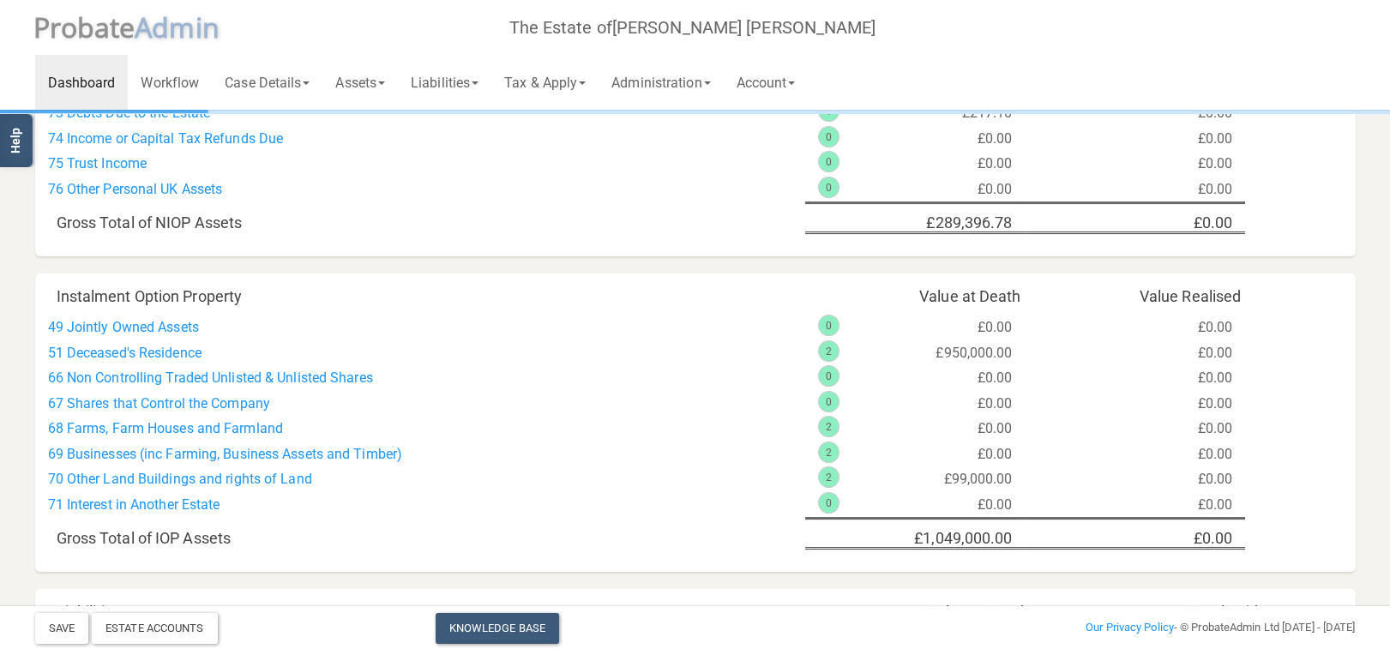
click at [827, 504] on div "0" at bounding box center [828, 502] width 21 height 21
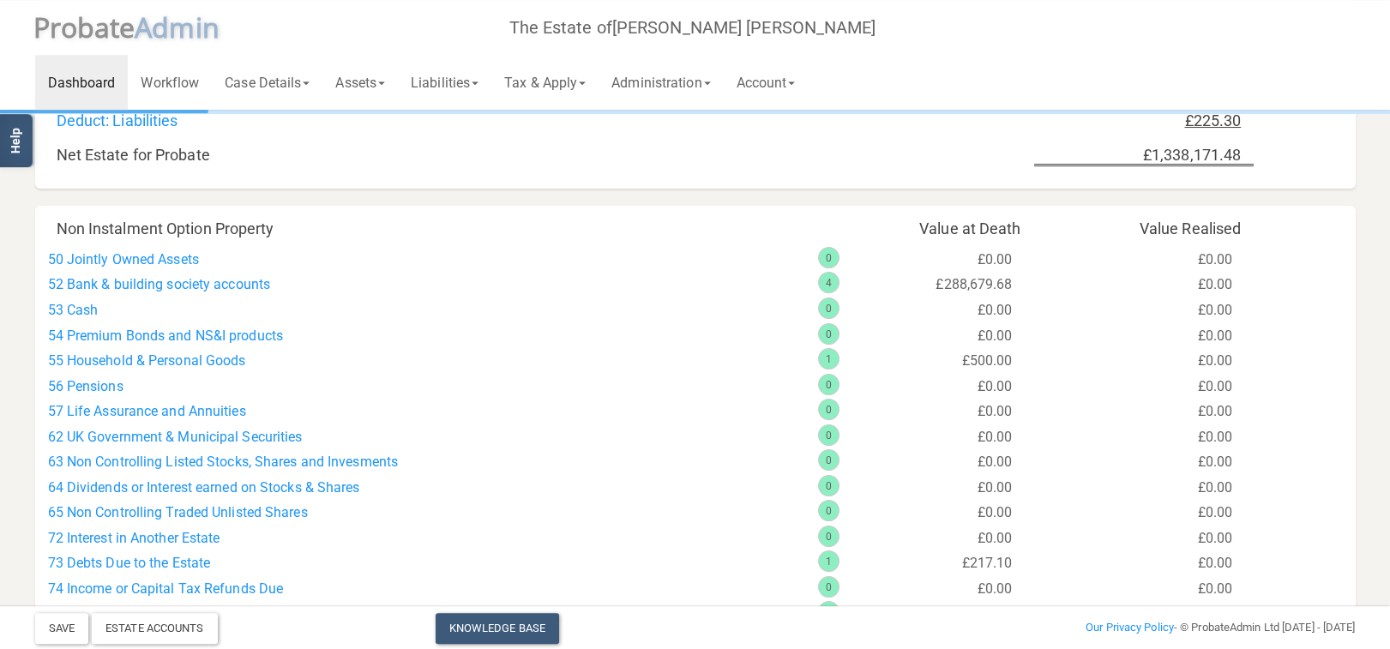
scroll to position [621, 0]
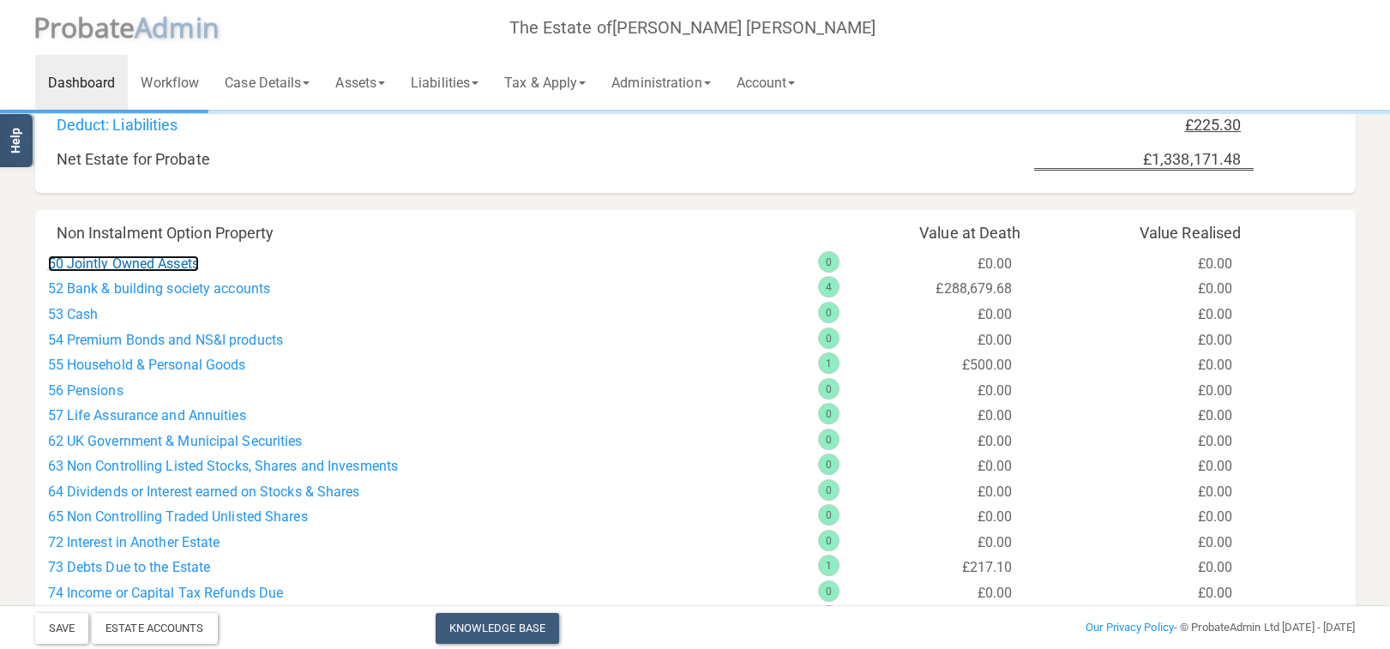
click at [105, 263] on link "50 Jointly Owned Assets" at bounding box center [123, 264] width 151 height 16
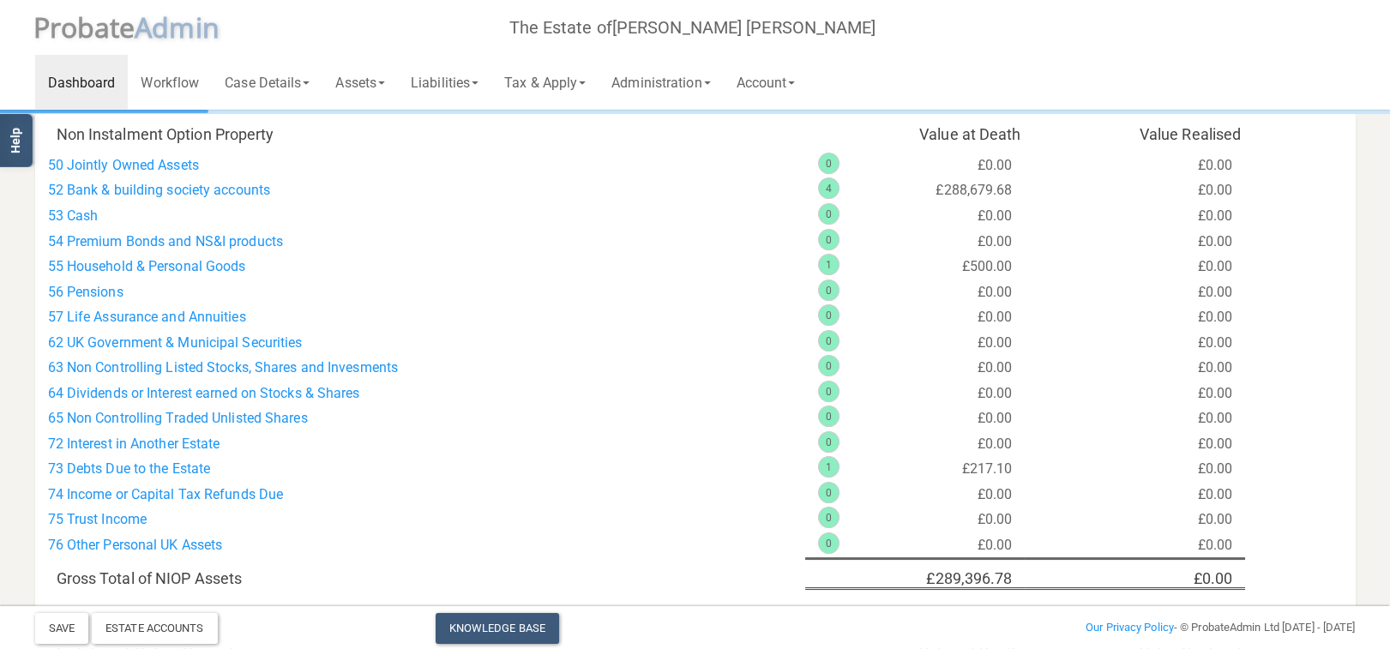
scroll to position [712, 0]
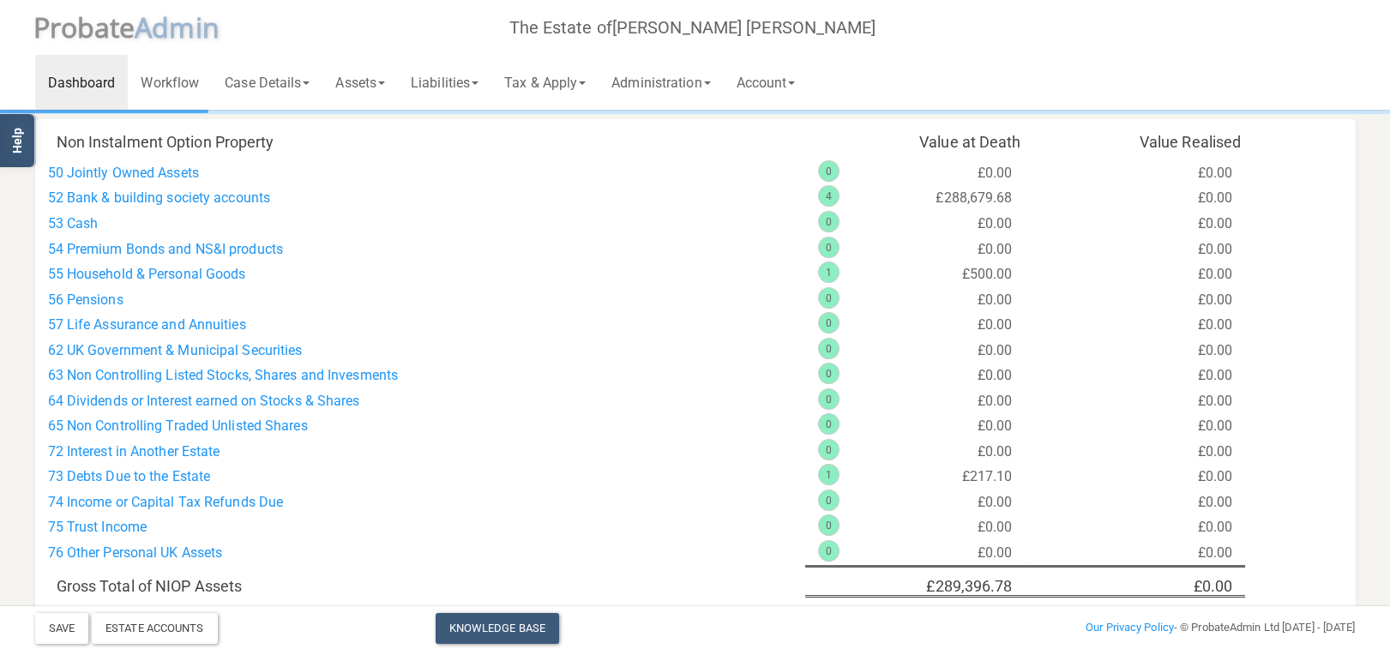
click at [15, 145] on link "Help" at bounding box center [18, 140] width 36 height 53
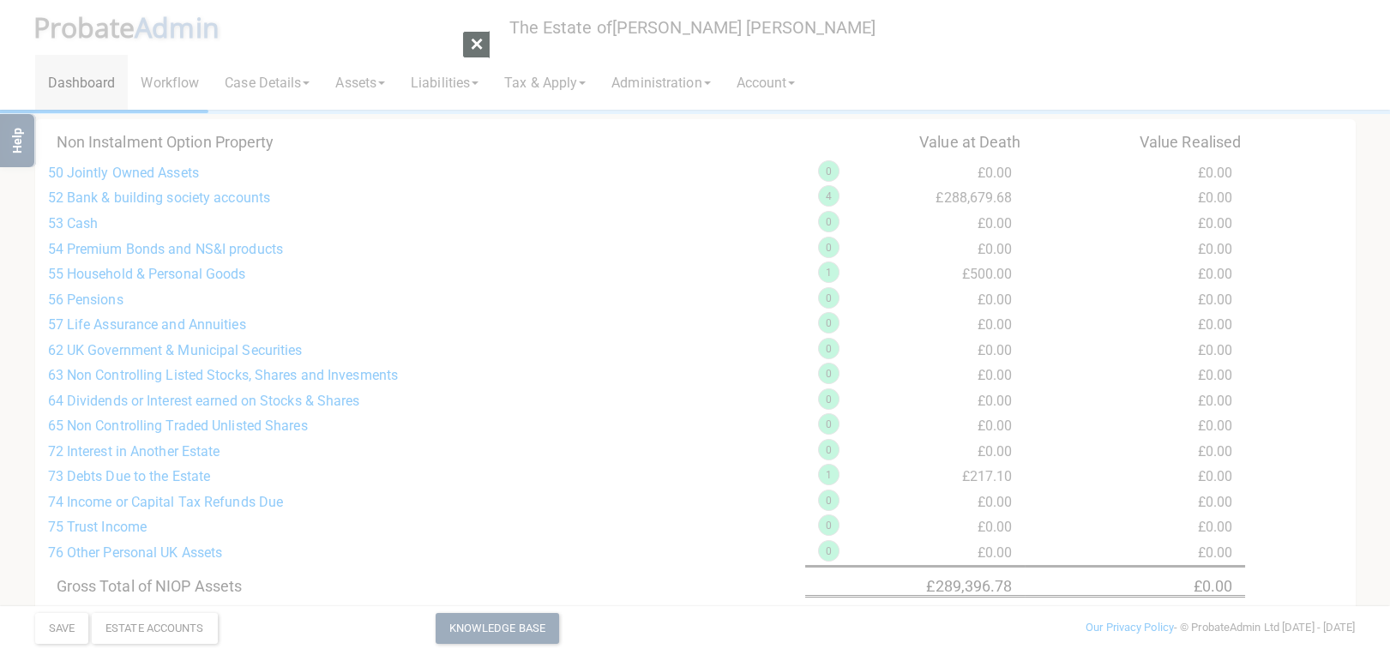
scroll to position [0, 0]
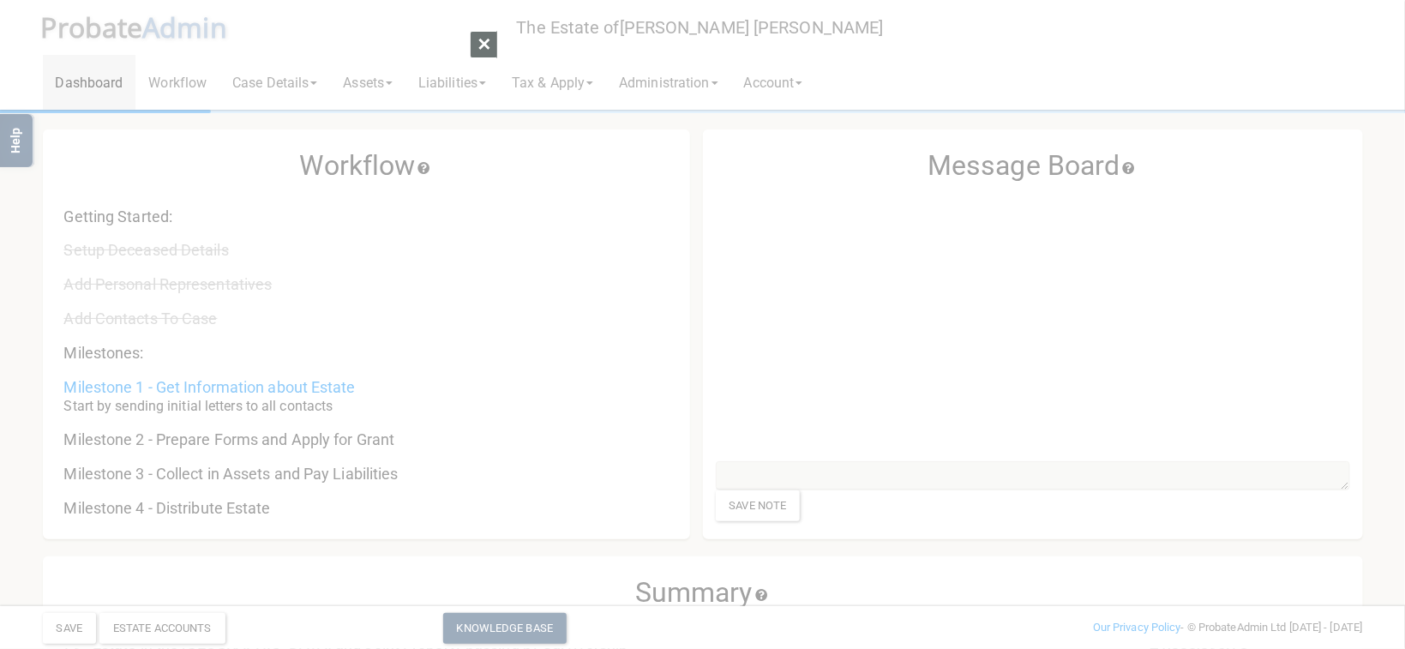
click at [1171, 365] on div at bounding box center [702, 324] width 1405 height 649
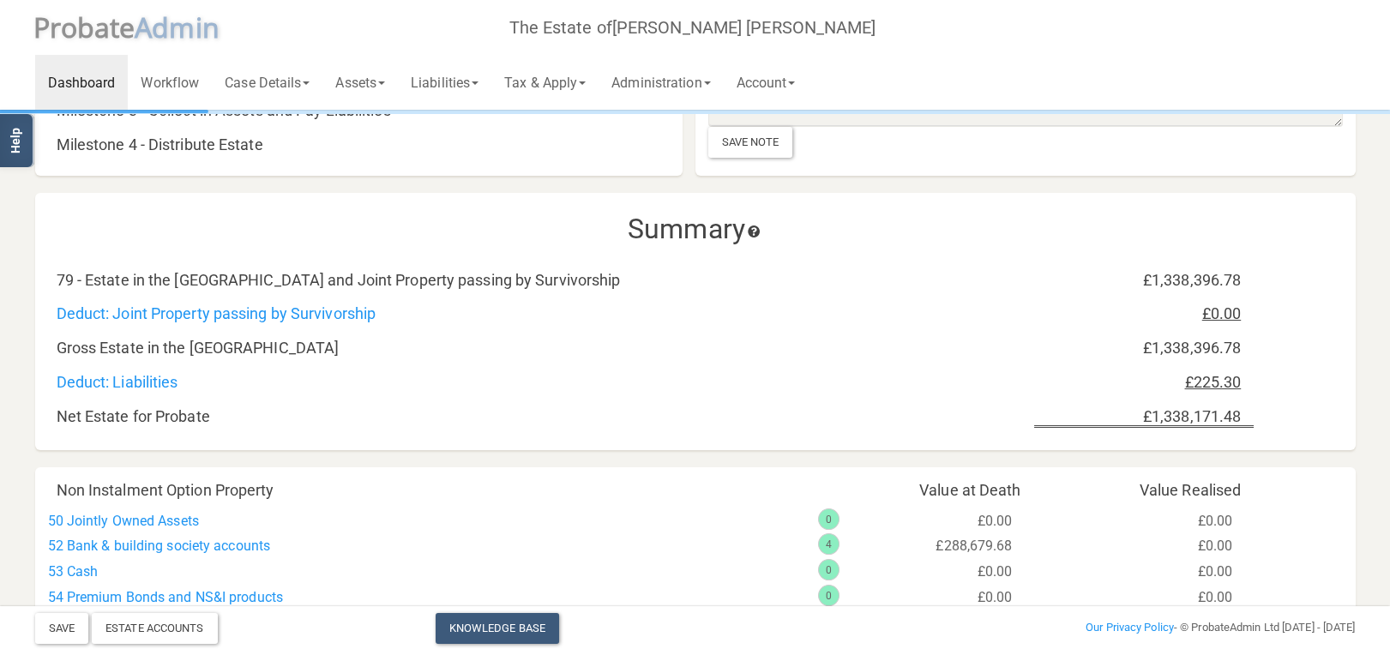
scroll to position [727, 0]
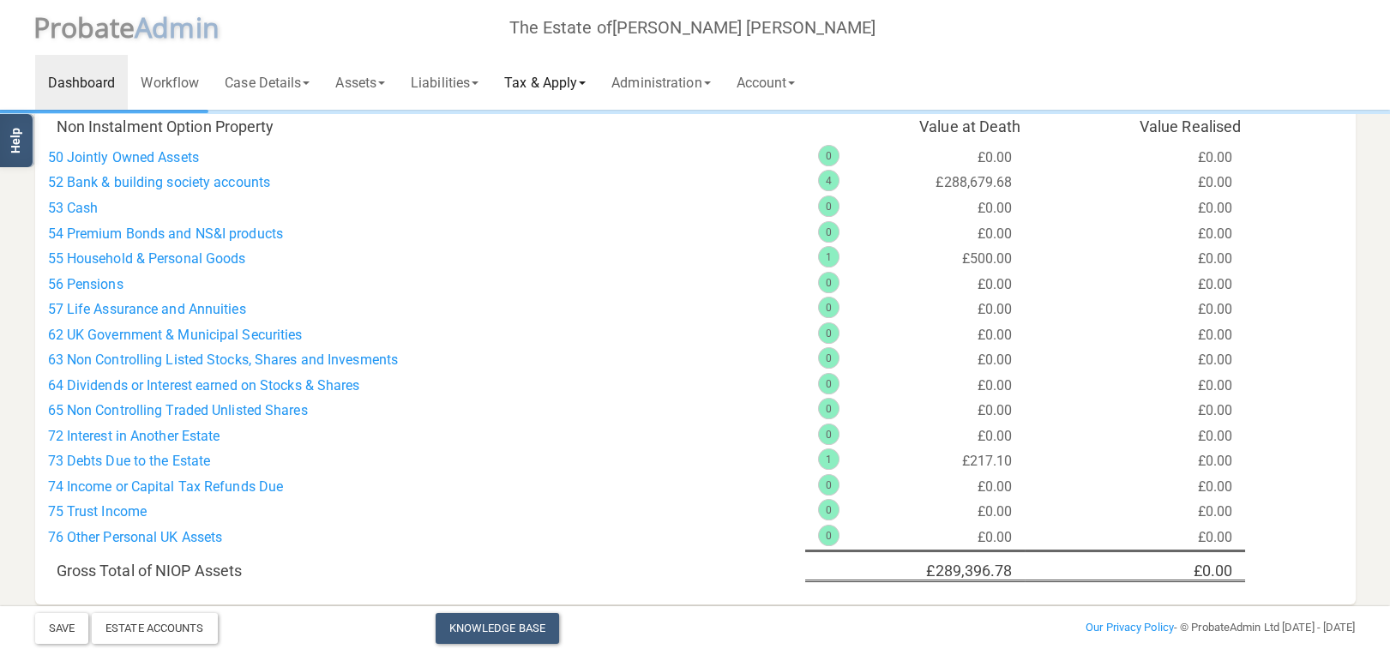
click at [553, 75] on link "Tax & Apply" at bounding box center [544, 82] width 107 height 55
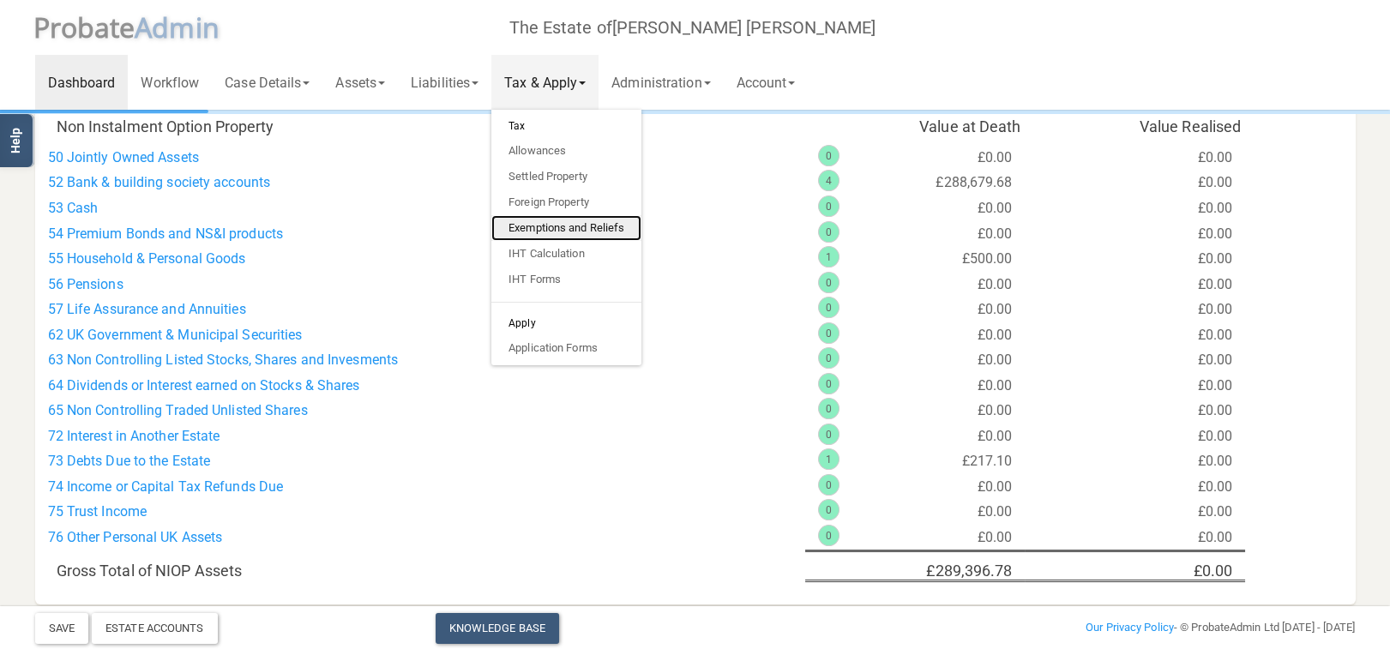
click at [566, 235] on link "Exemptions and Reliefs" at bounding box center [566, 228] width 150 height 26
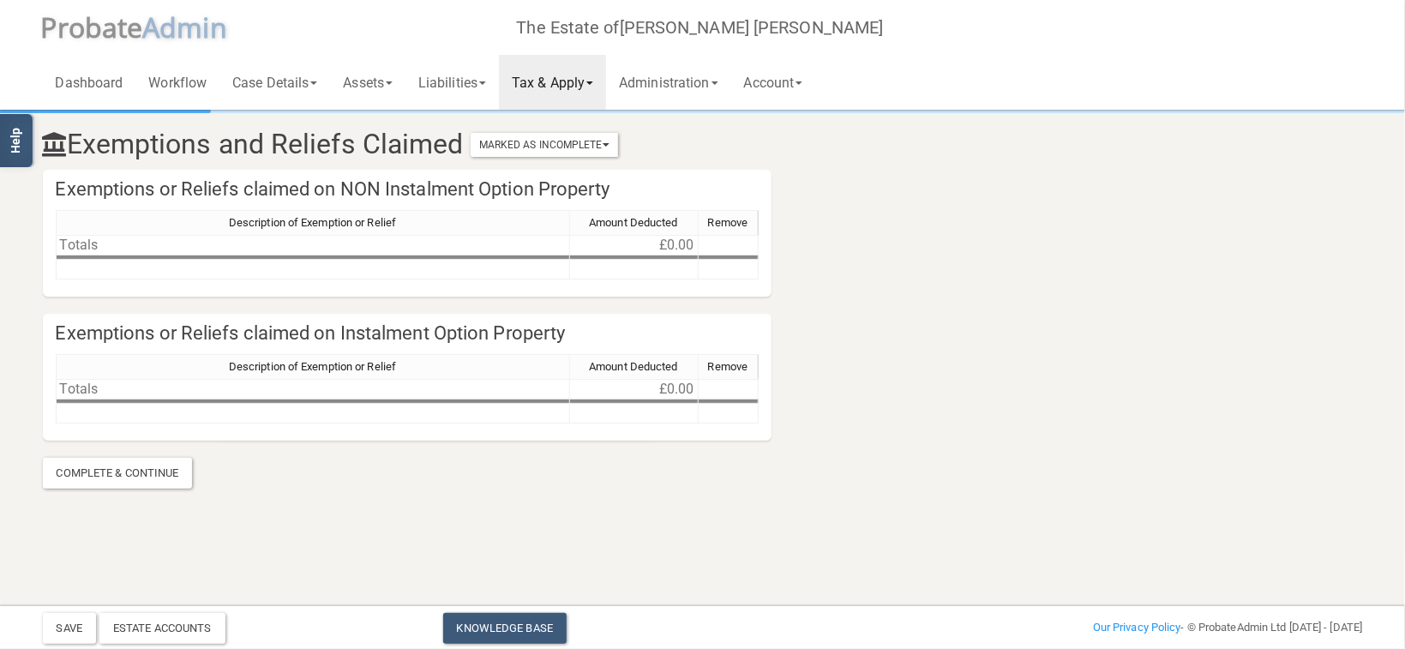
click at [606, 72] on link "Tax & Apply" at bounding box center [552, 82] width 107 height 55
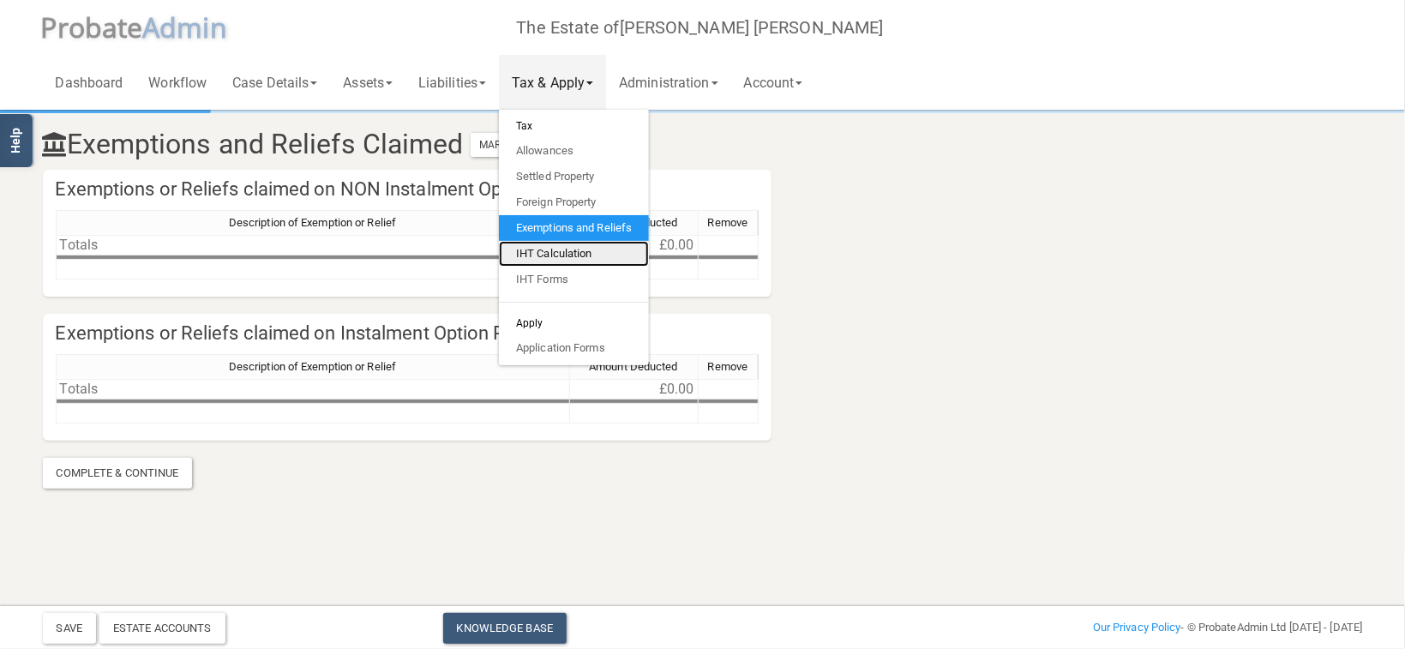
click at [569, 255] on link "IHT Calculation" at bounding box center [574, 254] width 150 height 26
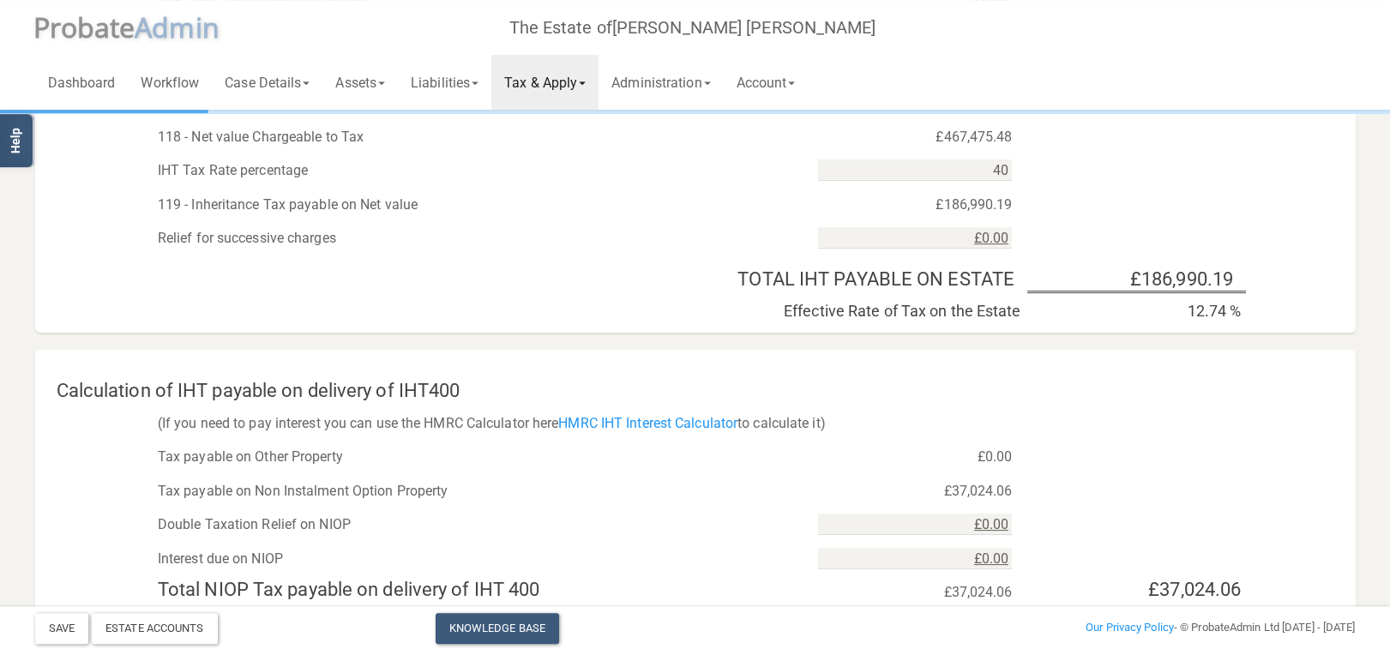
scroll to position [1069, 0]
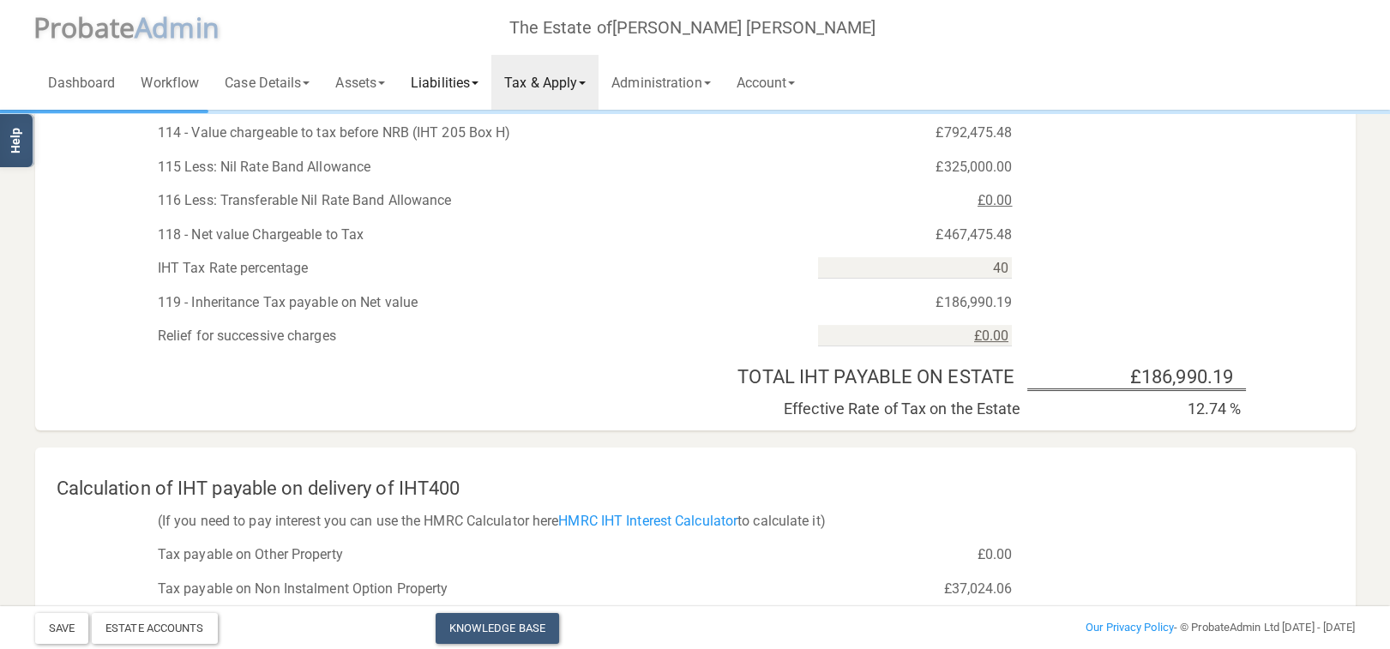
click at [443, 75] on link "Liabilities" at bounding box center [444, 82] width 93 height 55
click at [583, 80] on link "Tax & Apply" at bounding box center [544, 82] width 107 height 55
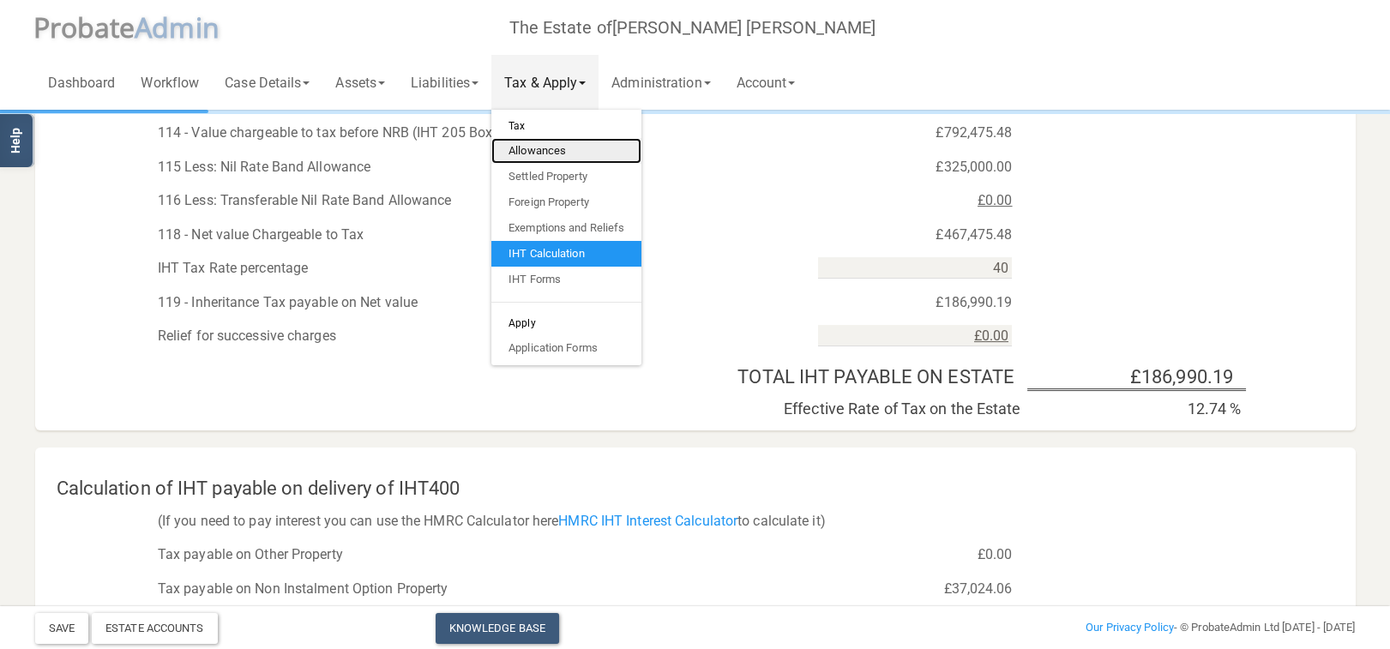
click at [543, 153] on link "Allowances" at bounding box center [566, 151] width 150 height 26
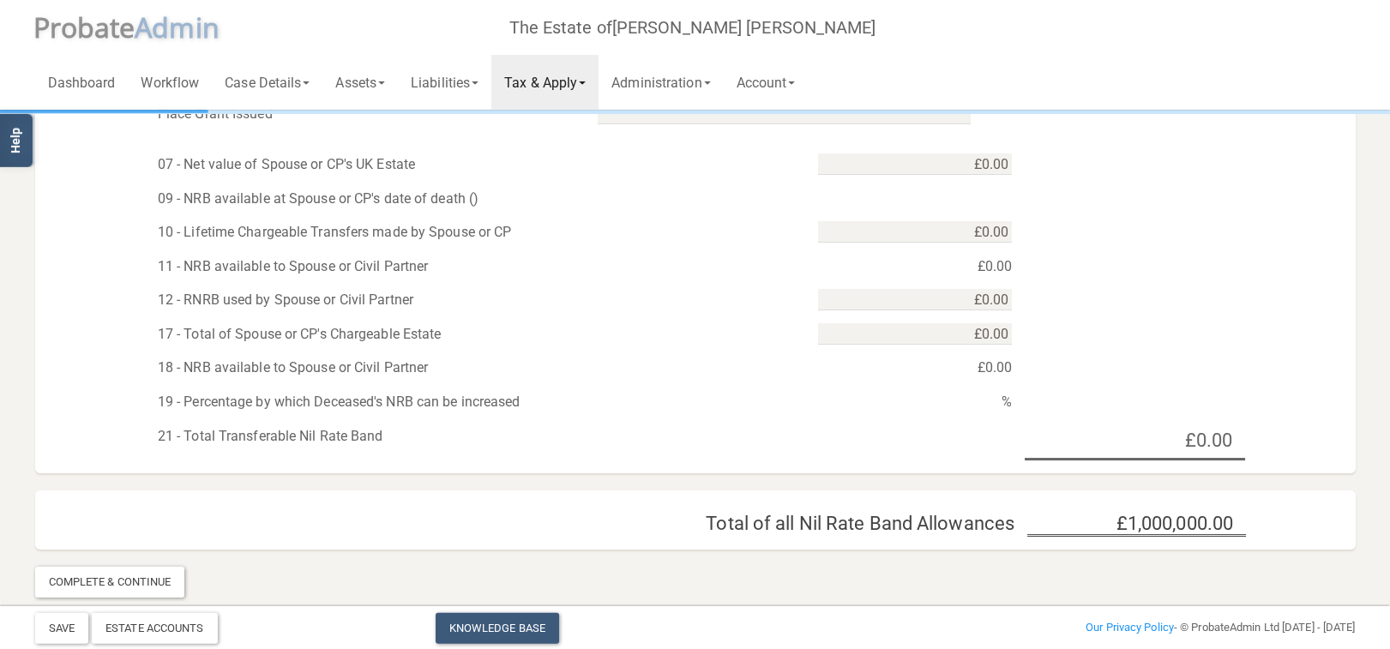
scroll to position [828, 0]
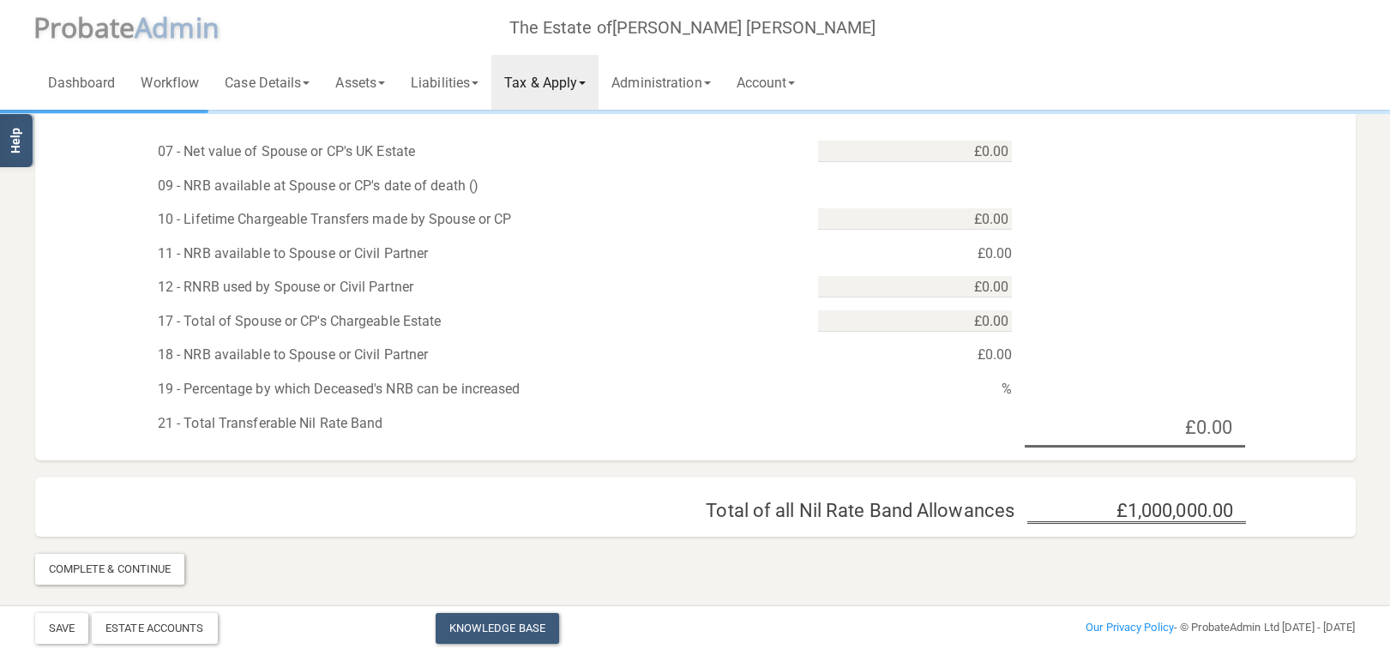
click at [966, 391] on div "%" at bounding box center [915, 389] width 220 height 26
drag, startPoint x: 1124, startPoint y: 420, endPoint x: 1173, endPoint y: 430, distance: 49.8
click at [1133, 429] on div "£0.00" at bounding box center [1135, 430] width 220 height 38
click at [1178, 430] on div "£0.00" at bounding box center [1135, 430] width 220 height 38
click at [1214, 428] on div "£0.00" at bounding box center [1135, 430] width 220 height 38
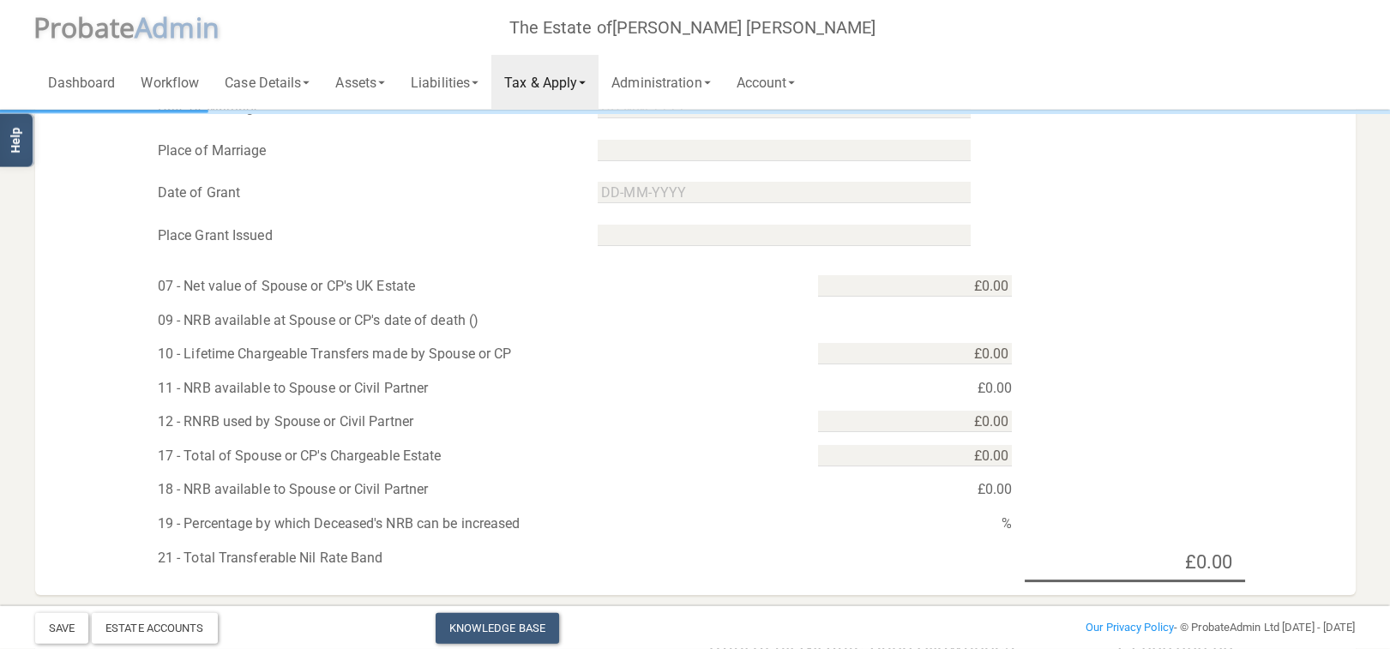
scroll to position [737, 0]
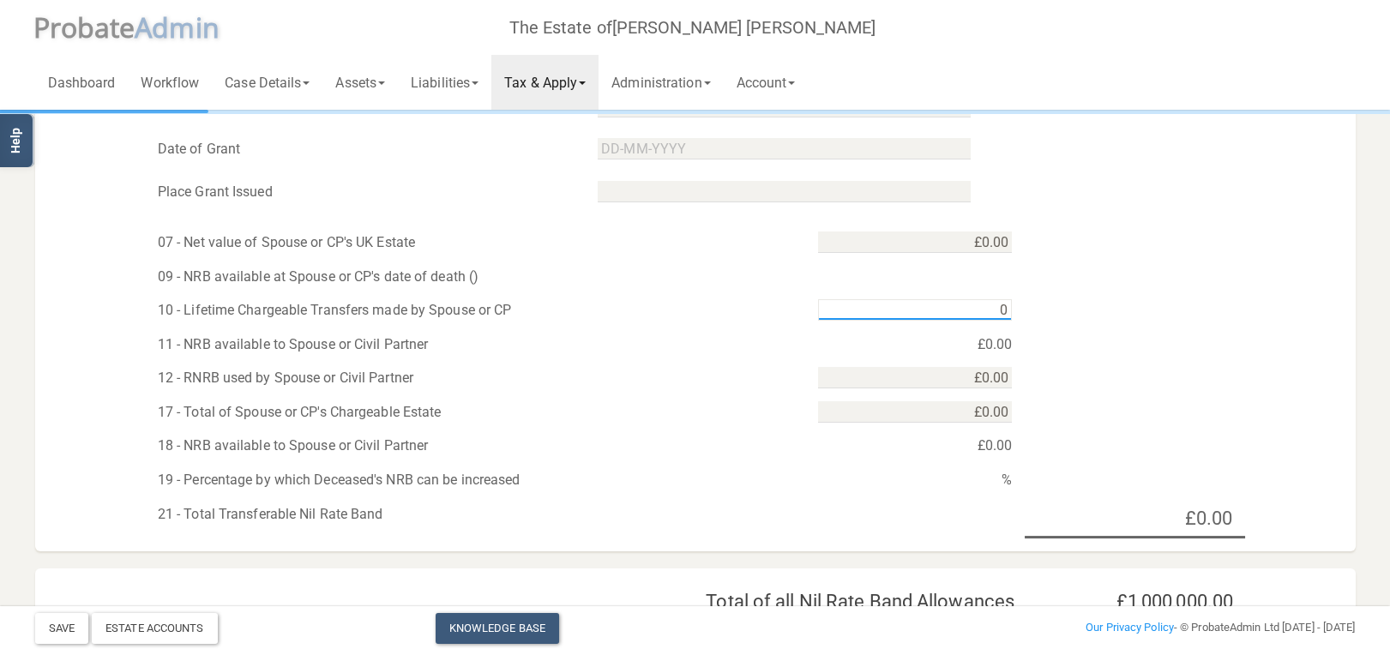
click at [914, 302] on input "0" at bounding box center [915, 309] width 195 height 21
type input "0"
type input "£325,000.00"
click at [1119, 280] on div "09 - NRB available at Spouse or CP's date of death ()" at bounding box center [695, 273] width 1321 height 34
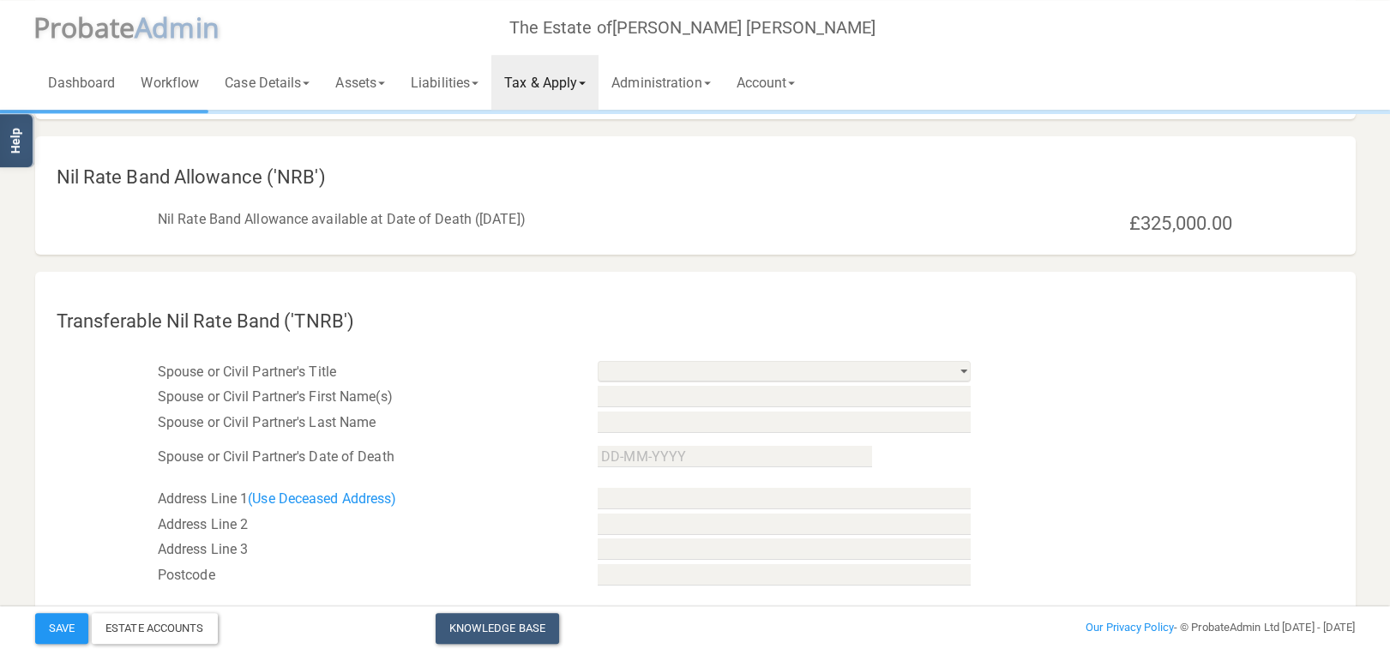
scroll to position [10, 0]
